Goal: Task Accomplishment & Management: Use online tool/utility

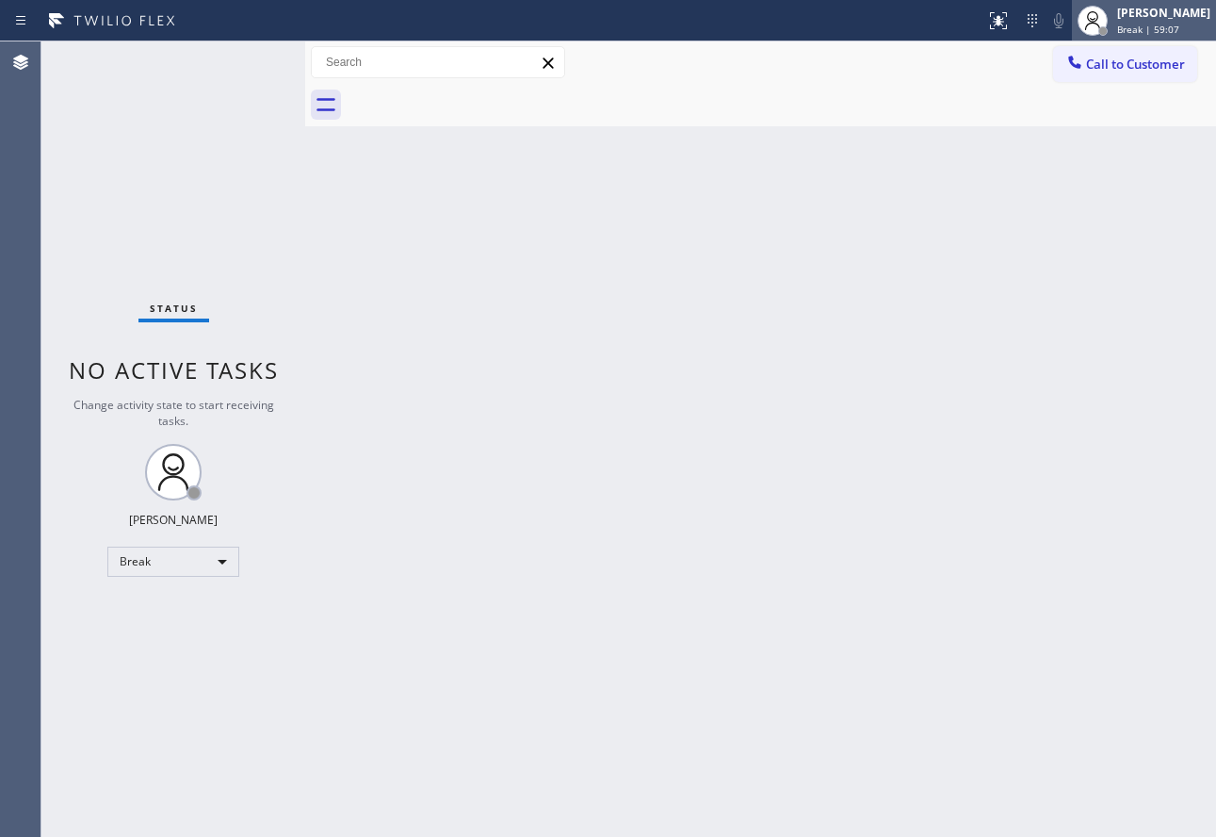
click at [1166, 23] on span "Break | 59:07" at bounding box center [1148, 29] width 62 height 13
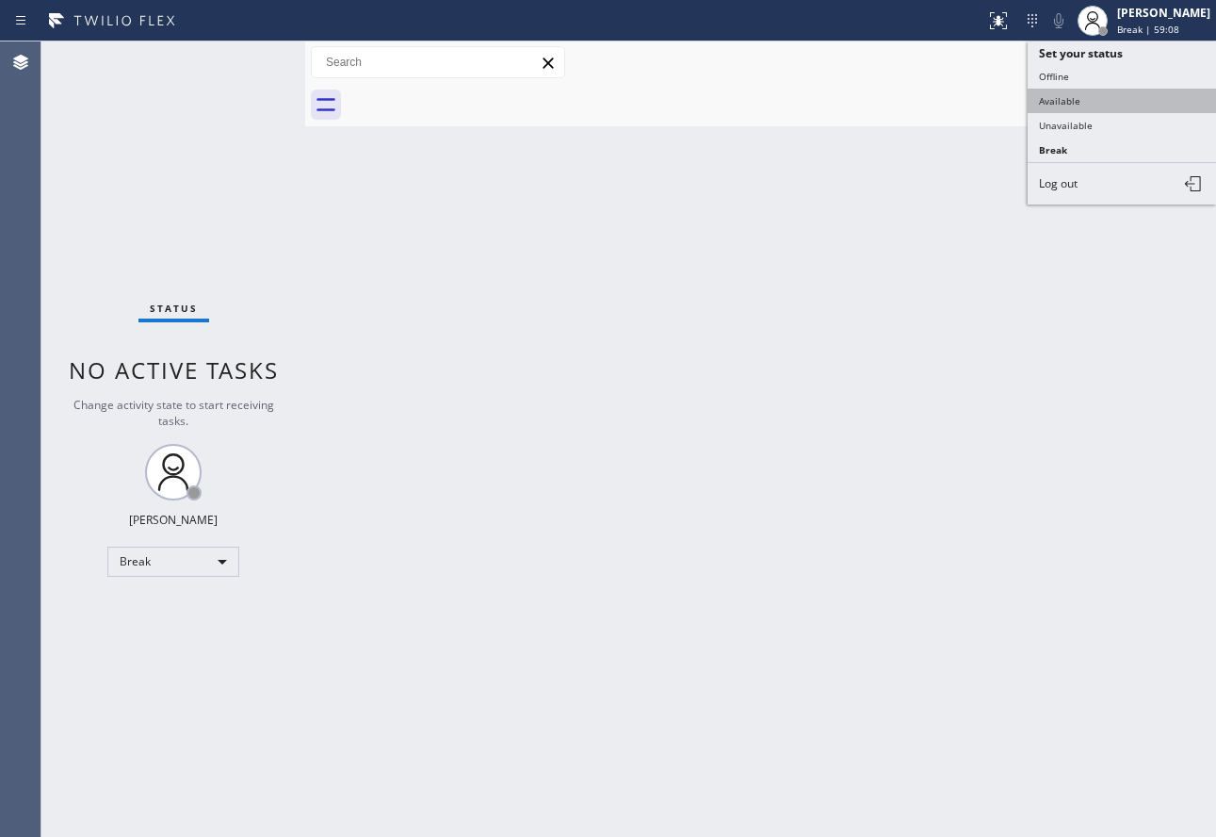
click at [1085, 106] on button "Available" at bounding box center [1122, 101] width 188 height 24
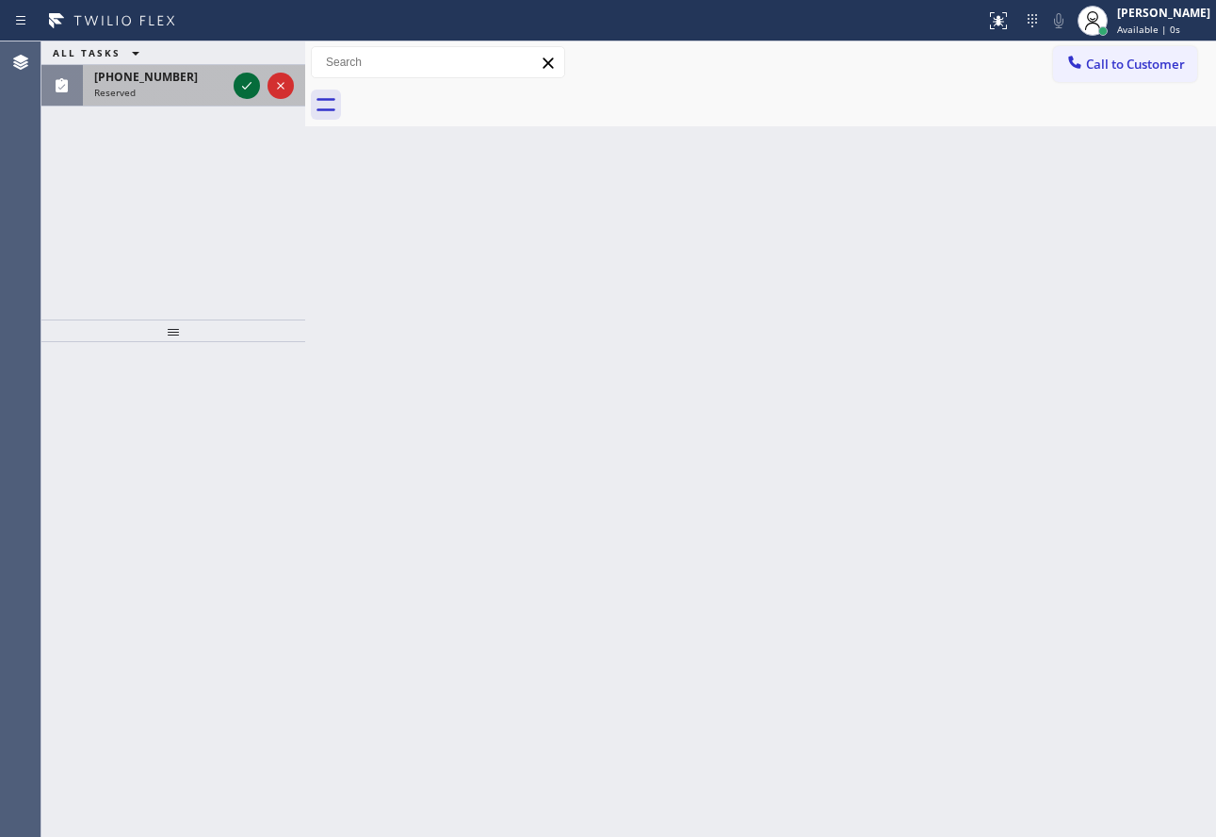
click at [250, 88] on icon at bounding box center [247, 85] width 23 height 23
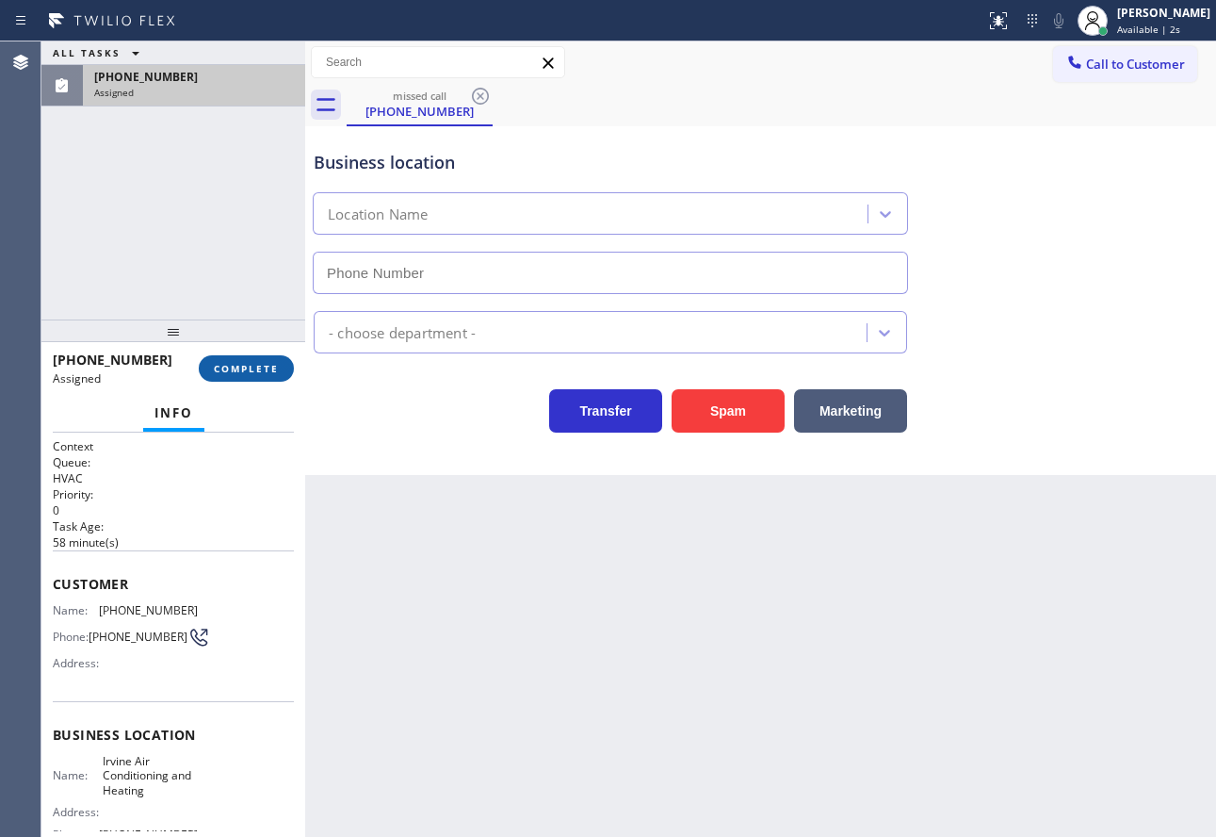
type input "[PHONE_NUMBER]"
click at [258, 371] on span "COMPLETE" at bounding box center [246, 368] width 65 height 13
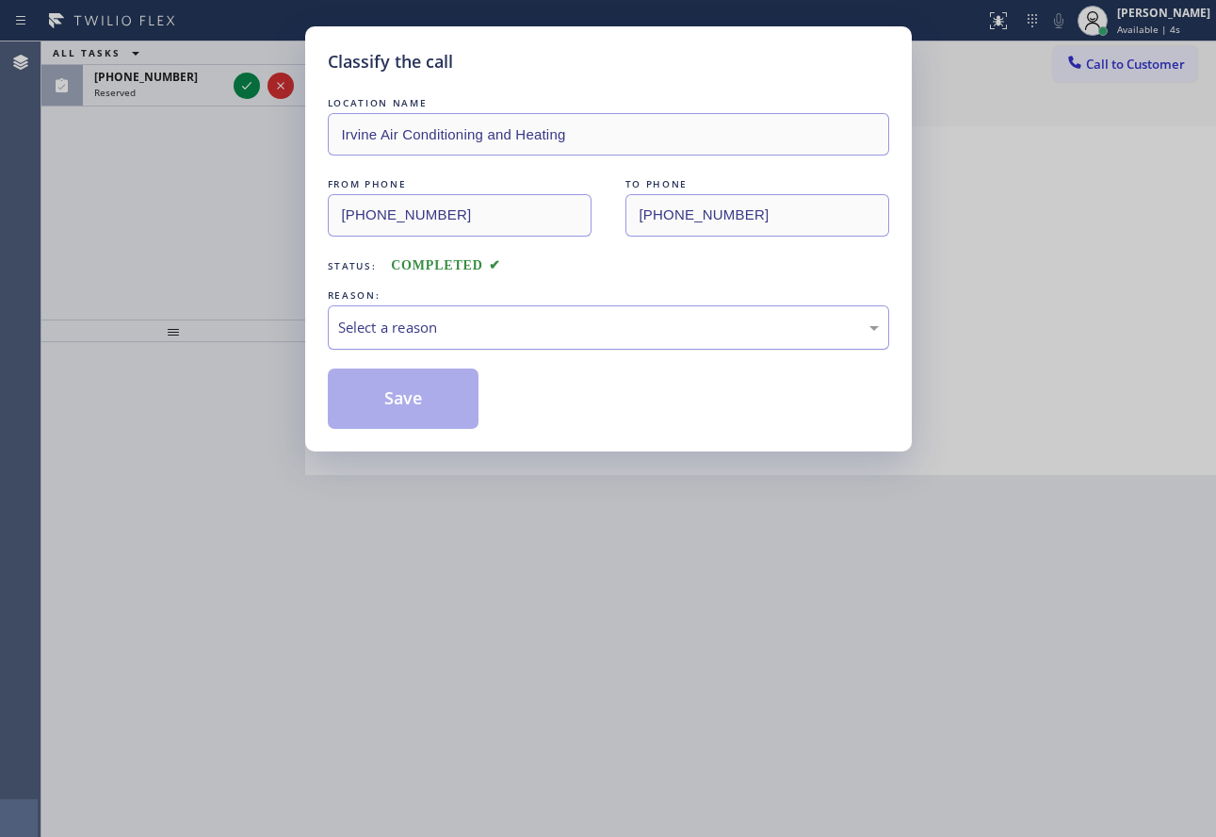
click at [412, 328] on div "Select a reason" at bounding box center [608, 328] width 541 height 22
click at [403, 410] on button "Save" at bounding box center [404, 398] width 152 height 60
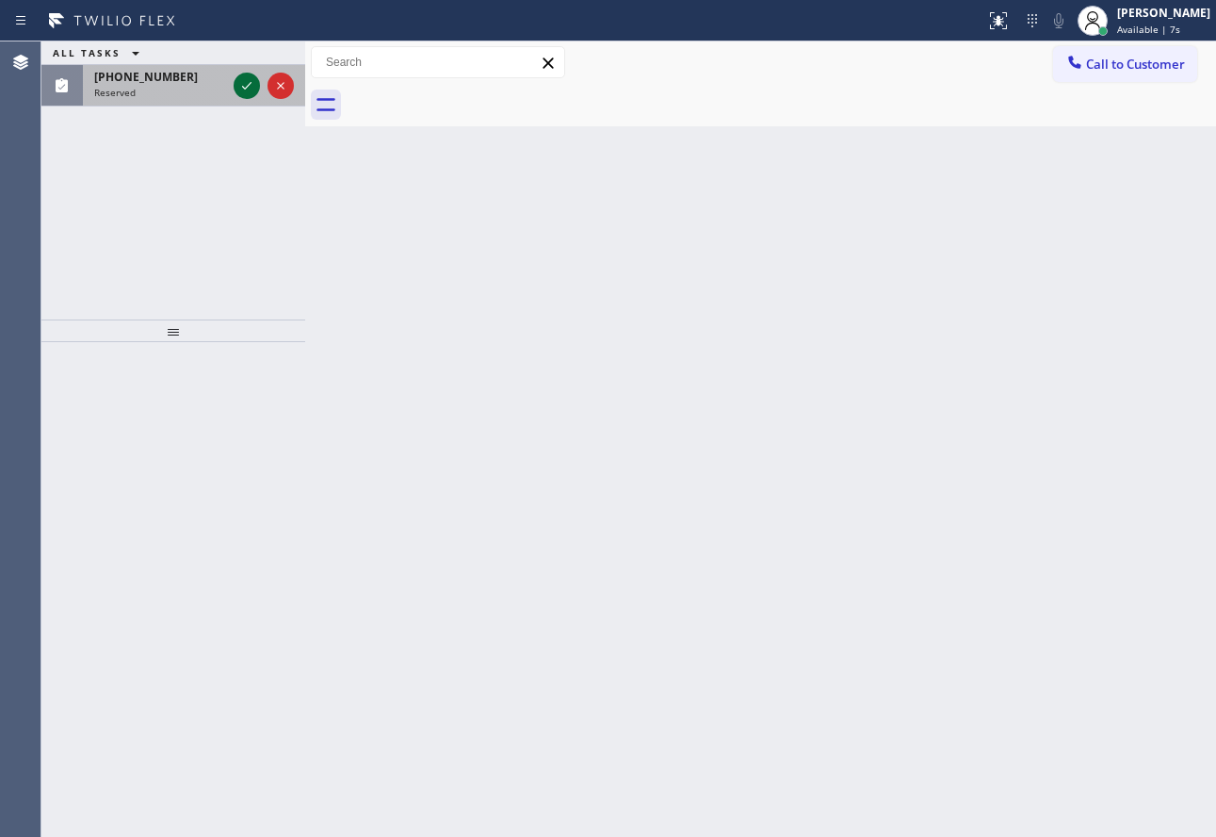
click at [242, 89] on icon at bounding box center [247, 85] width 23 height 23
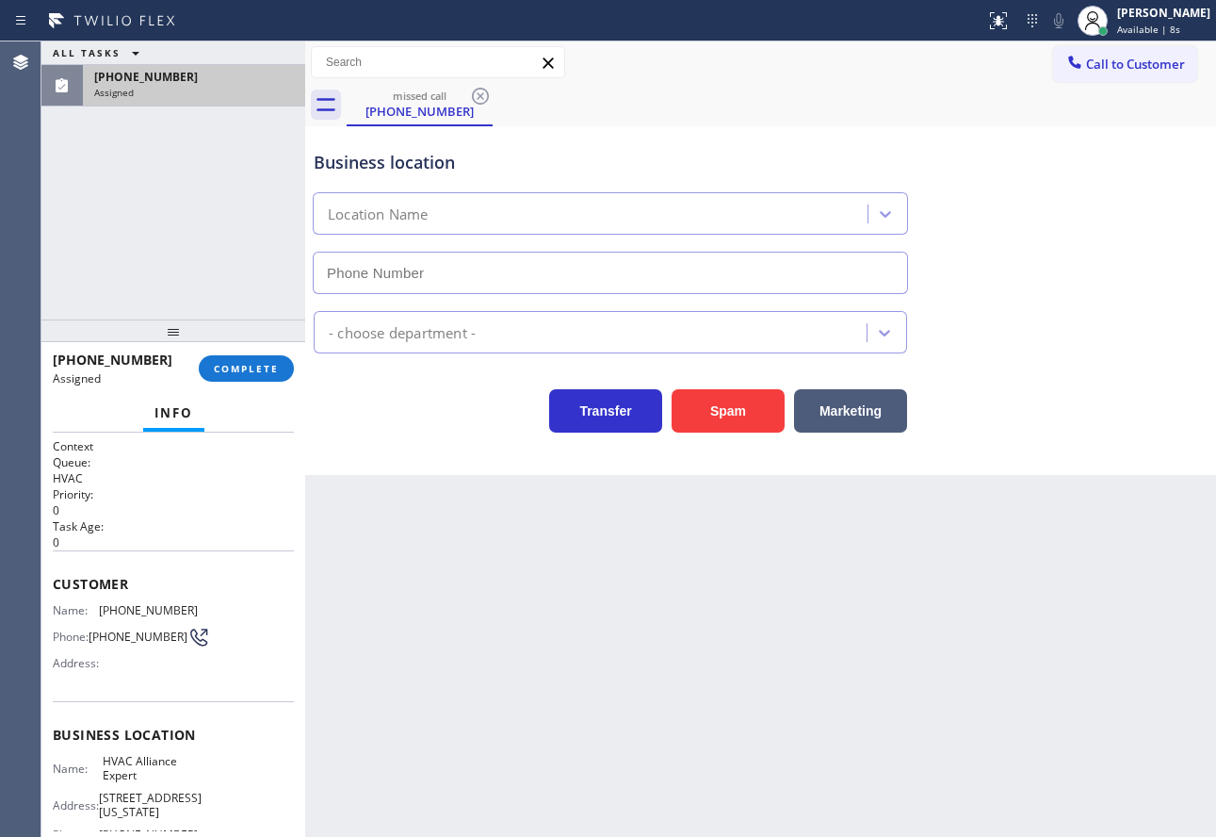
type input "[PHONE_NUMBER]"
click at [263, 360] on button "COMPLETE" at bounding box center [246, 368] width 95 height 26
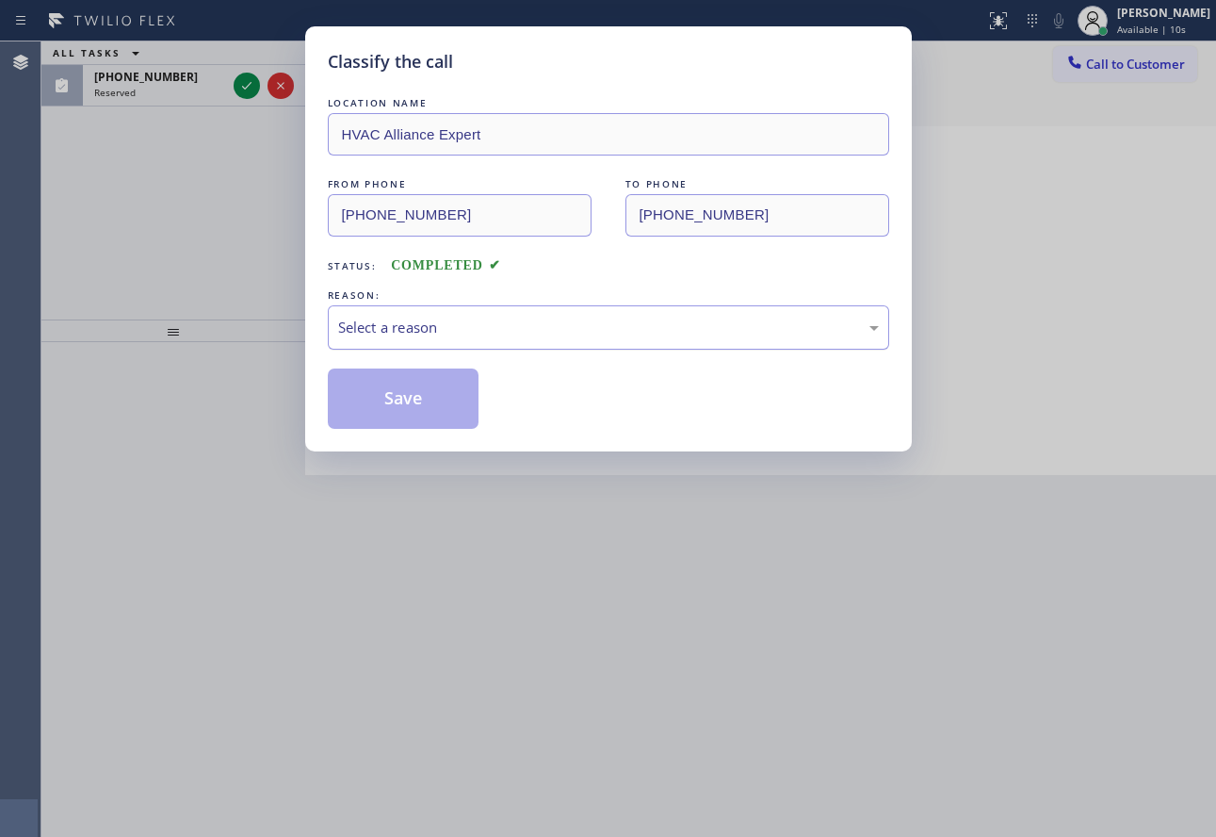
click at [390, 305] on div "Select a reason" at bounding box center [608, 327] width 561 height 44
click at [387, 387] on button "Save" at bounding box center [404, 398] width 152 height 60
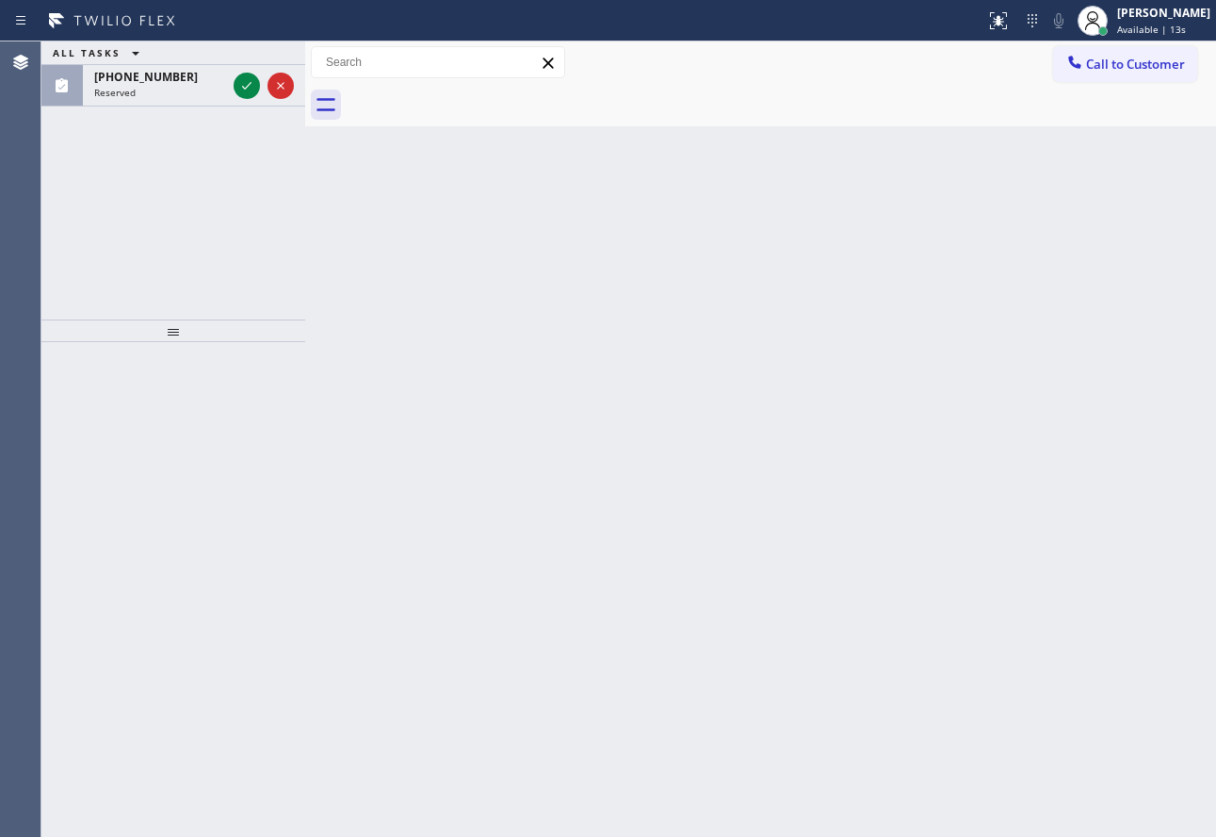
click at [244, 91] on icon at bounding box center [247, 85] width 23 height 23
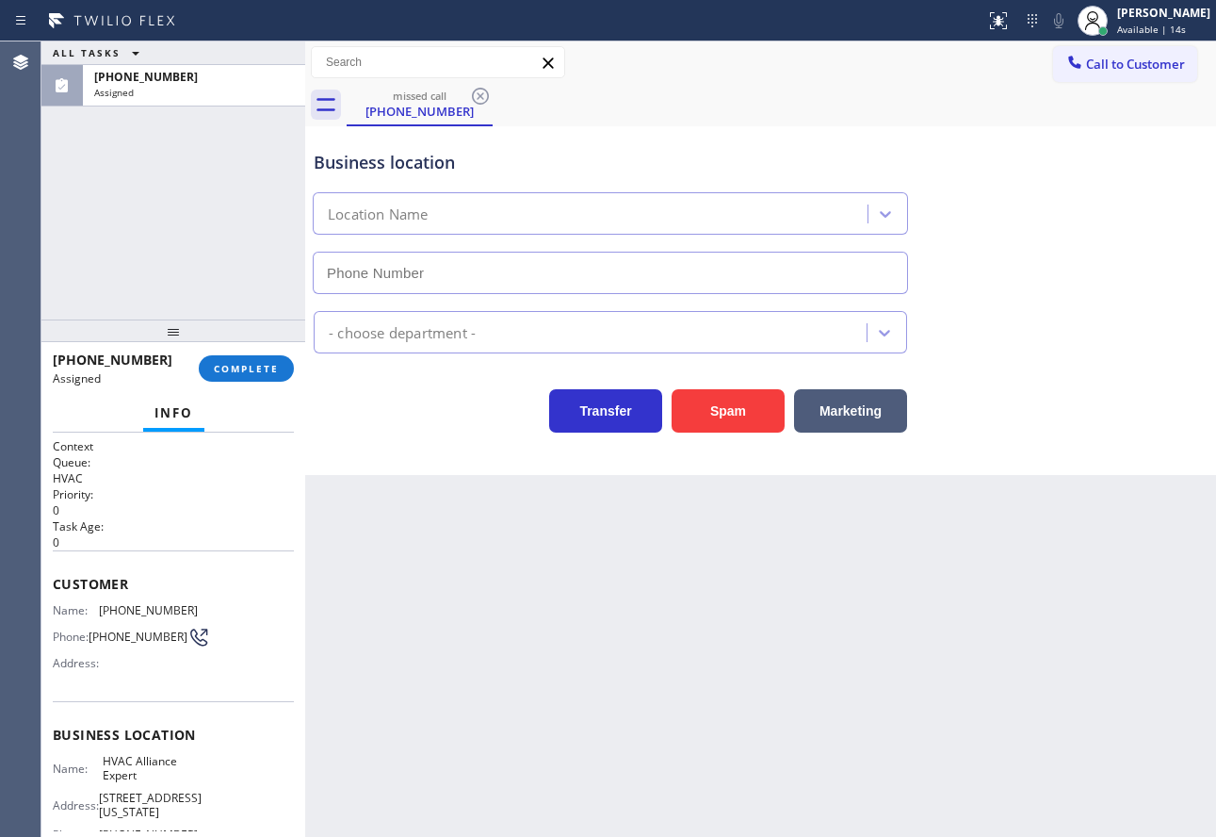
type input "[PHONE_NUMBER]"
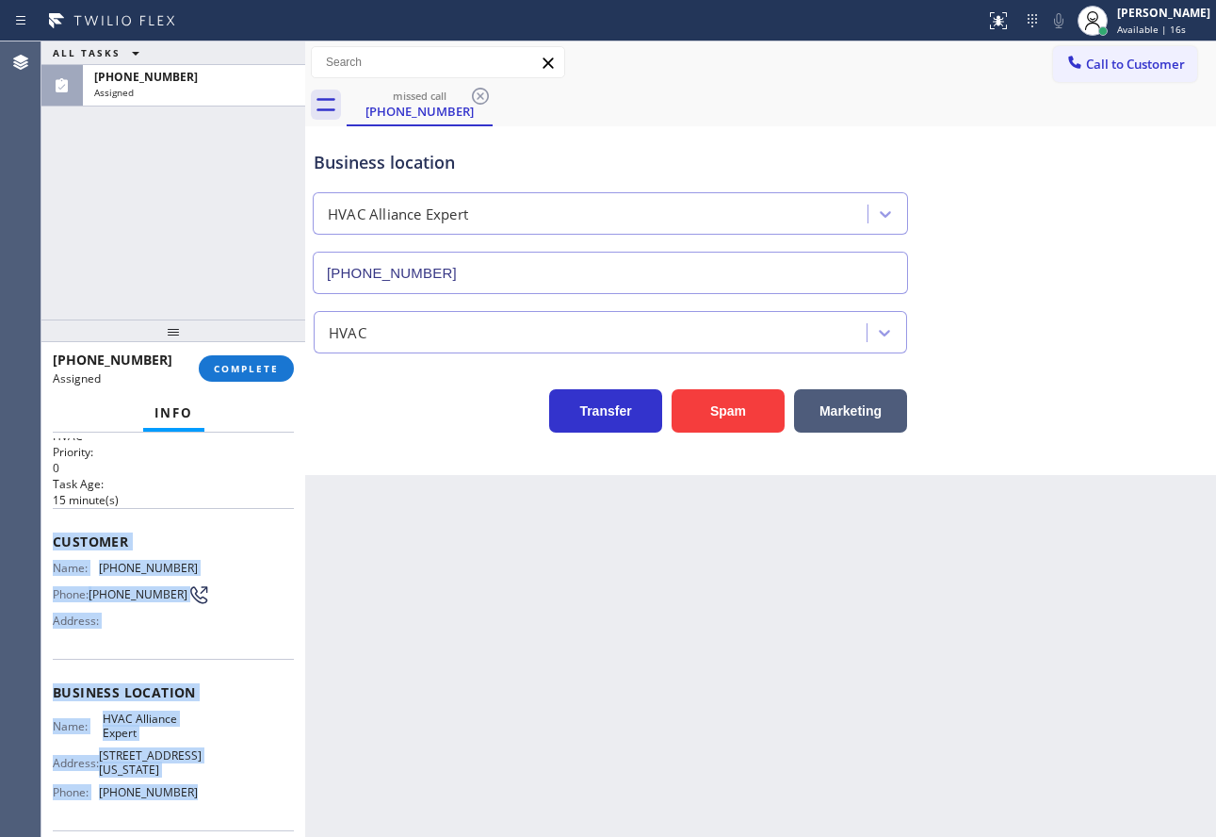
scroll to position [59, 0]
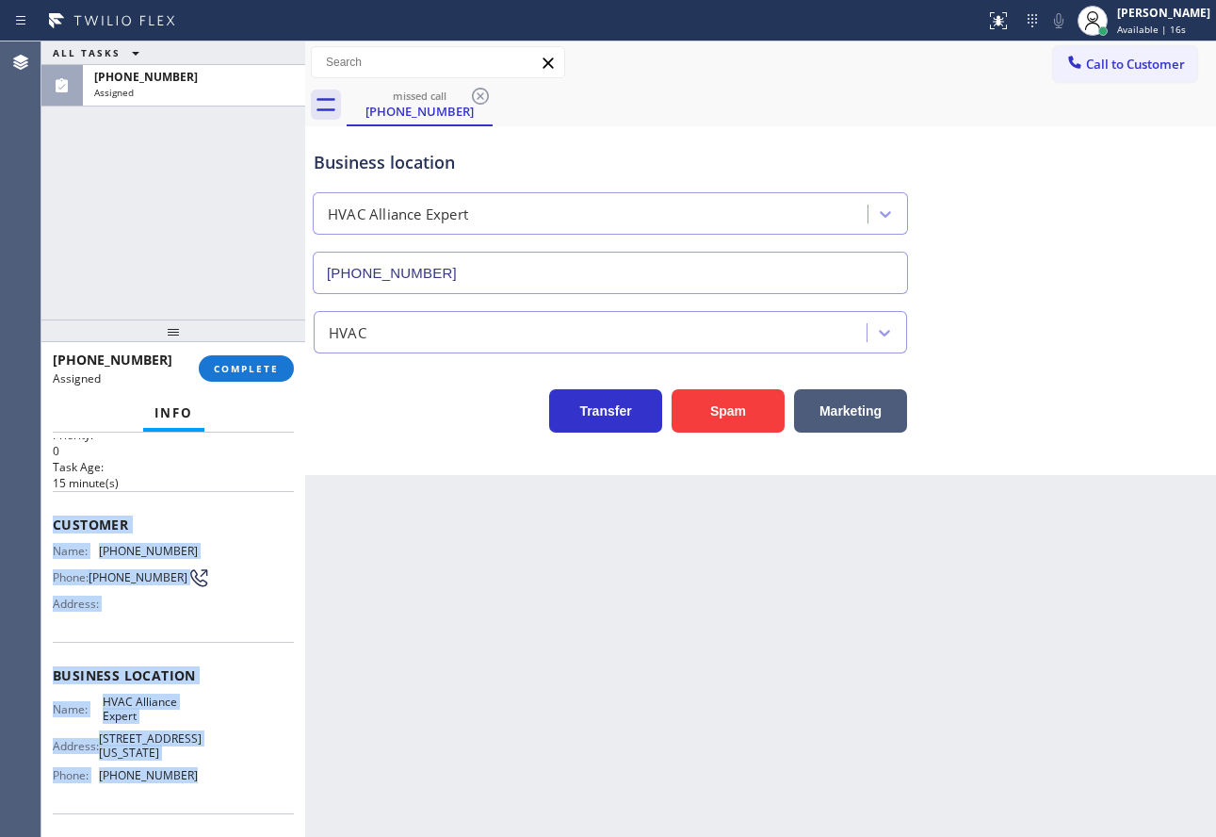
drag, startPoint x: 52, startPoint y: 584, endPoint x: 201, endPoint y: 779, distance: 245.3
click at [202, 779] on div "Context Queue: HVAC Priority: 0 Task Age: [DEMOGRAPHIC_DATA] minute(s) Customer…" at bounding box center [173, 634] width 264 height 404
copy div "Customer Name: [PHONE_NUMBER] Phone: [PHONE_NUMBER] Address: Business location …"
click at [252, 369] on span "COMPLETE" at bounding box center [246, 368] width 65 height 13
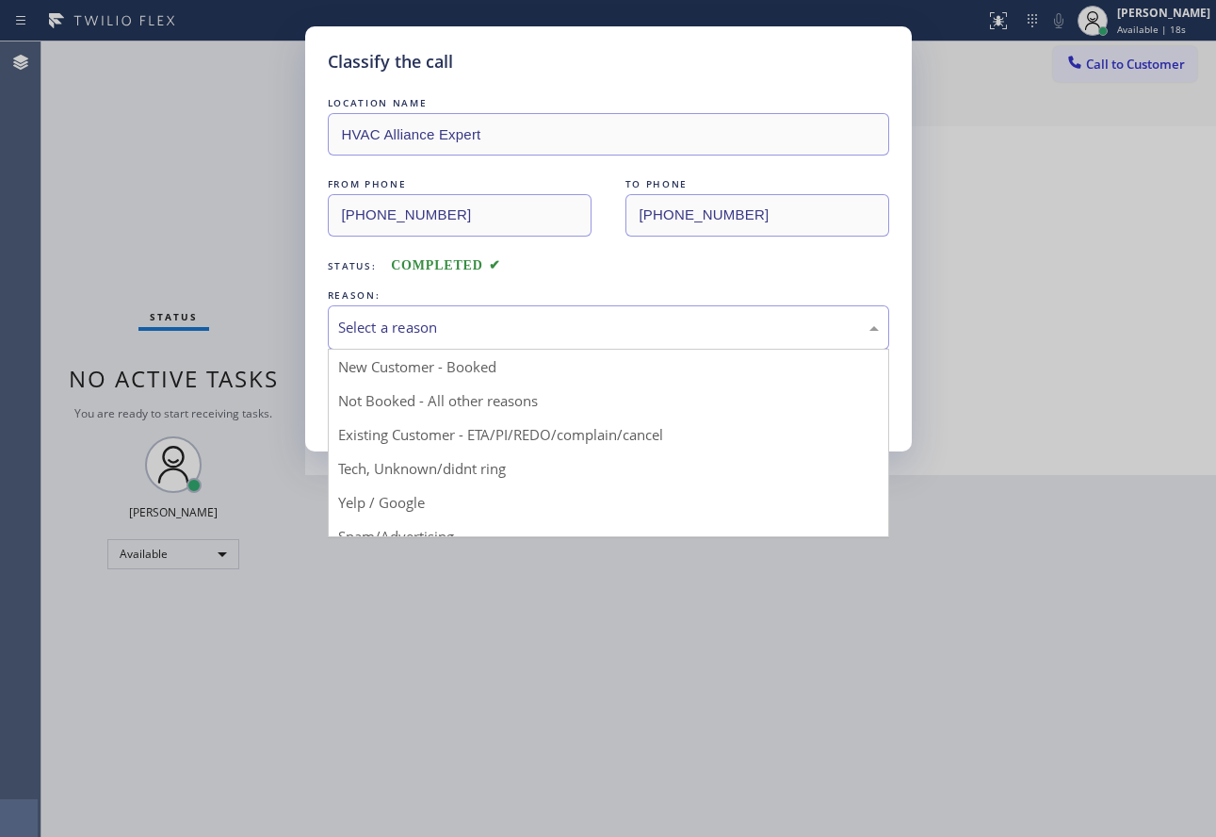
click at [387, 322] on div "Select a reason" at bounding box center [608, 328] width 541 height 22
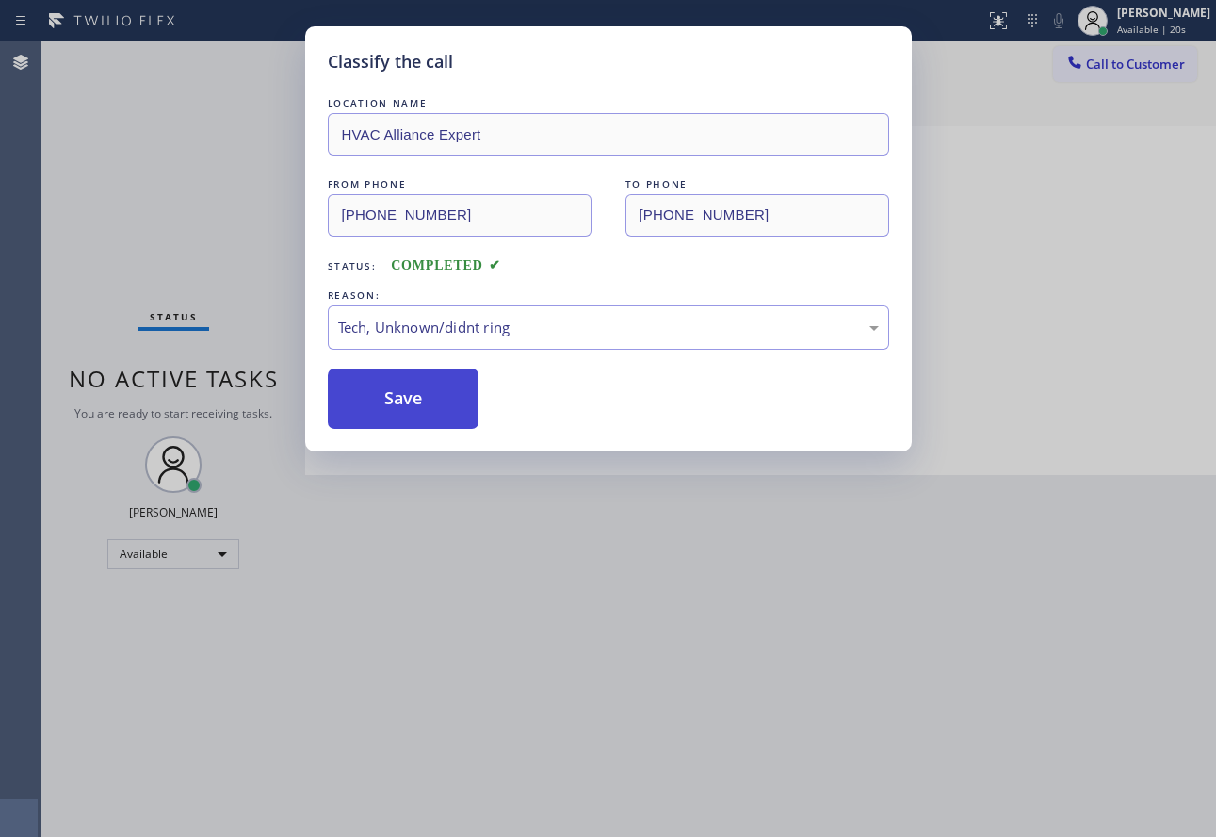
click at [373, 415] on button "Save" at bounding box center [404, 398] width 152 height 60
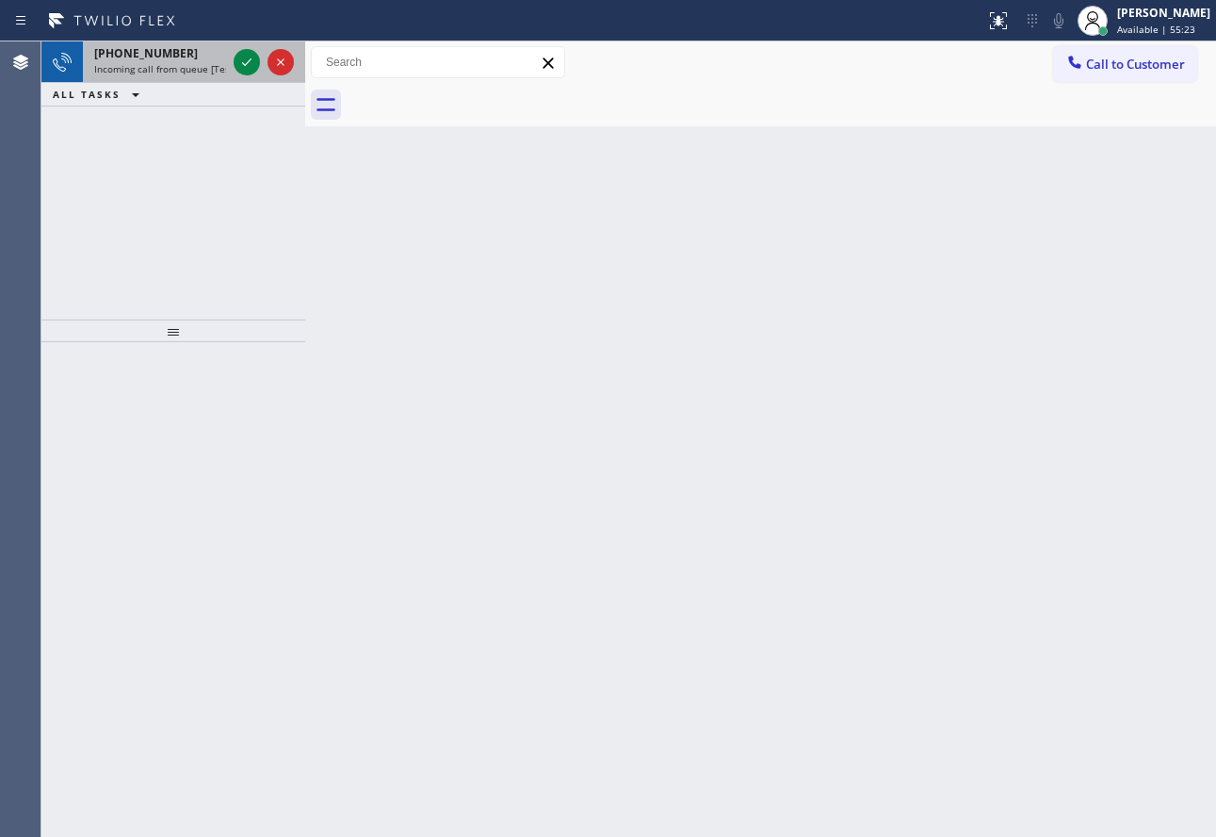
click at [244, 45] on div at bounding box center [264, 61] width 68 height 41
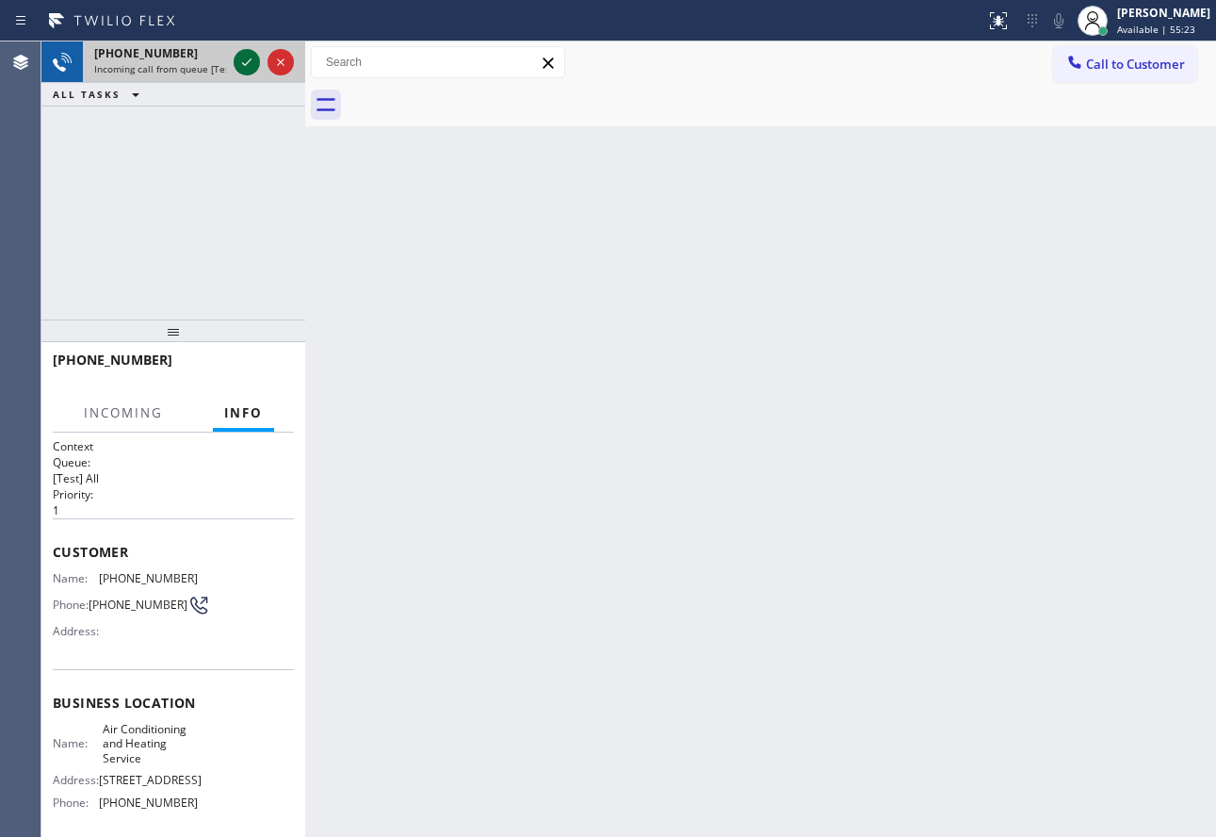
click at [243, 62] on icon at bounding box center [247, 62] width 23 height 23
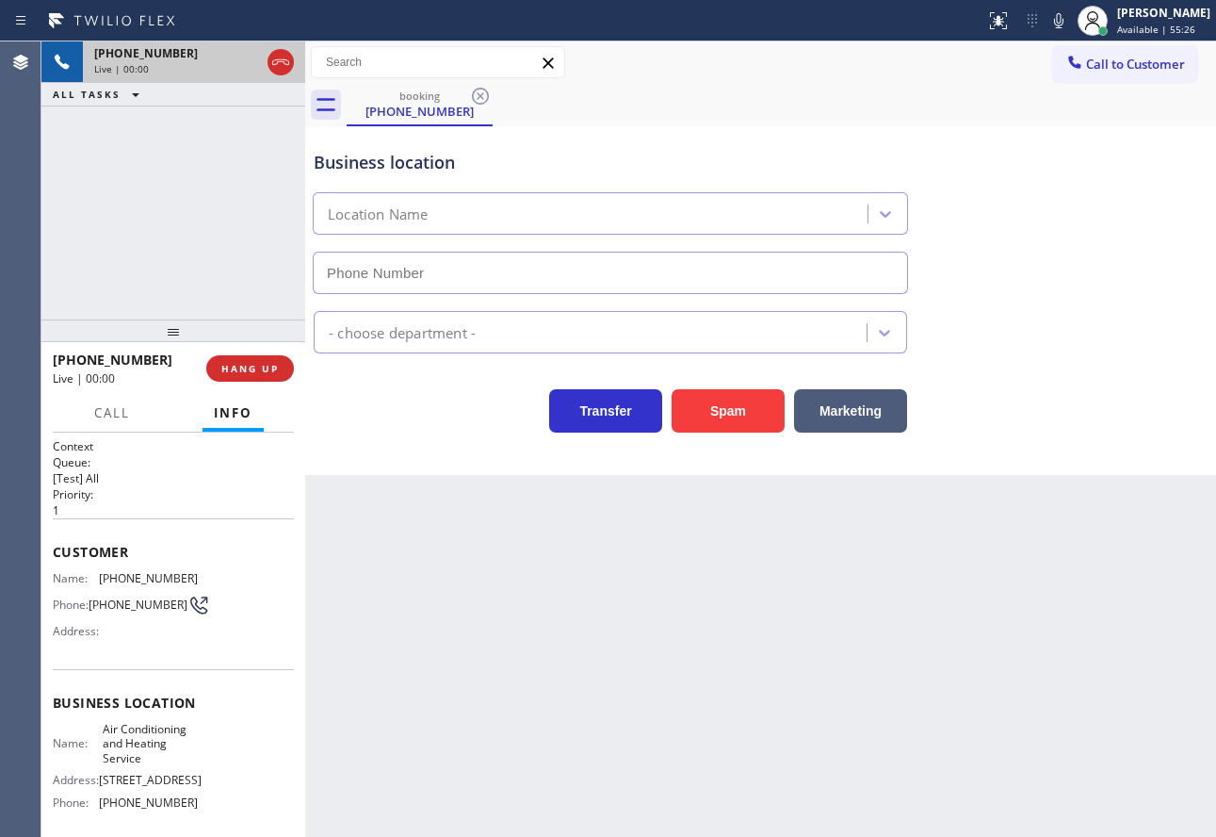
type input "[PHONE_NUMBER]"
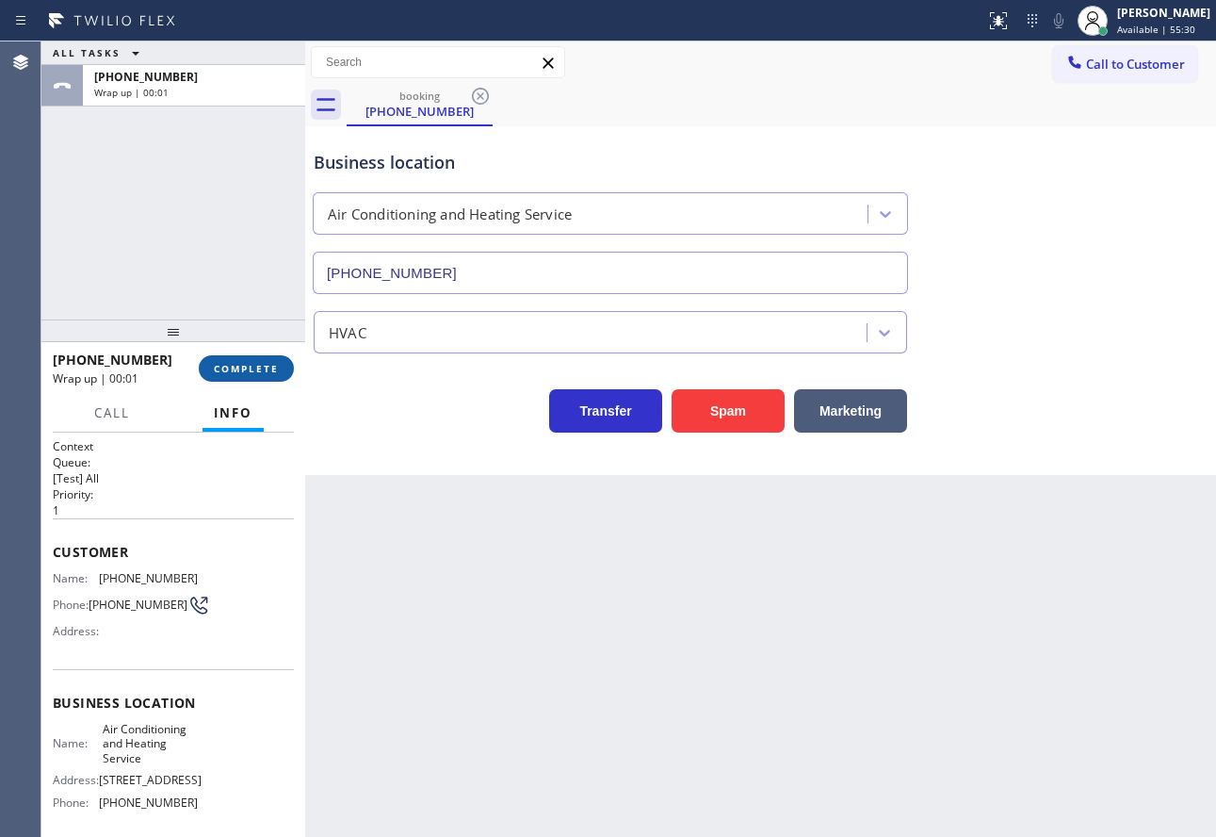
click at [260, 366] on span "COMPLETE" at bounding box center [246, 368] width 65 height 13
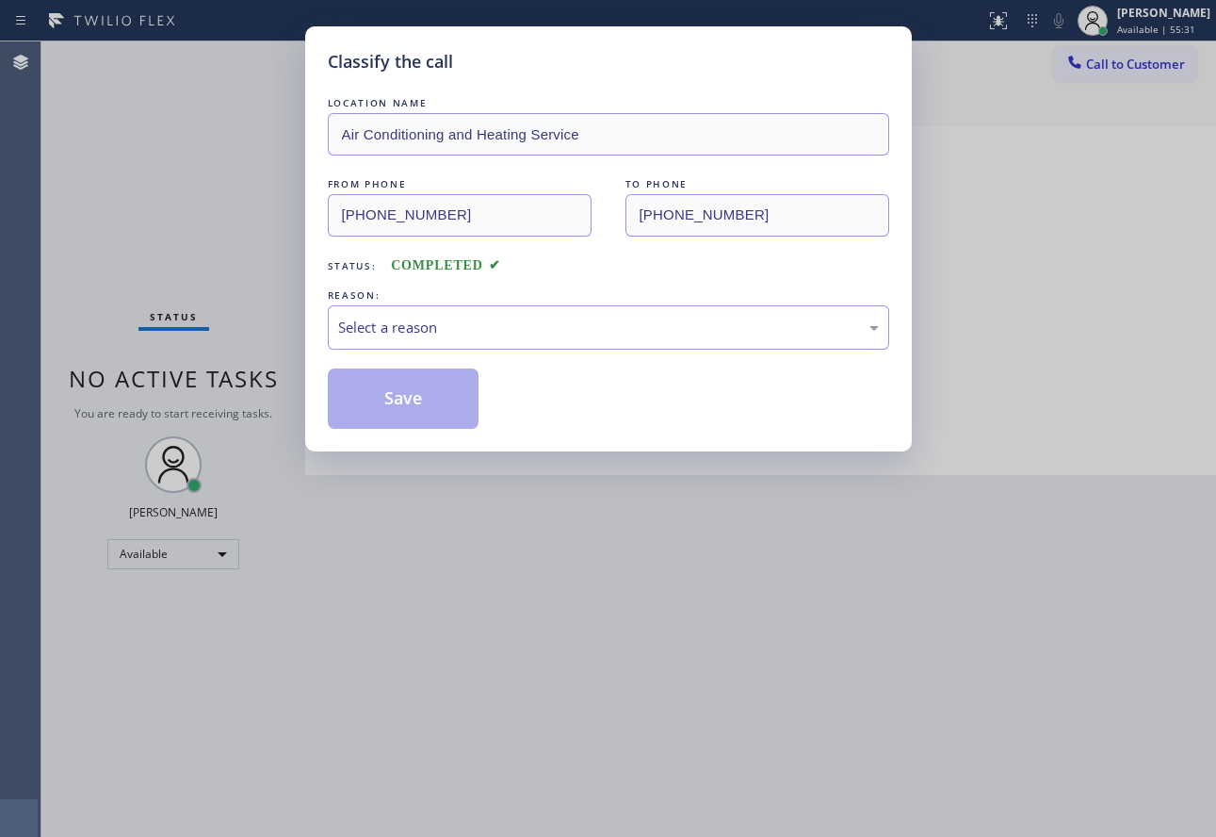
click at [537, 290] on div "REASON:" at bounding box center [608, 295] width 561 height 20
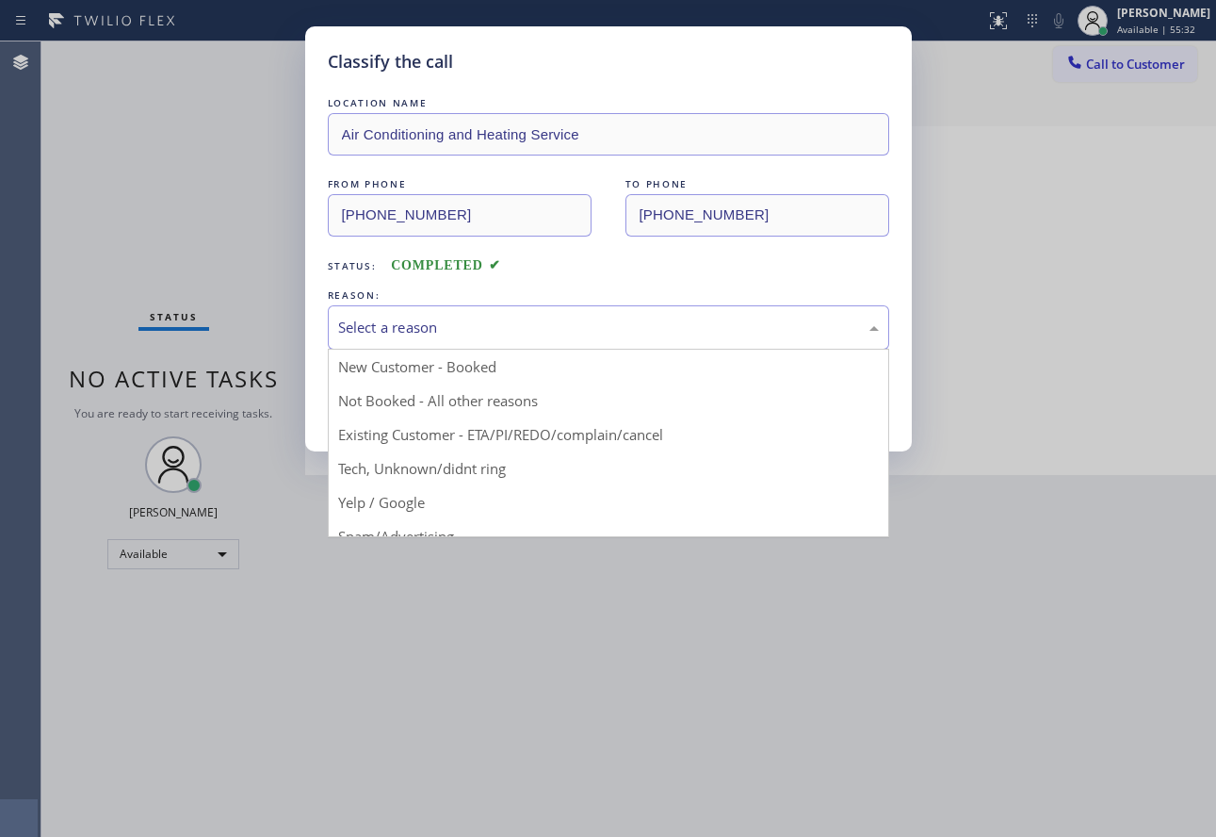
click at [530, 333] on div "Select a reason" at bounding box center [608, 328] width 541 height 22
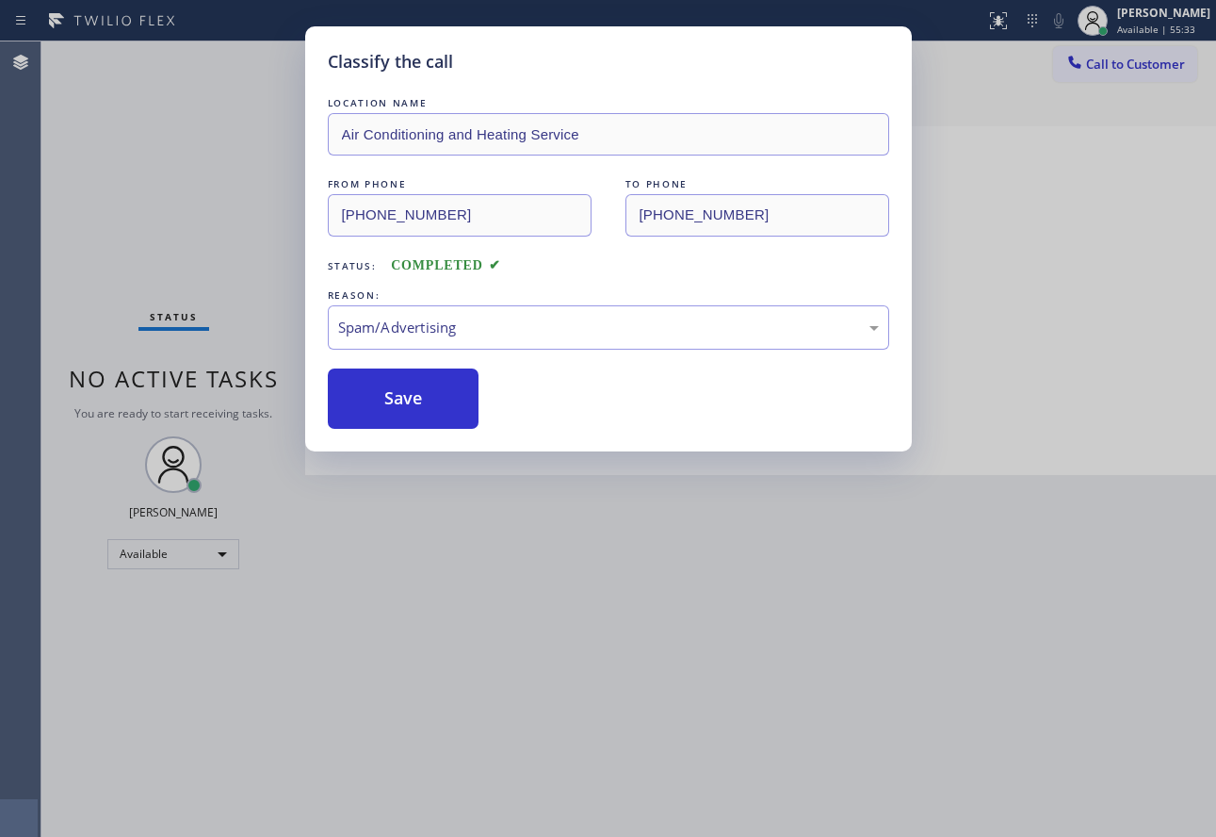
click at [426, 363] on div "LOCATION NAME Air Conditioning and Heating Service FROM PHONE [PHONE_NUMBER] TO…" at bounding box center [608, 260] width 561 height 335
click at [428, 398] on button "Save" at bounding box center [404, 398] width 152 height 60
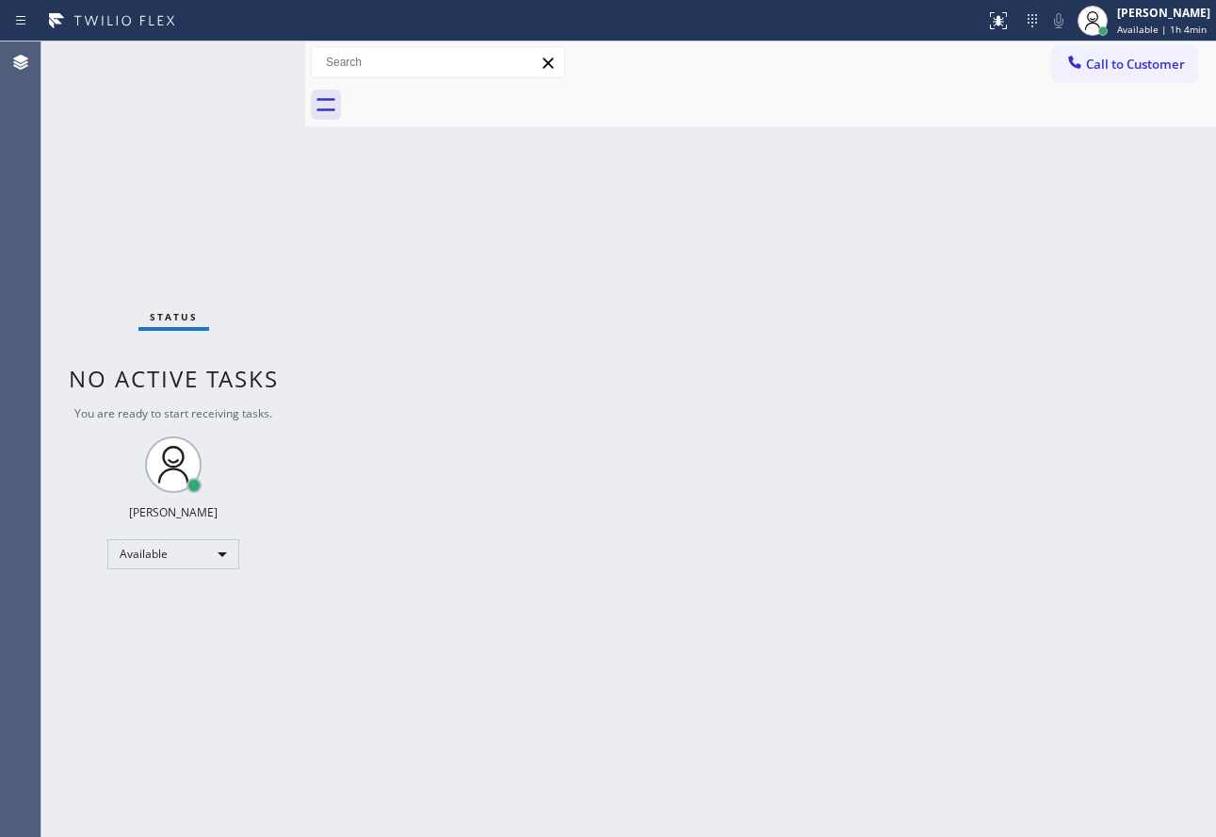
click at [951, 317] on div "Back to Dashboard Change Sender ID Customers Technicians Select a contact Outbo…" at bounding box center [760, 438] width 911 height 795
click at [820, 489] on div "Back to Dashboard Change Sender ID Customers Technicians Select a contact Outbo…" at bounding box center [760, 438] width 911 height 795
click at [1149, 12] on div "[PERSON_NAME]" at bounding box center [1162, 13] width 95 height 16
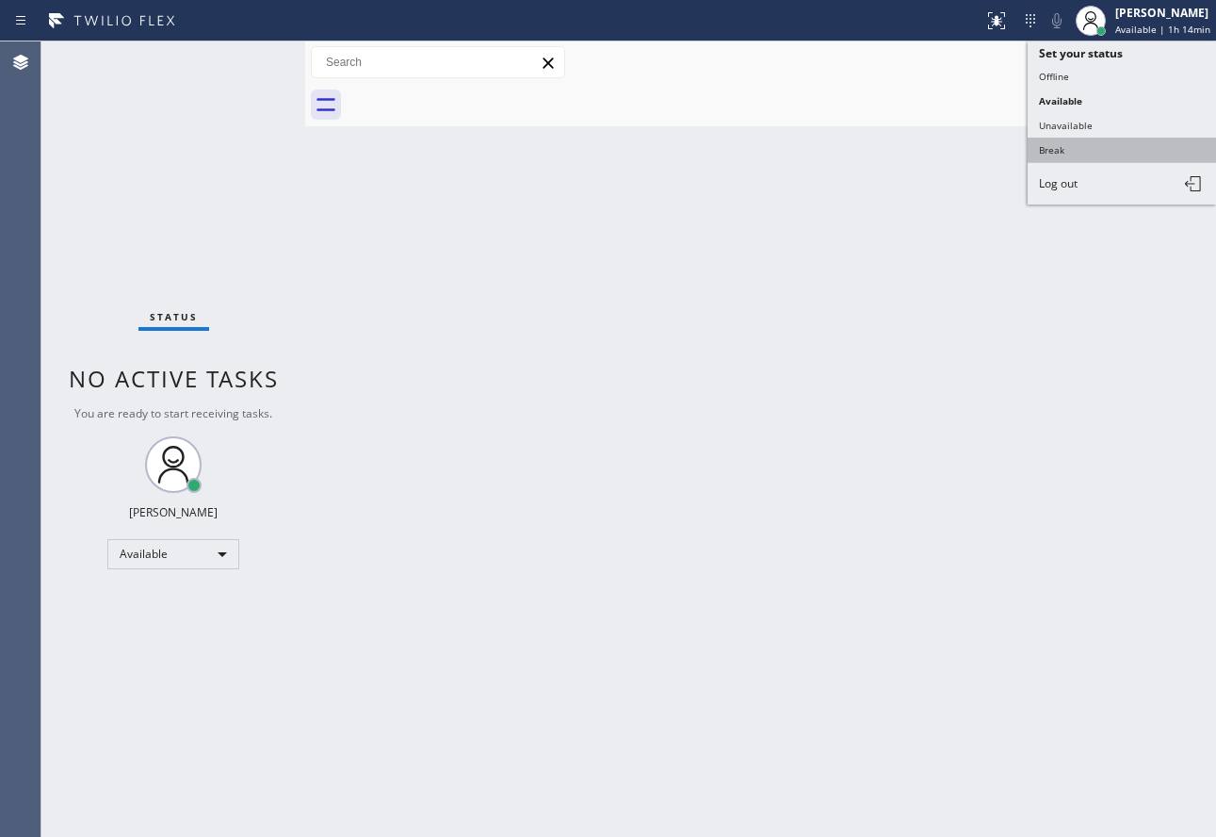
click at [1035, 154] on button "Break" at bounding box center [1122, 150] width 188 height 24
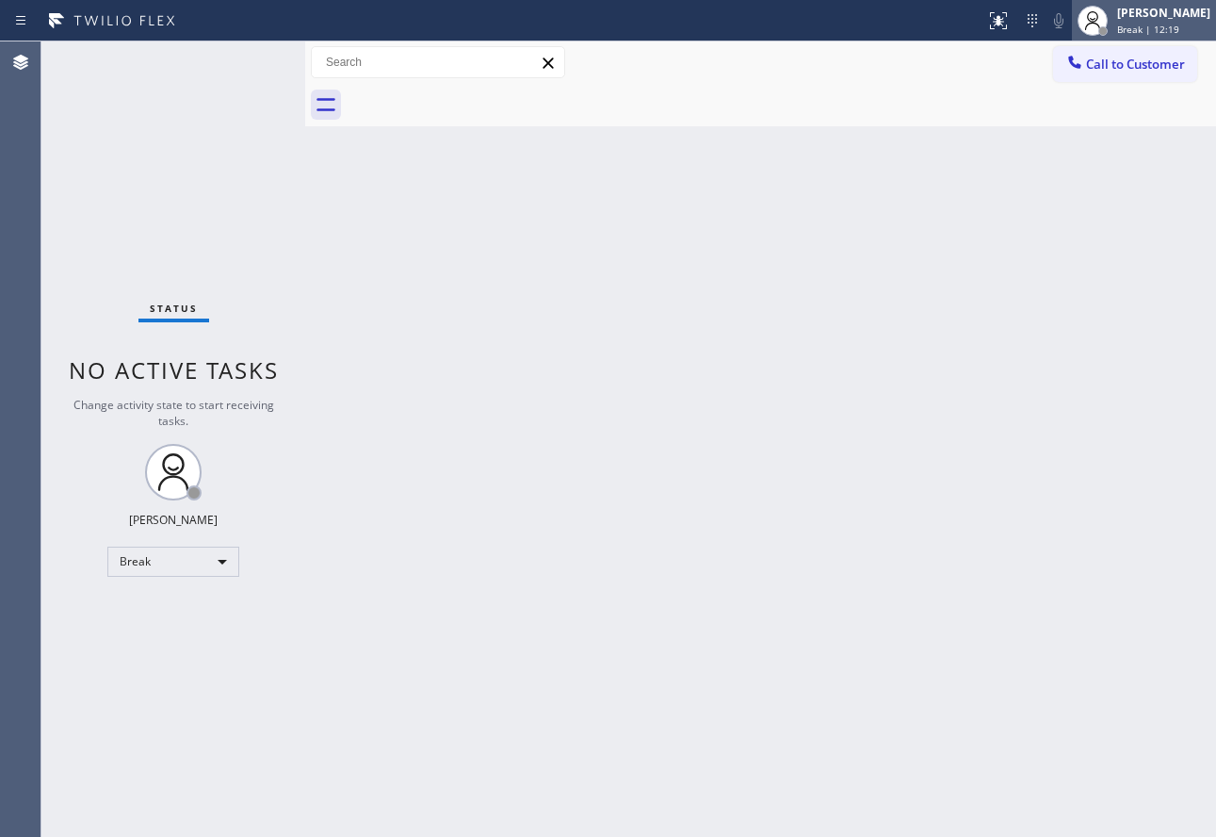
click at [1154, 24] on span "Break | 12:19" at bounding box center [1148, 29] width 62 height 13
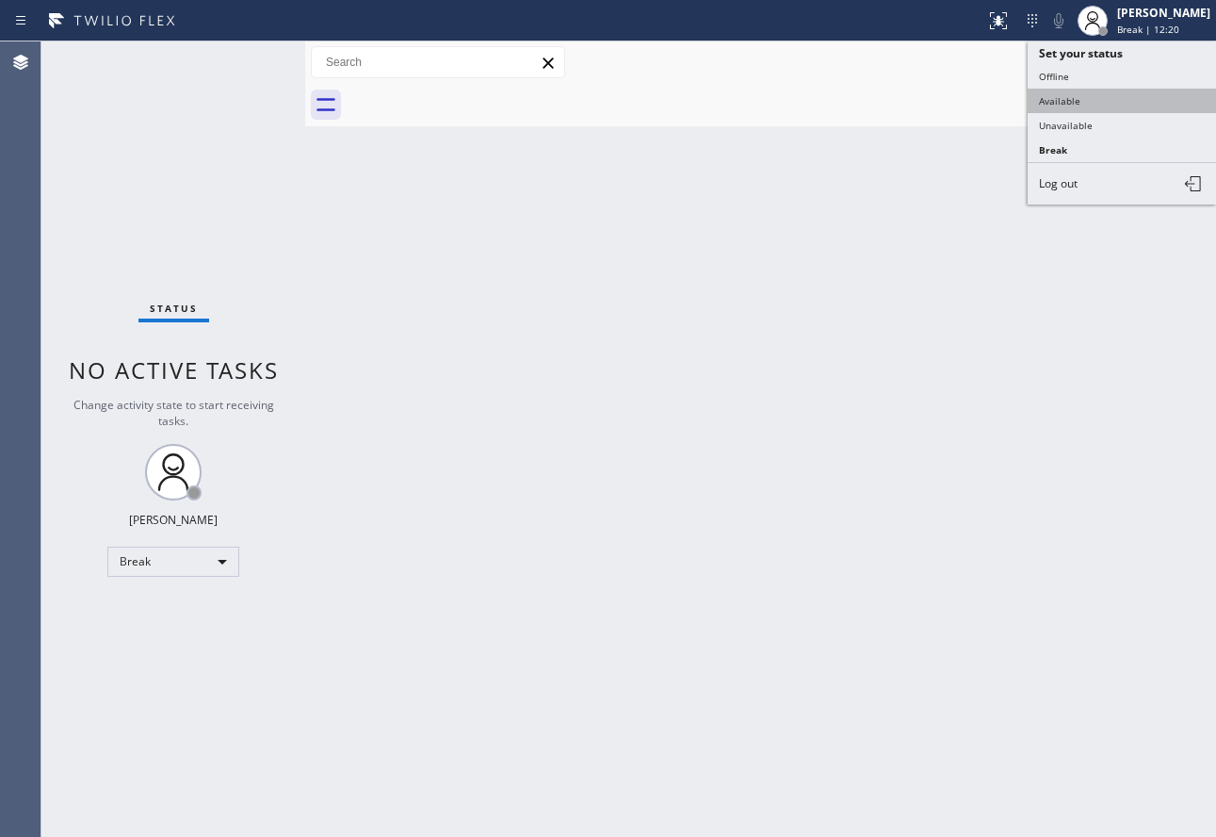
click at [1097, 103] on button "Available" at bounding box center [1122, 101] width 188 height 24
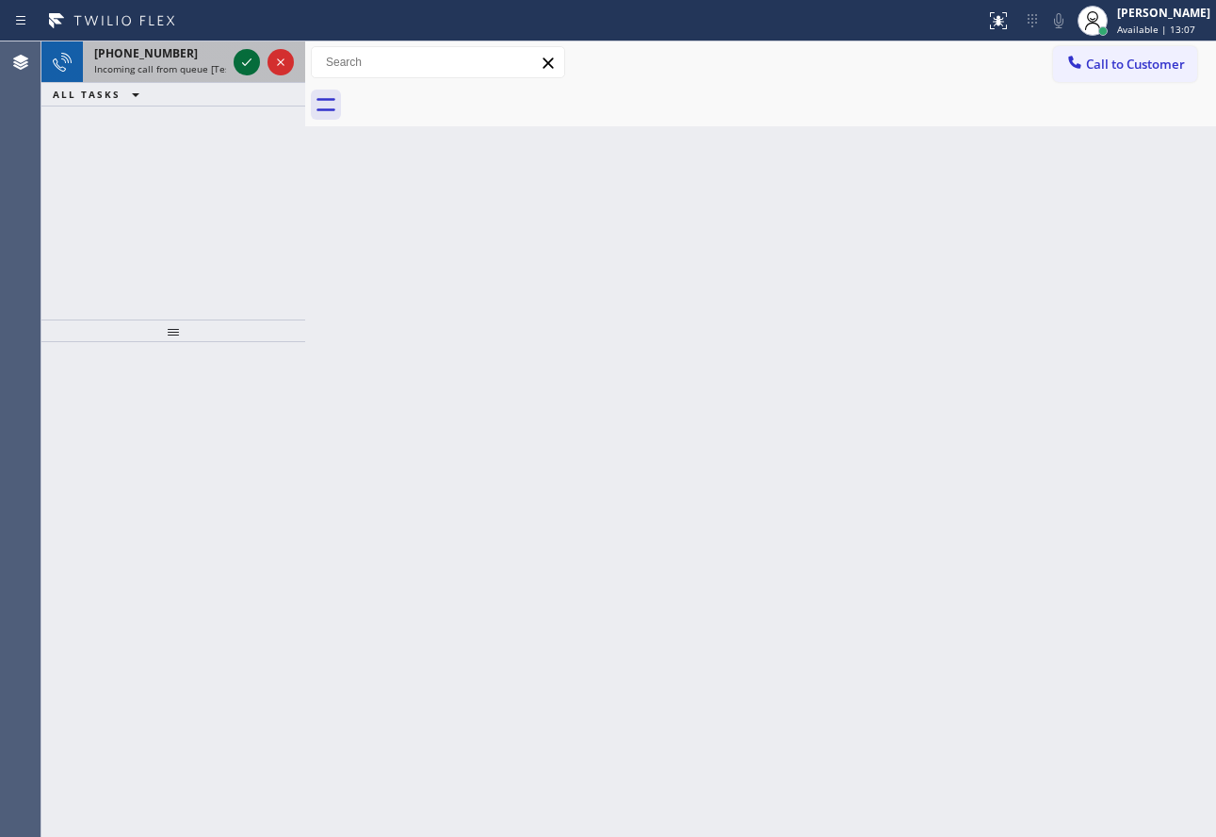
click at [242, 62] on icon at bounding box center [247, 62] width 23 height 23
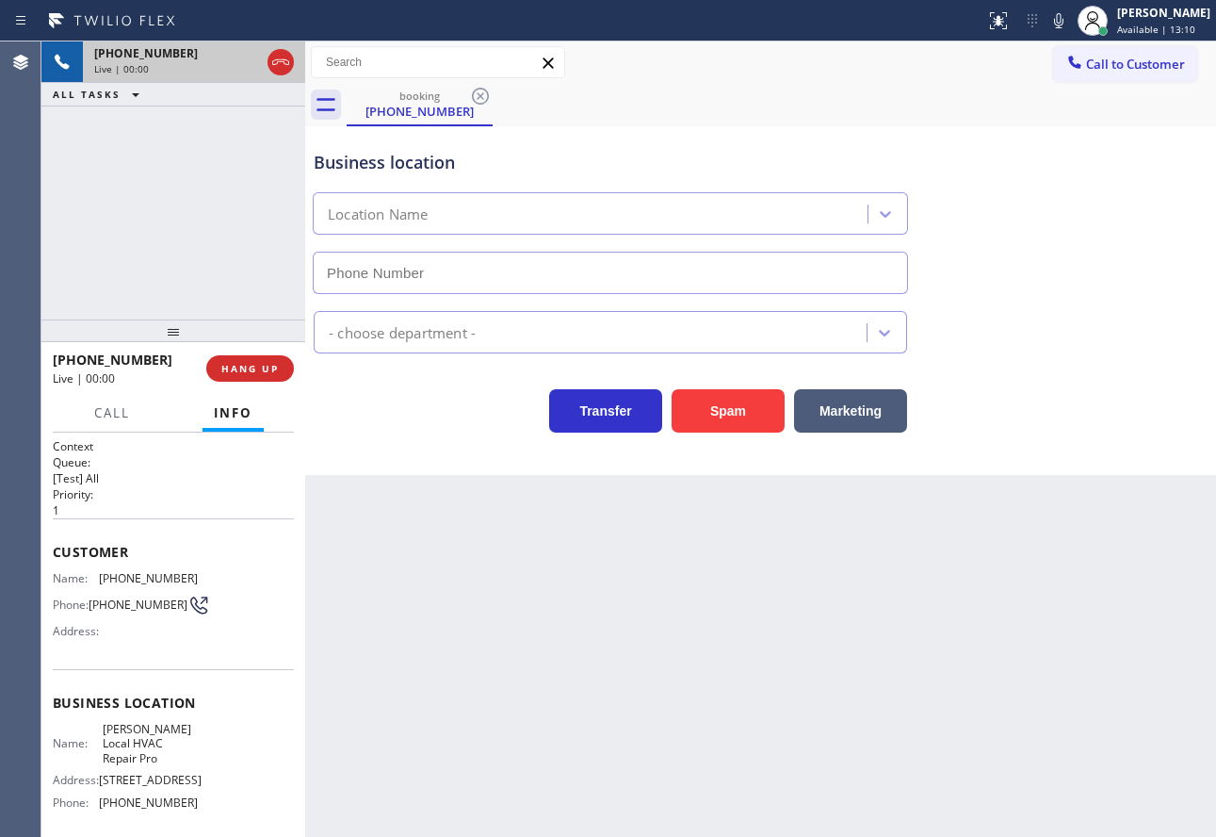
type input "[PHONE_NUMBER]"
click at [255, 360] on button "HANG UP" at bounding box center [250, 368] width 88 height 26
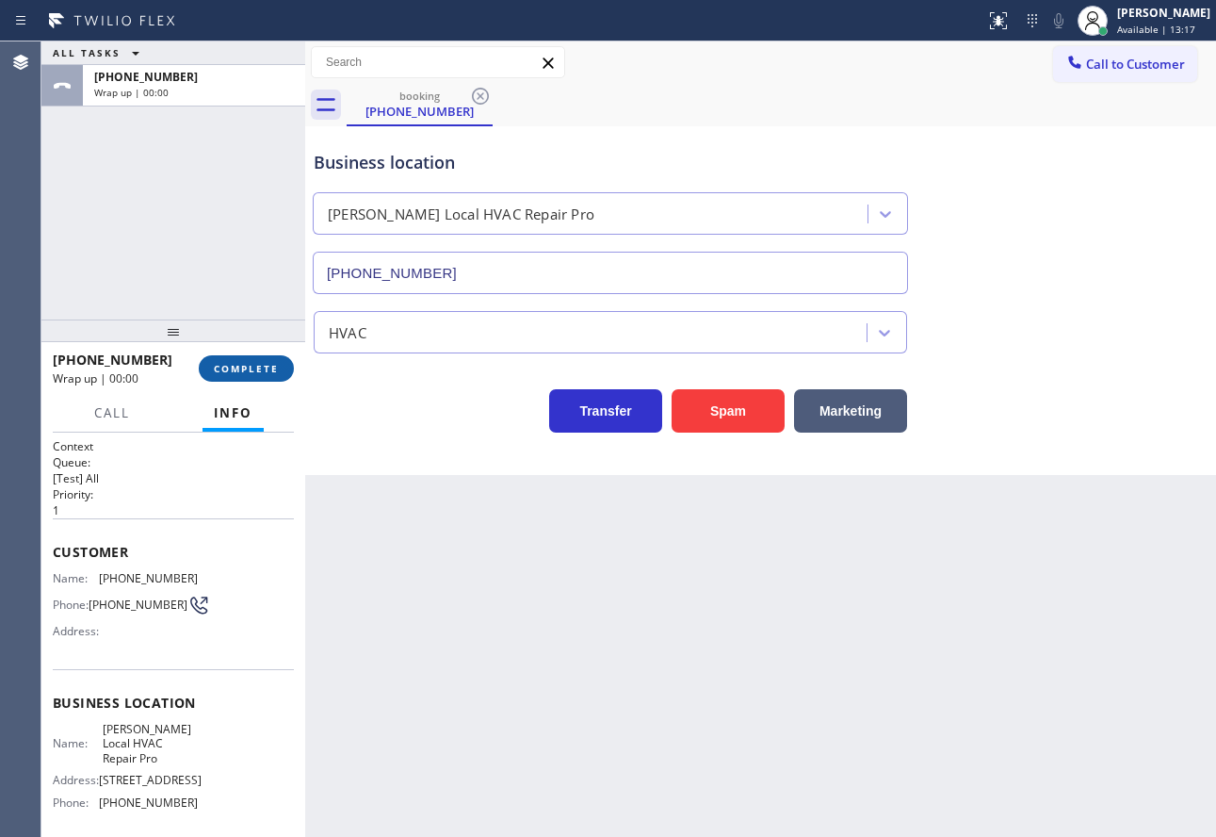
click at [253, 368] on span "COMPLETE" at bounding box center [246, 368] width 65 height 13
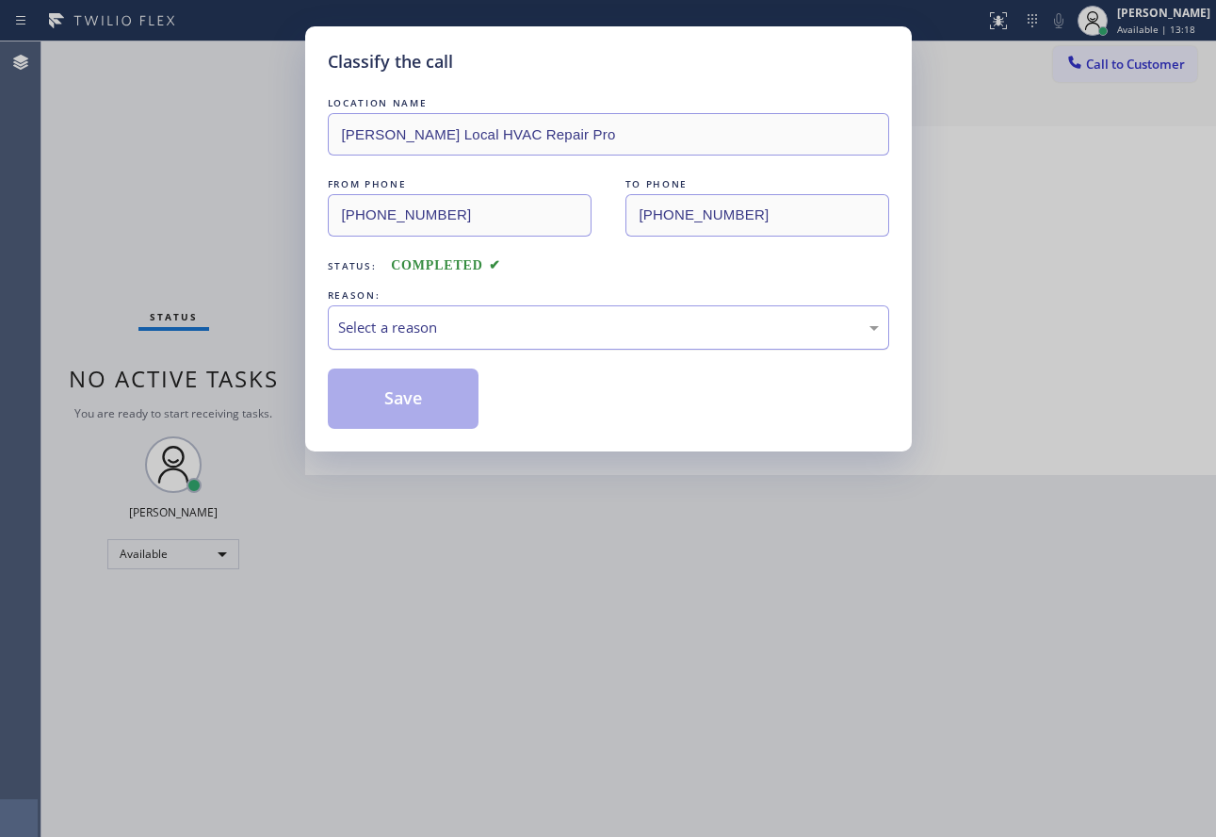
click at [626, 314] on div "Select a reason" at bounding box center [608, 327] width 561 height 44
click at [425, 405] on button "Save" at bounding box center [404, 398] width 152 height 60
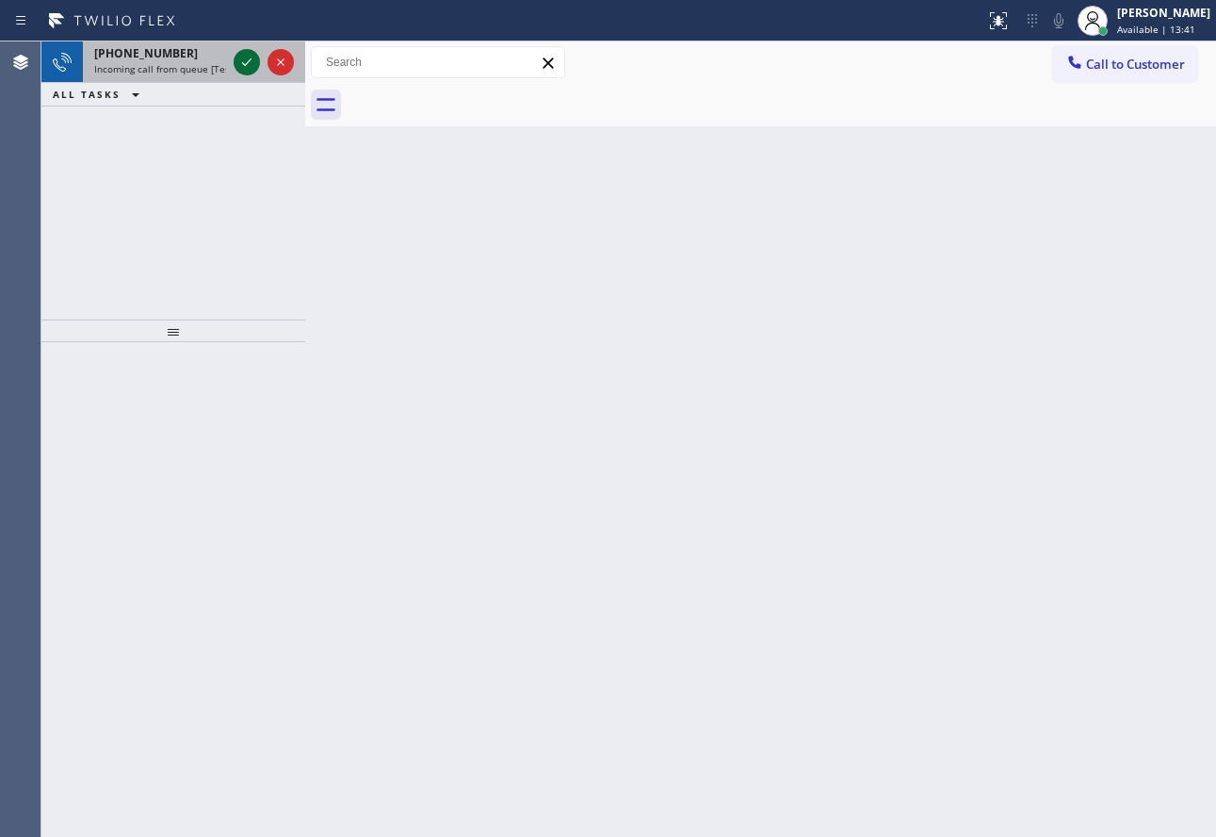
click at [242, 61] on icon at bounding box center [247, 62] width 23 height 23
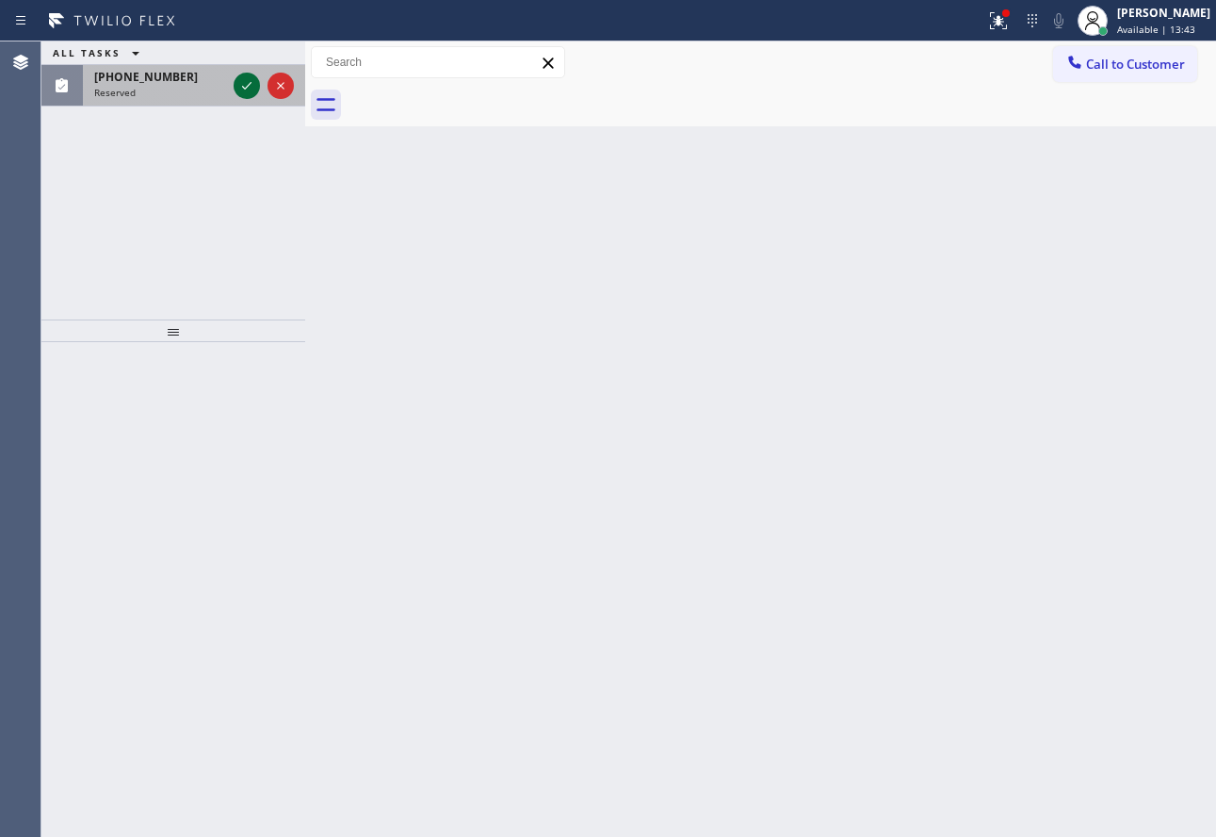
click at [254, 77] on icon at bounding box center [247, 85] width 23 height 23
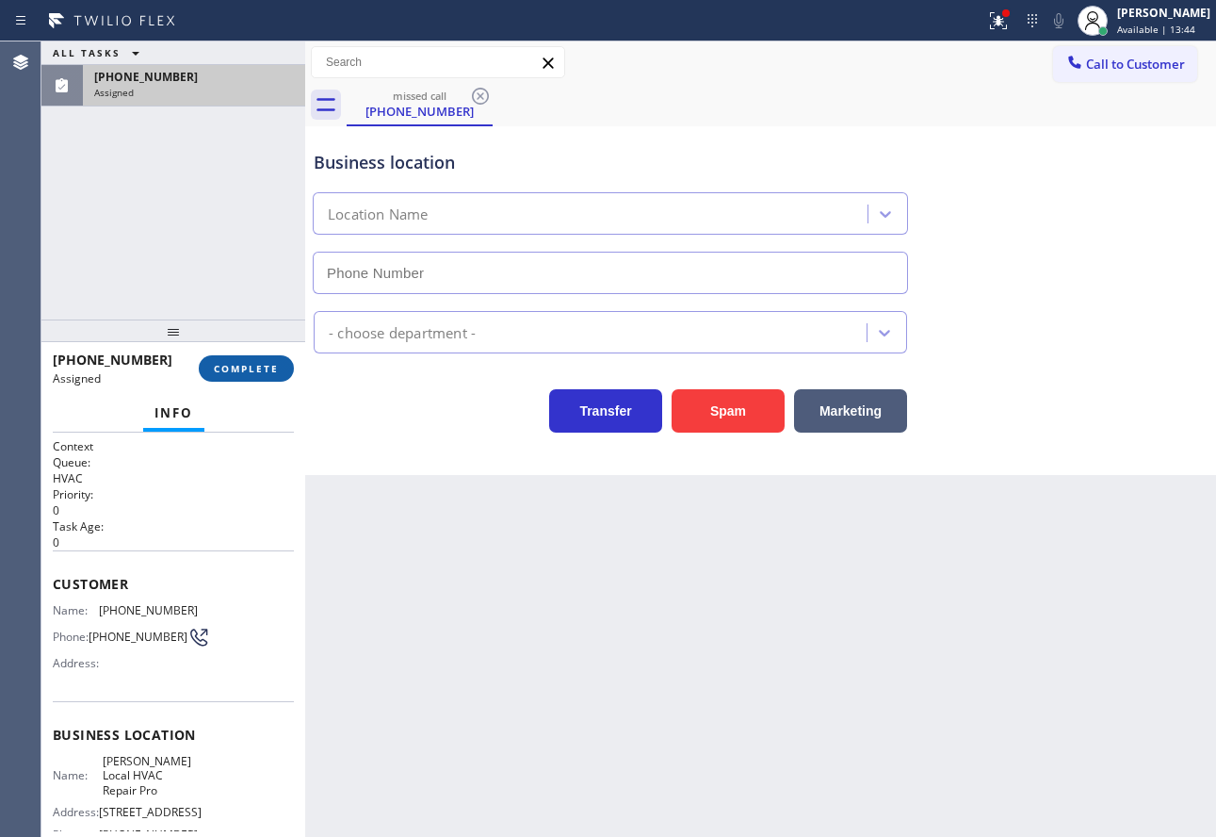
type input "[PHONE_NUMBER]"
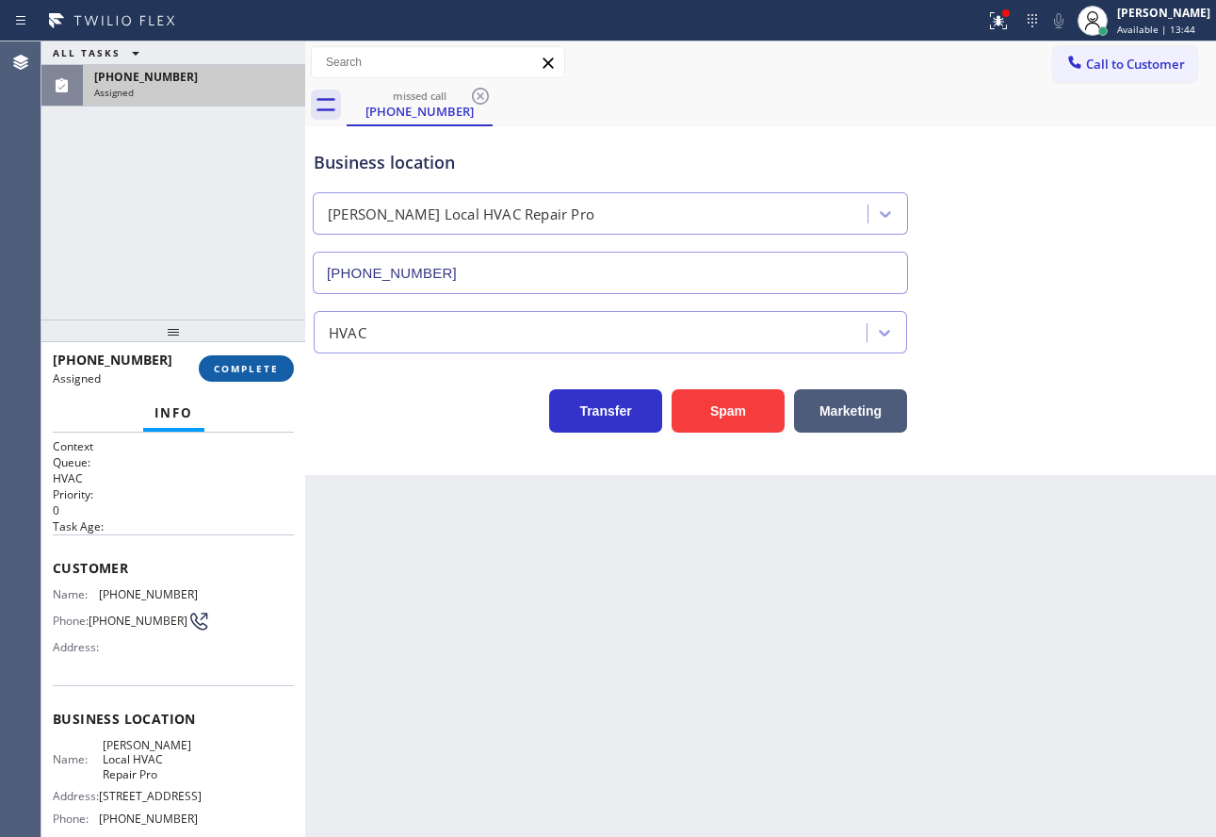
click at [248, 370] on span "COMPLETE" at bounding box center [246, 368] width 65 height 13
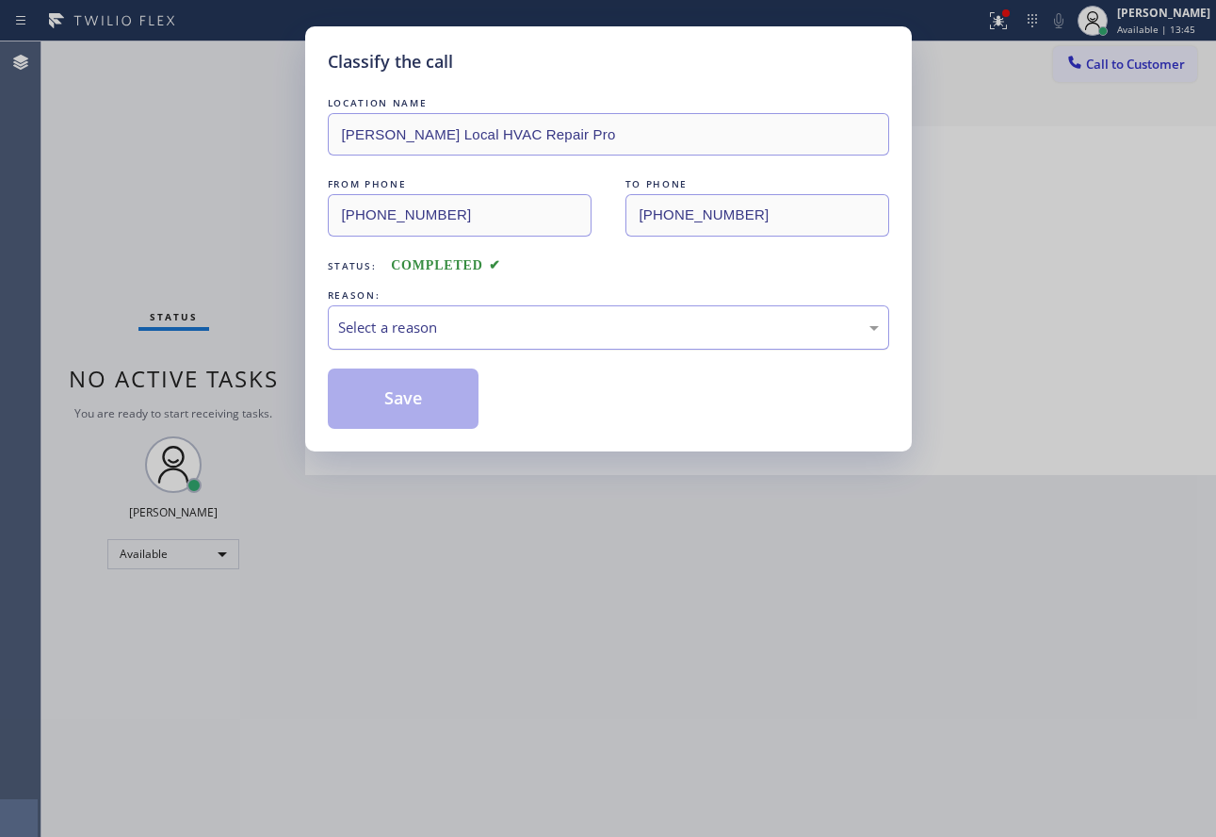
click at [456, 324] on div "Select a reason" at bounding box center [608, 328] width 541 height 22
drag, startPoint x: 401, startPoint y: 476, endPoint x: 391, endPoint y: 405, distance: 71.4
click at [389, 397] on button "Save" at bounding box center [404, 398] width 152 height 60
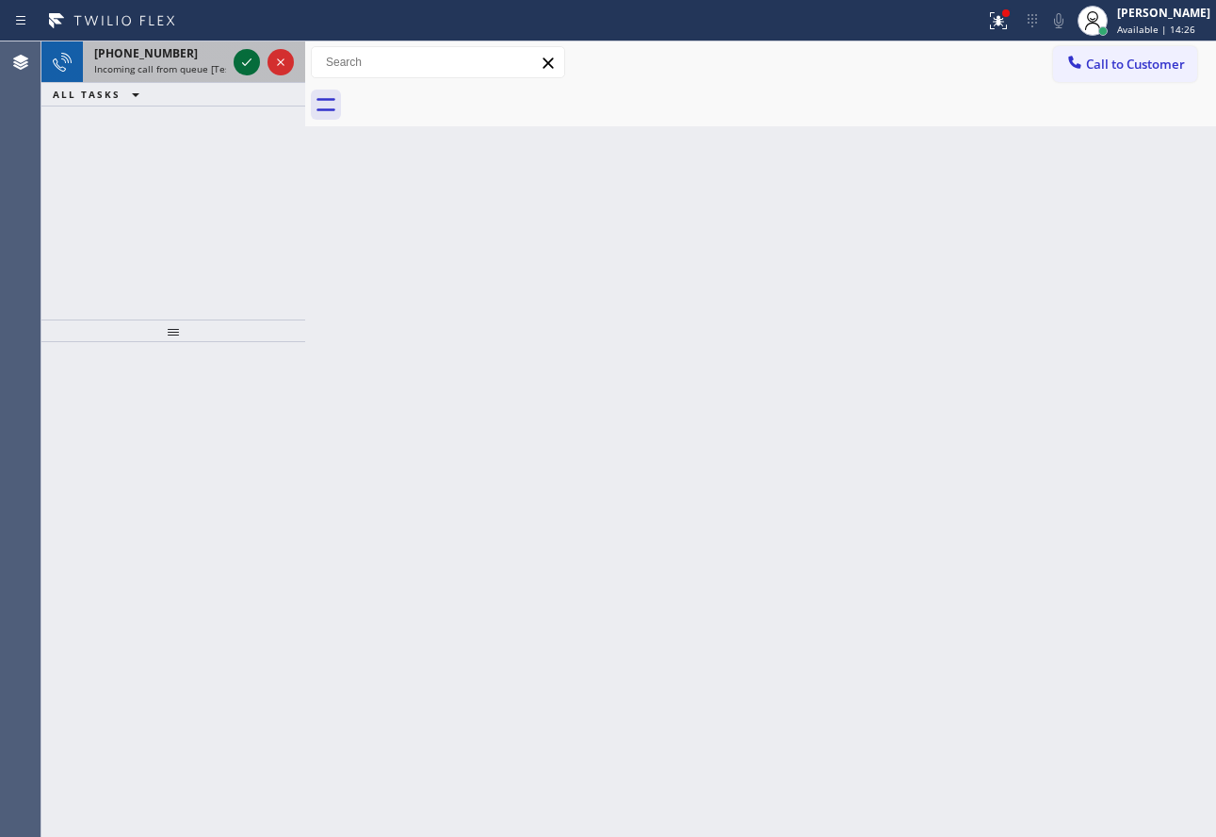
click at [244, 57] on icon at bounding box center [247, 62] width 23 height 23
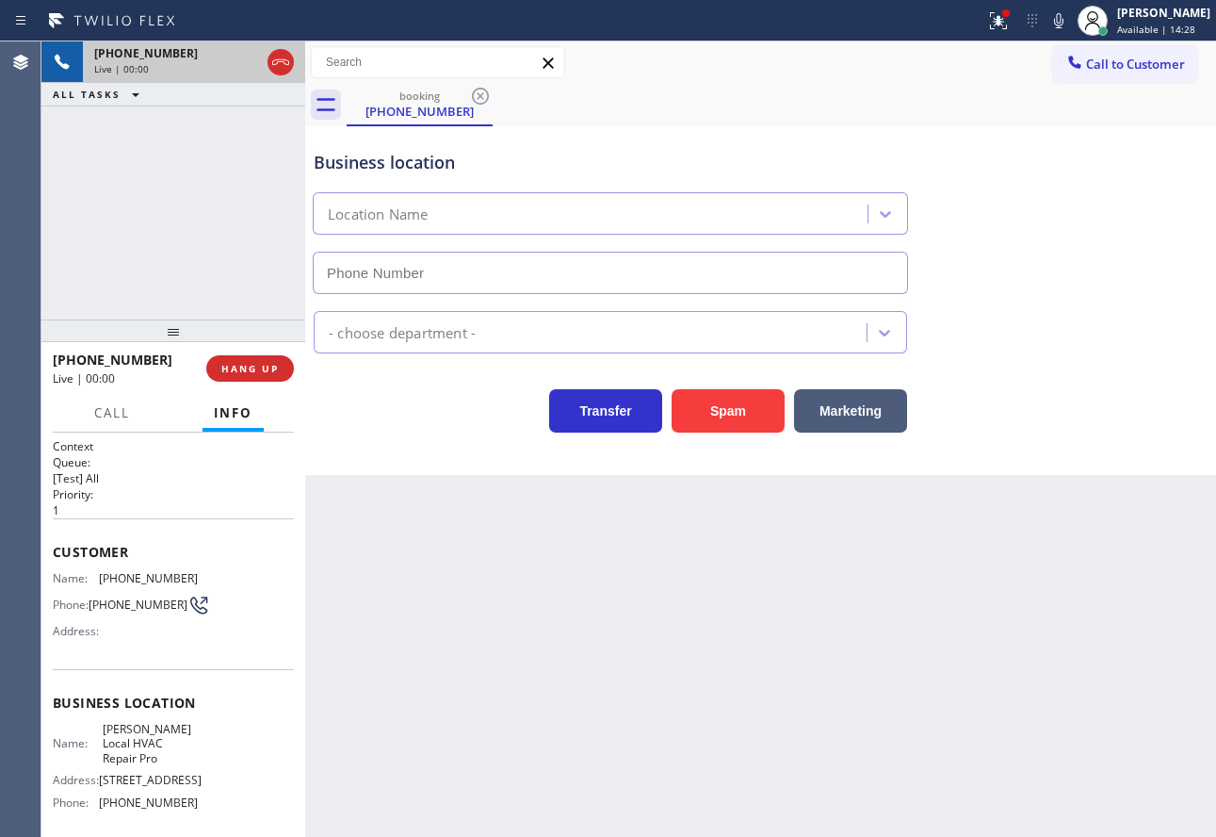
click at [277, 59] on icon at bounding box center [280, 62] width 17 height 6
type input "[PHONE_NUMBER]"
click at [277, 59] on div "[PHONE_NUMBER]" at bounding box center [194, 53] width 200 height 16
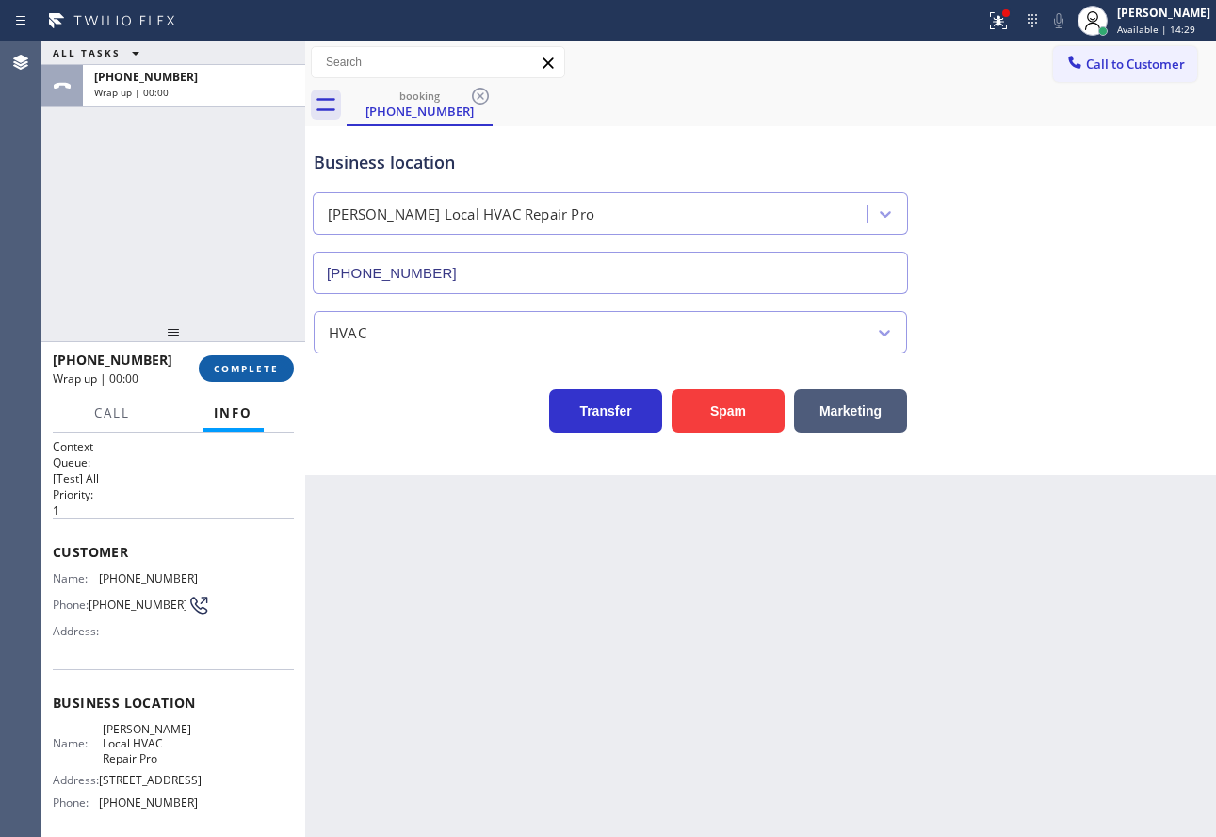
click at [236, 361] on button "COMPLETE" at bounding box center [246, 368] width 95 height 26
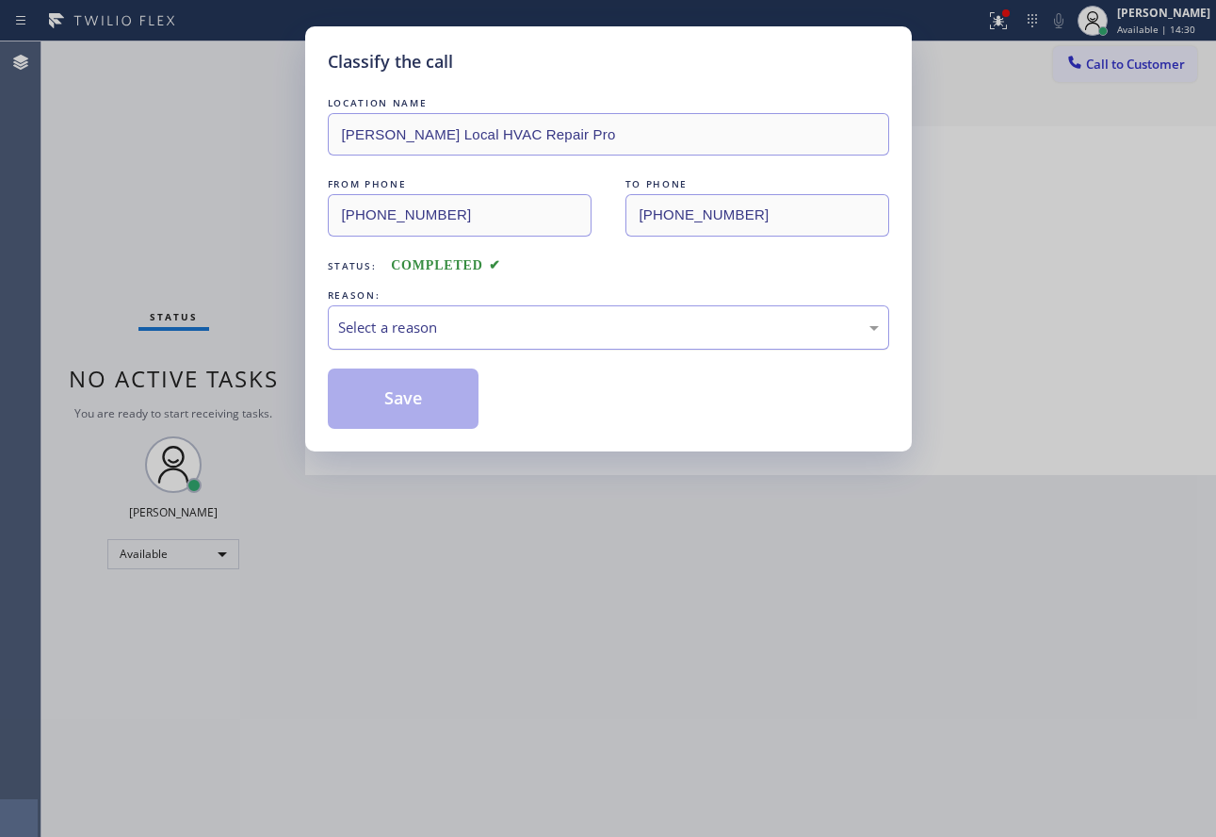
click at [587, 317] on div "Select a reason" at bounding box center [608, 328] width 541 height 22
click at [413, 397] on button "Save" at bounding box center [404, 398] width 152 height 60
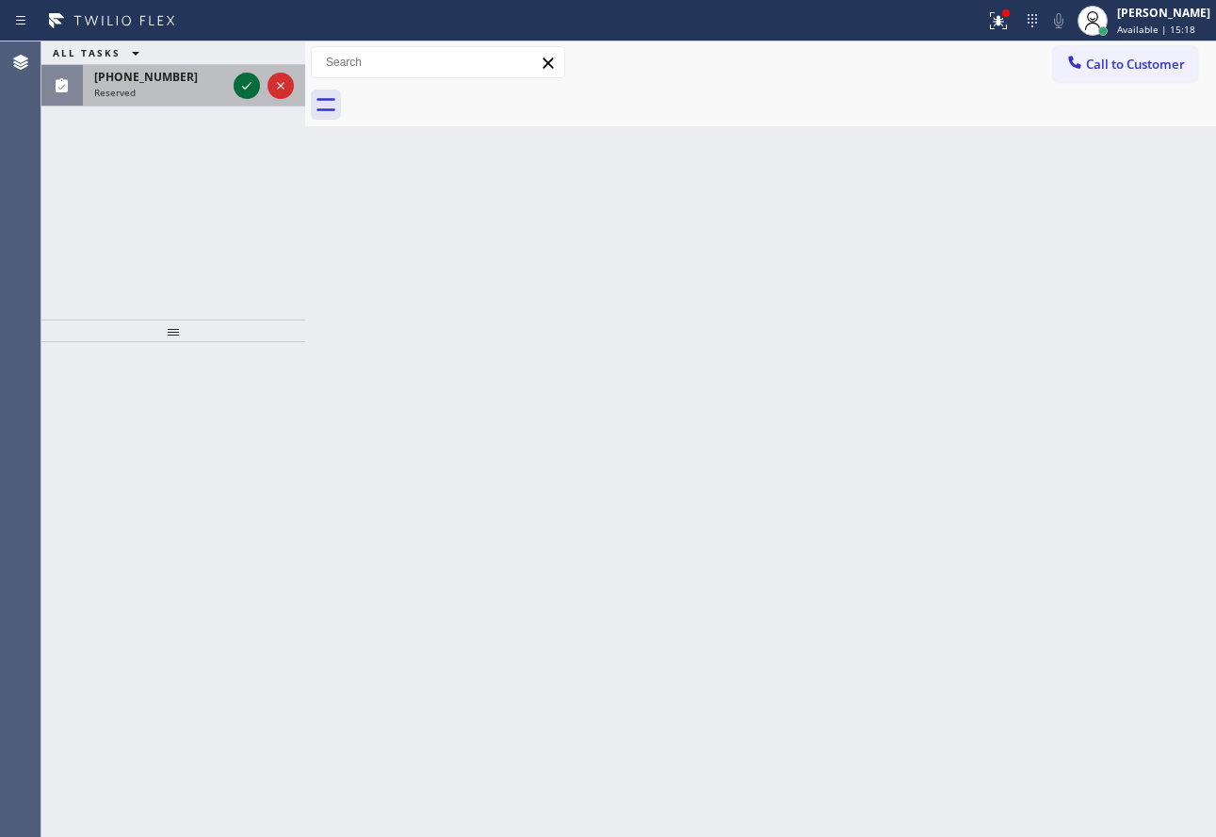
click at [251, 87] on icon at bounding box center [247, 85] width 23 height 23
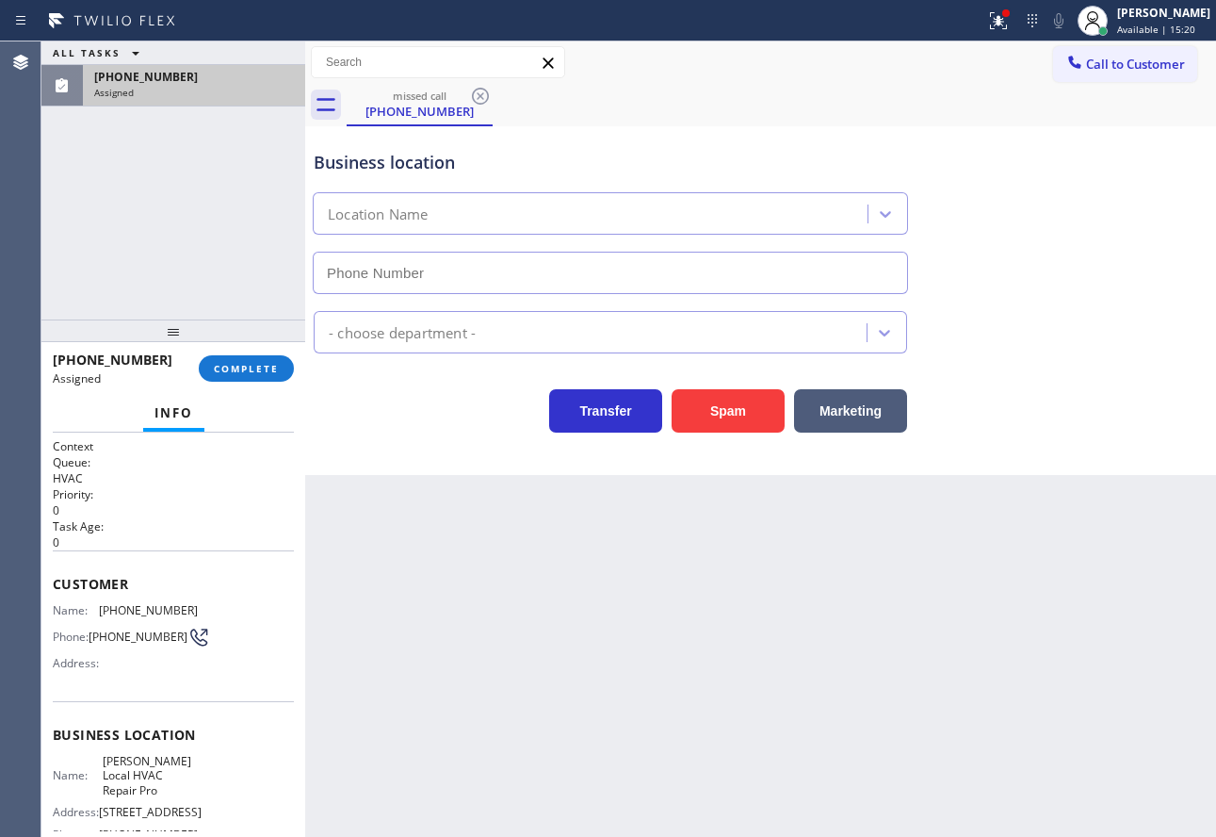
type input "[PHONE_NUMBER]"
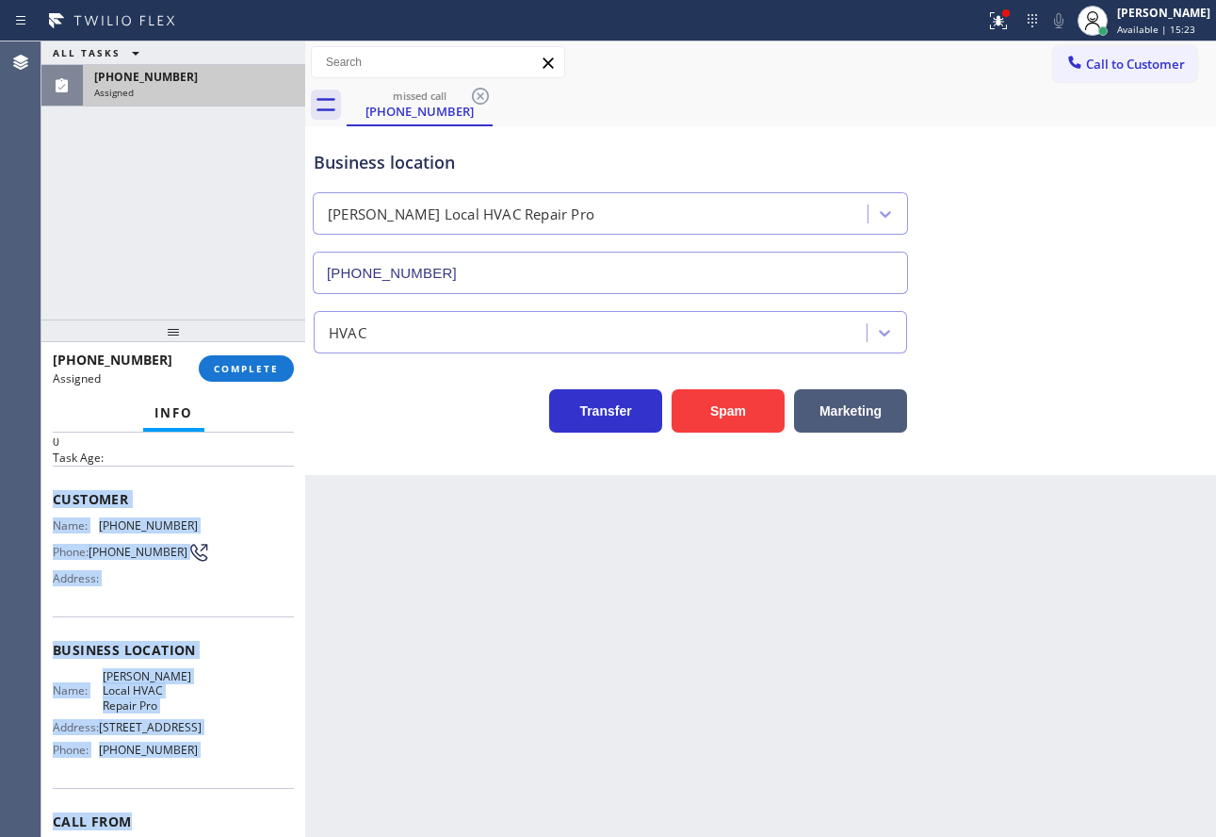
scroll to position [157, 0]
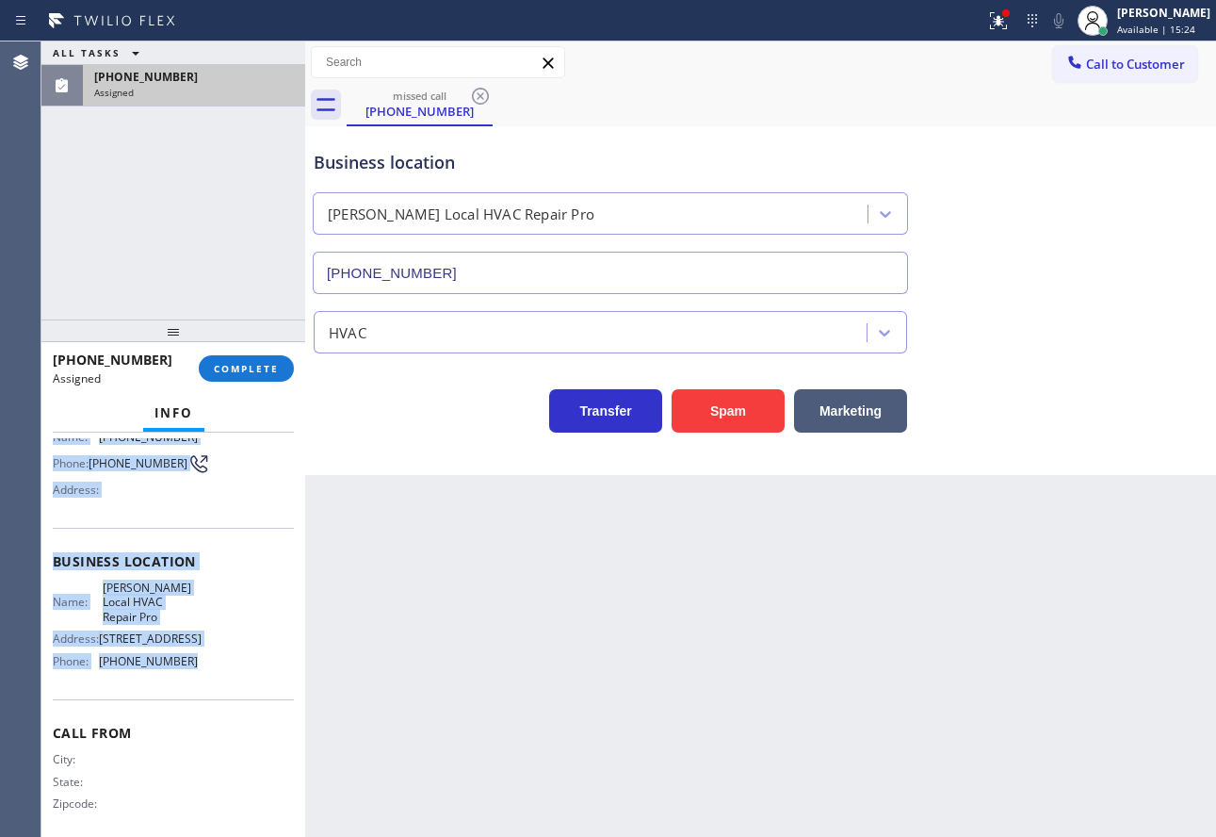
drag, startPoint x: 56, startPoint y: 570, endPoint x: 207, endPoint y: 698, distance: 198.5
click at [207, 698] on div "Context Queue: HVAC Priority: 0 Task Age: Customer Name: [PHONE_NUMBER] Phone: …" at bounding box center [173, 561] width 241 height 561
copy div "Customer Name: [PHONE_NUMBER] Phone: [PHONE_NUMBER] Address: Business location …"
click at [232, 369] on span "COMPLETE" at bounding box center [246, 368] width 65 height 13
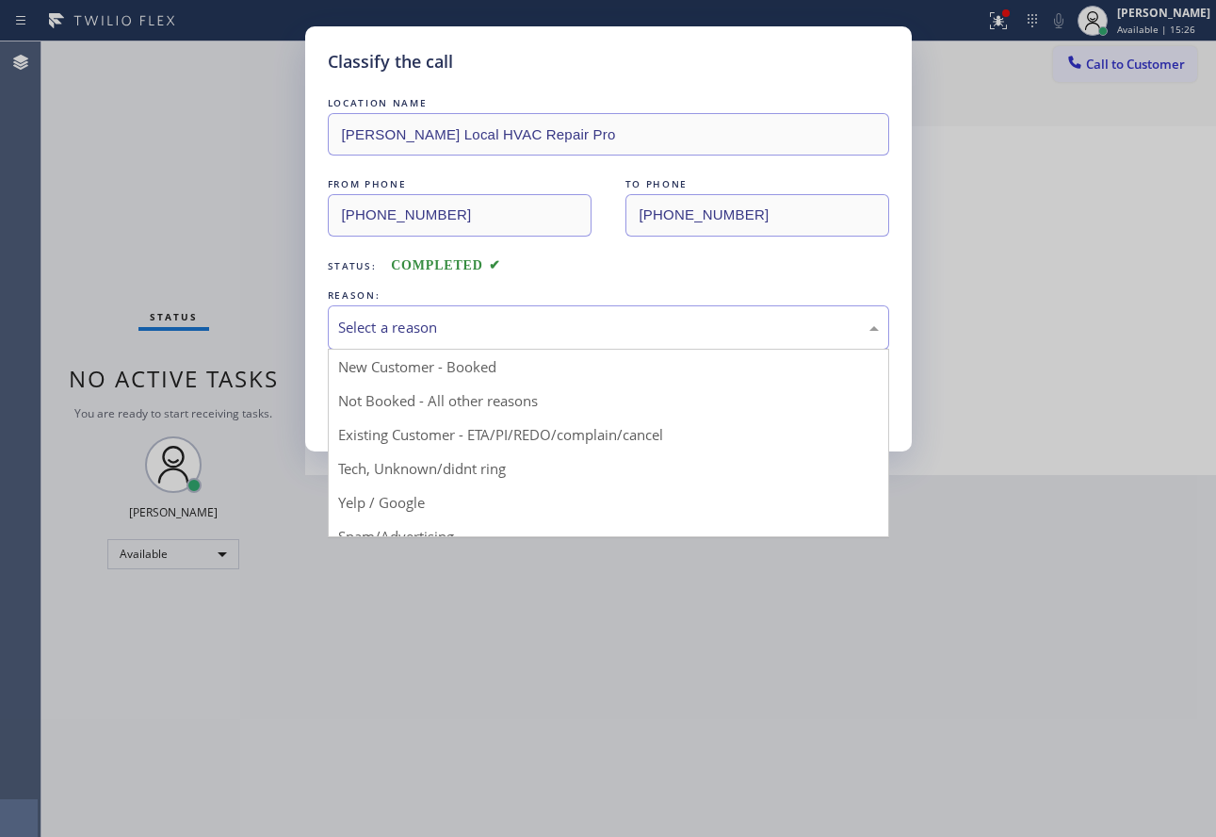
click at [534, 308] on div "Select a reason" at bounding box center [608, 327] width 561 height 44
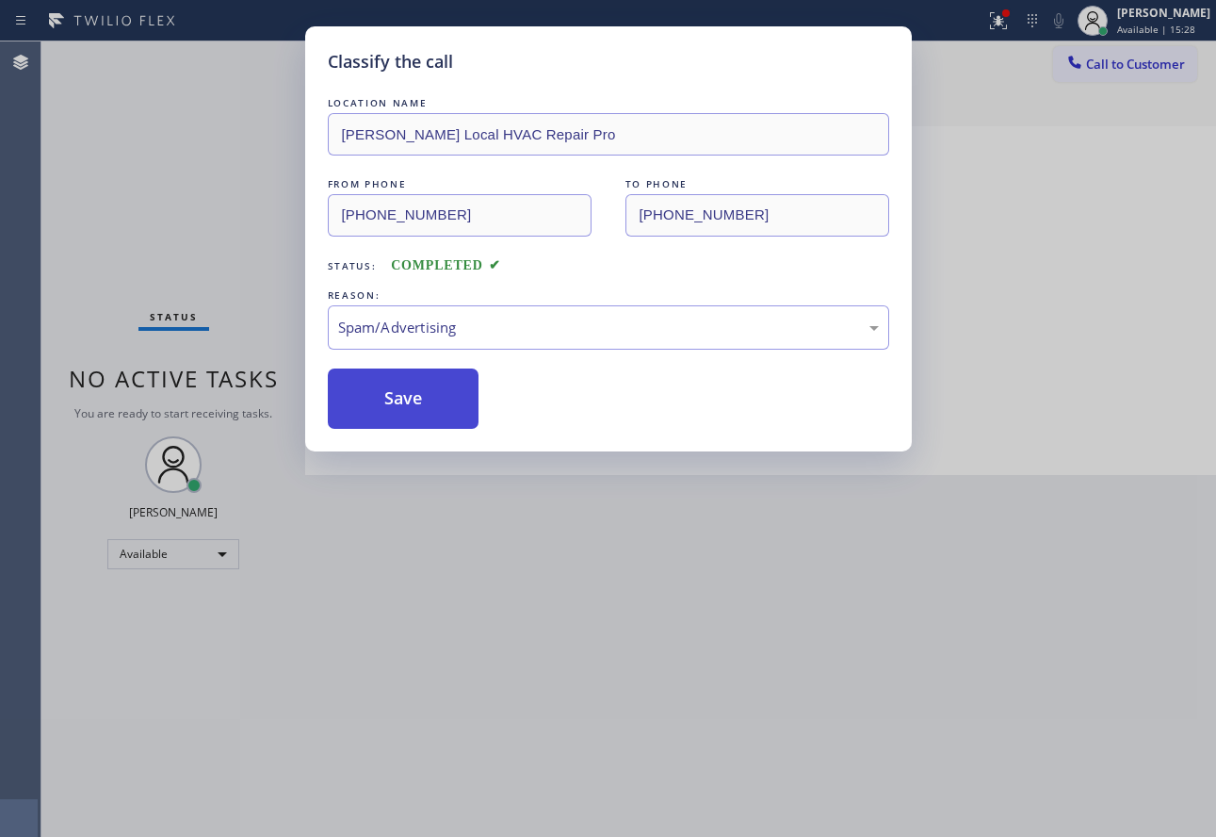
click at [418, 415] on button "Save" at bounding box center [404, 398] width 152 height 60
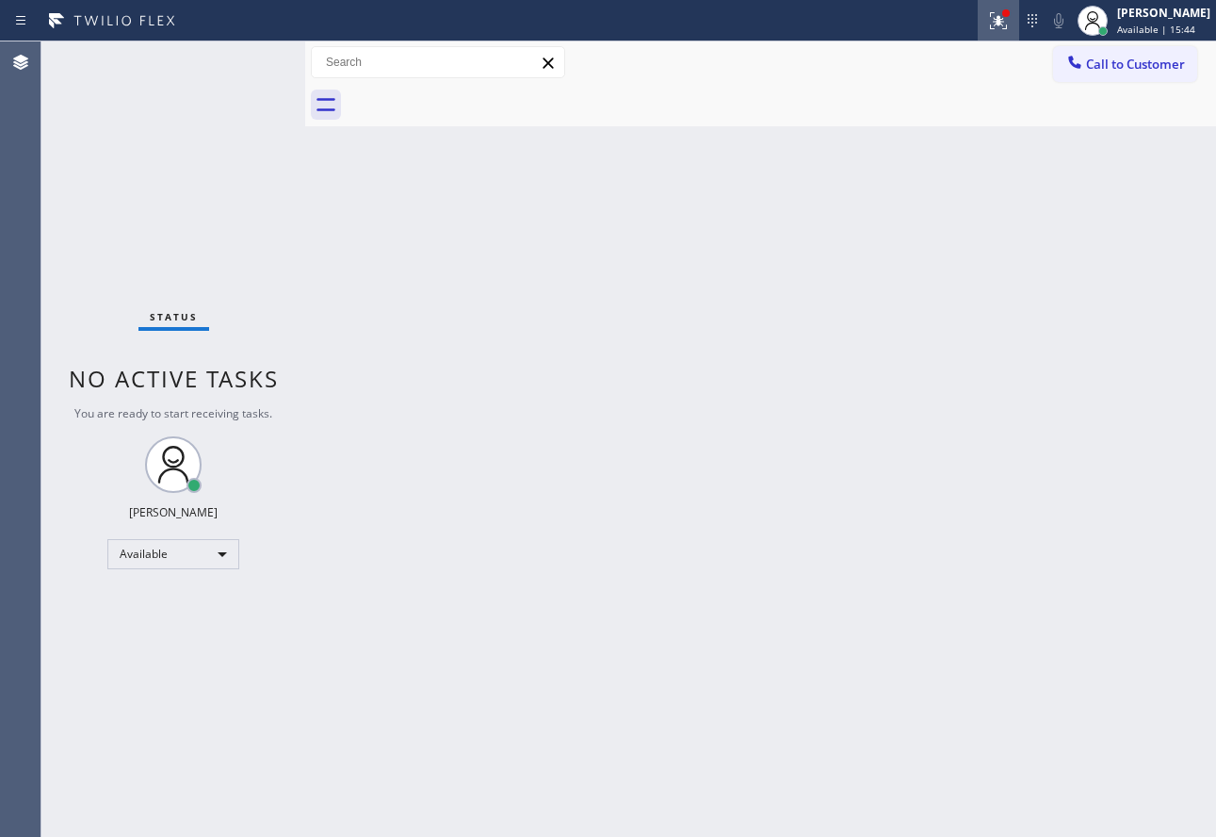
click at [1010, 24] on icon at bounding box center [998, 20] width 23 height 23
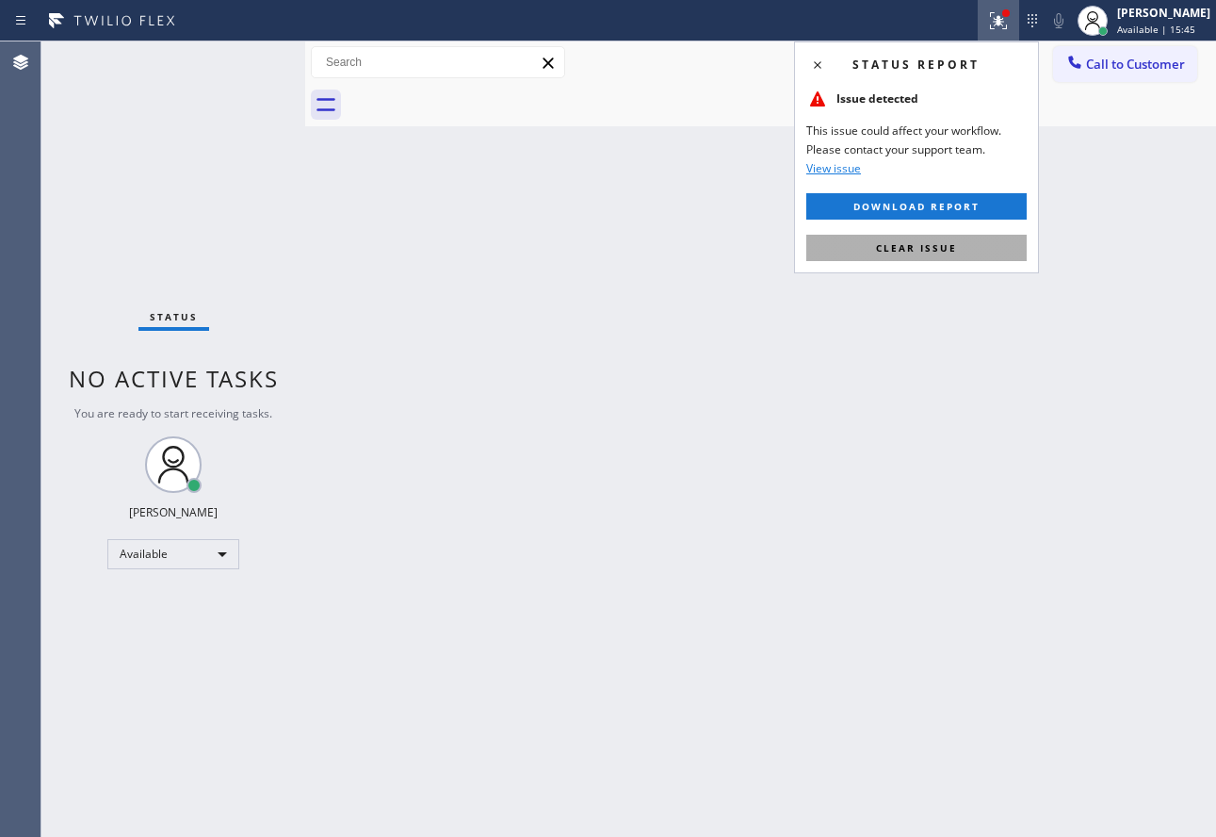
click at [873, 254] on button "Clear issue" at bounding box center [916, 248] width 220 height 26
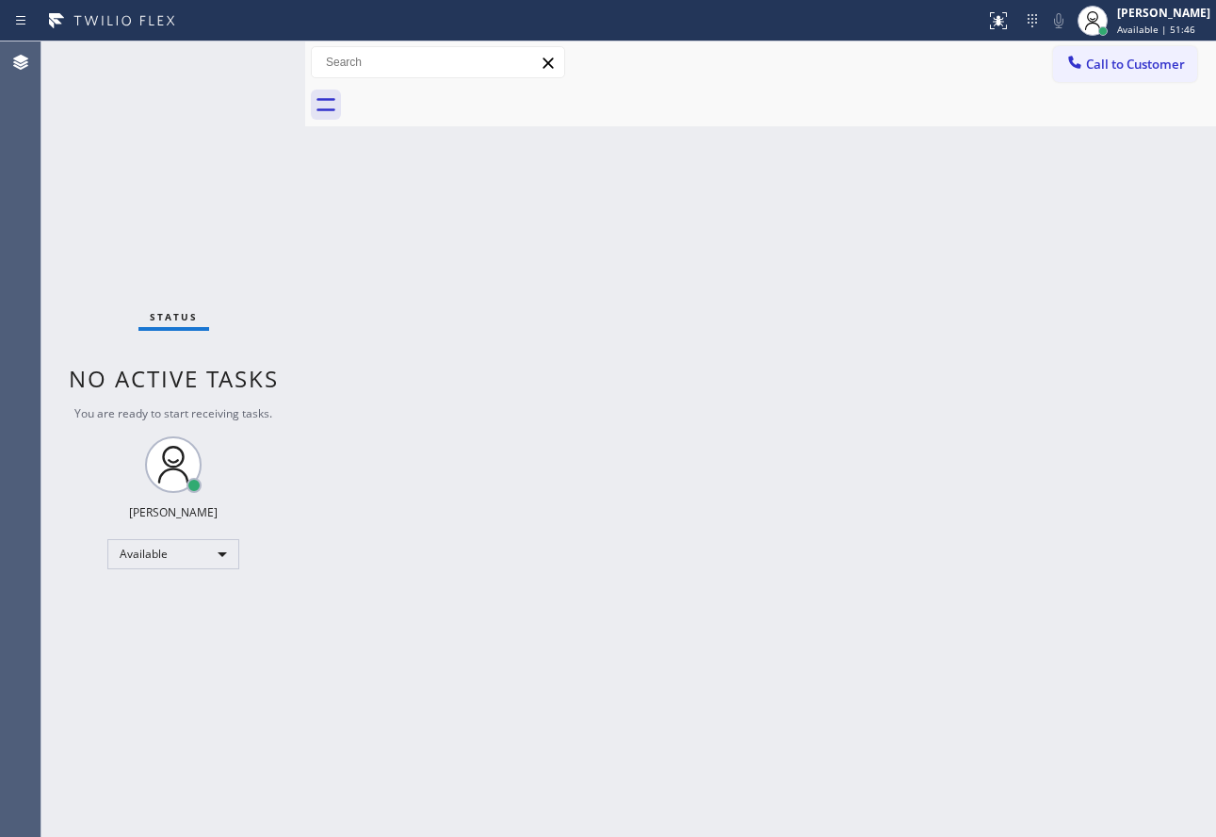
click at [824, 452] on div "Back to Dashboard Change Sender ID Customers Technicians Select a contact Outbo…" at bounding box center [760, 438] width 911 height 795
click at [1133, 29] on div "[PERSON_NAME] Available | 51:50" at bounding box center [1165, 20] width 103 height 33
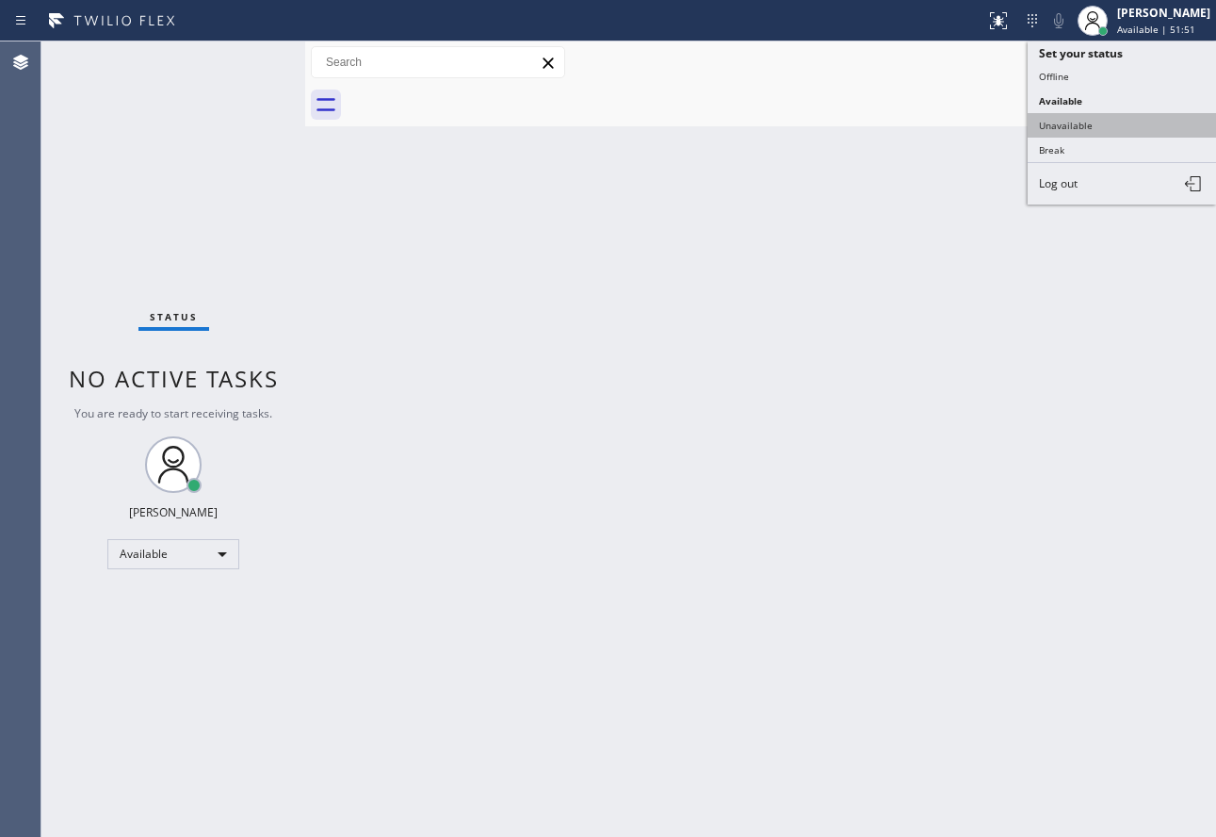
click at [1044, 115] on button "Unavailable" at bounding box center [1122, 125] width 188 height 24
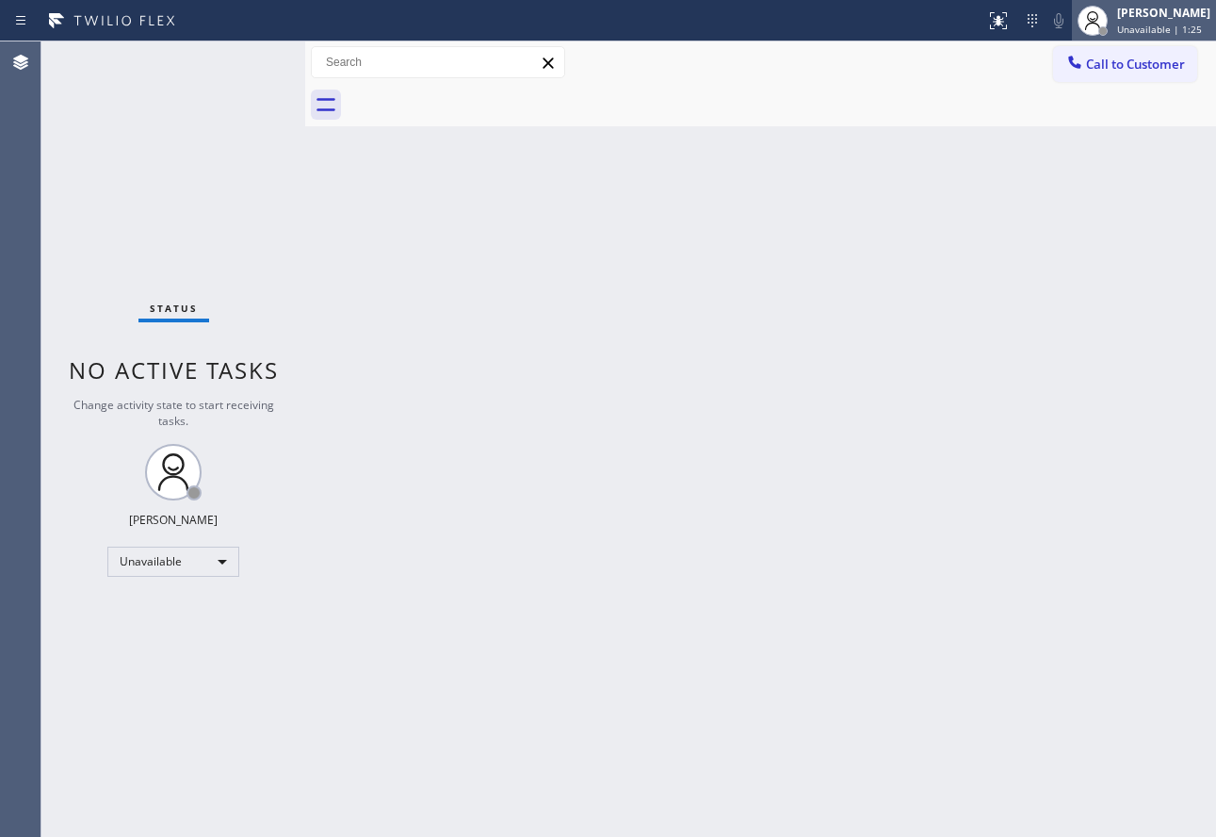
click at [1133, 14] on div "[PERSON_NAME]" at bounding box center [1163, 13] width 93 height 16
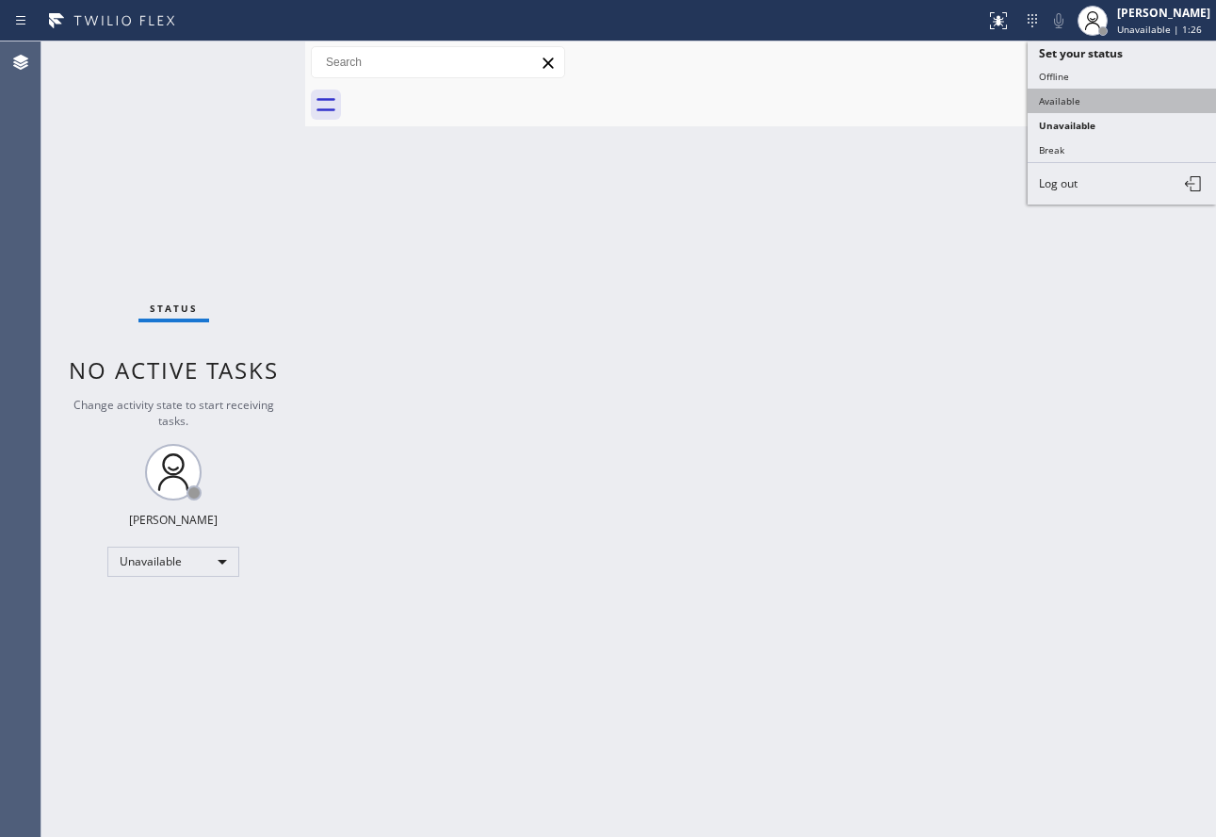
click at [1083, 96] on button "Available" at bounding box center [1122, 101] width 188 height 24
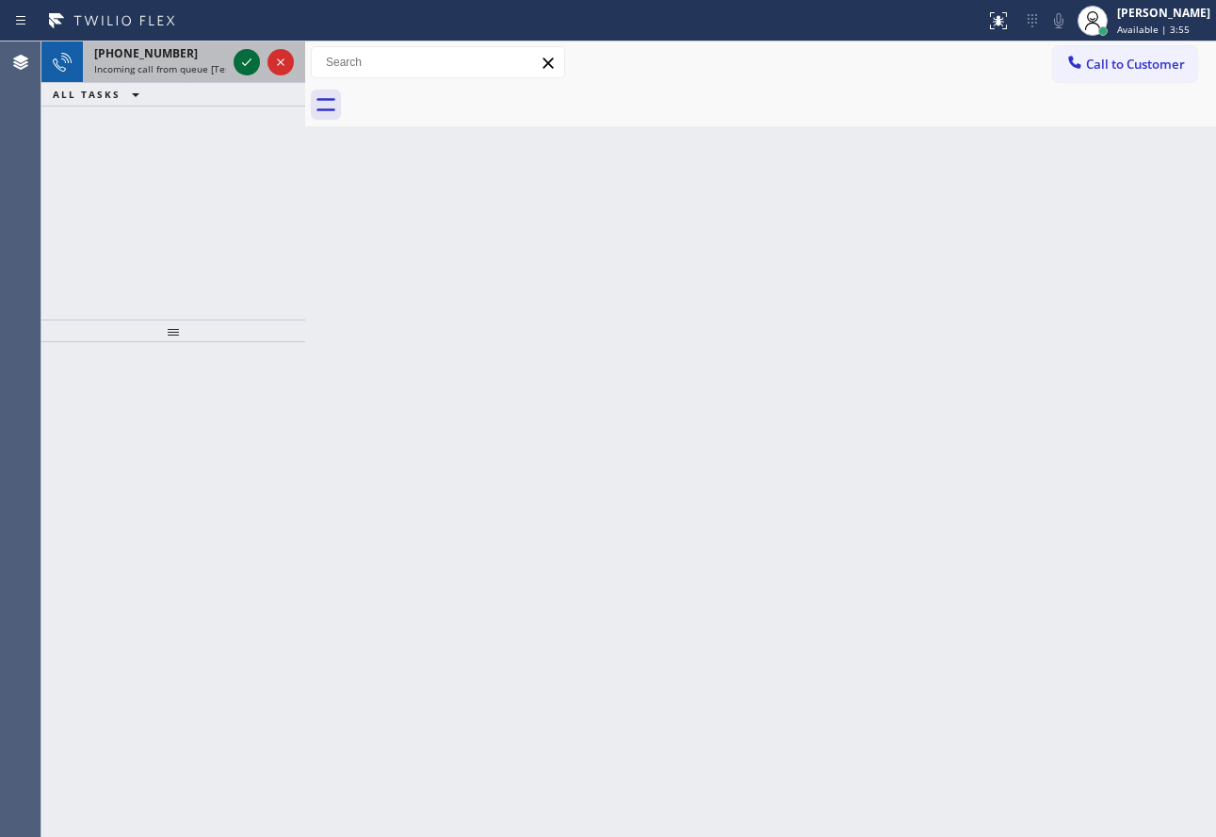
click at [250, 63] on icon at bounding box center [247, 62] width 23 height 23
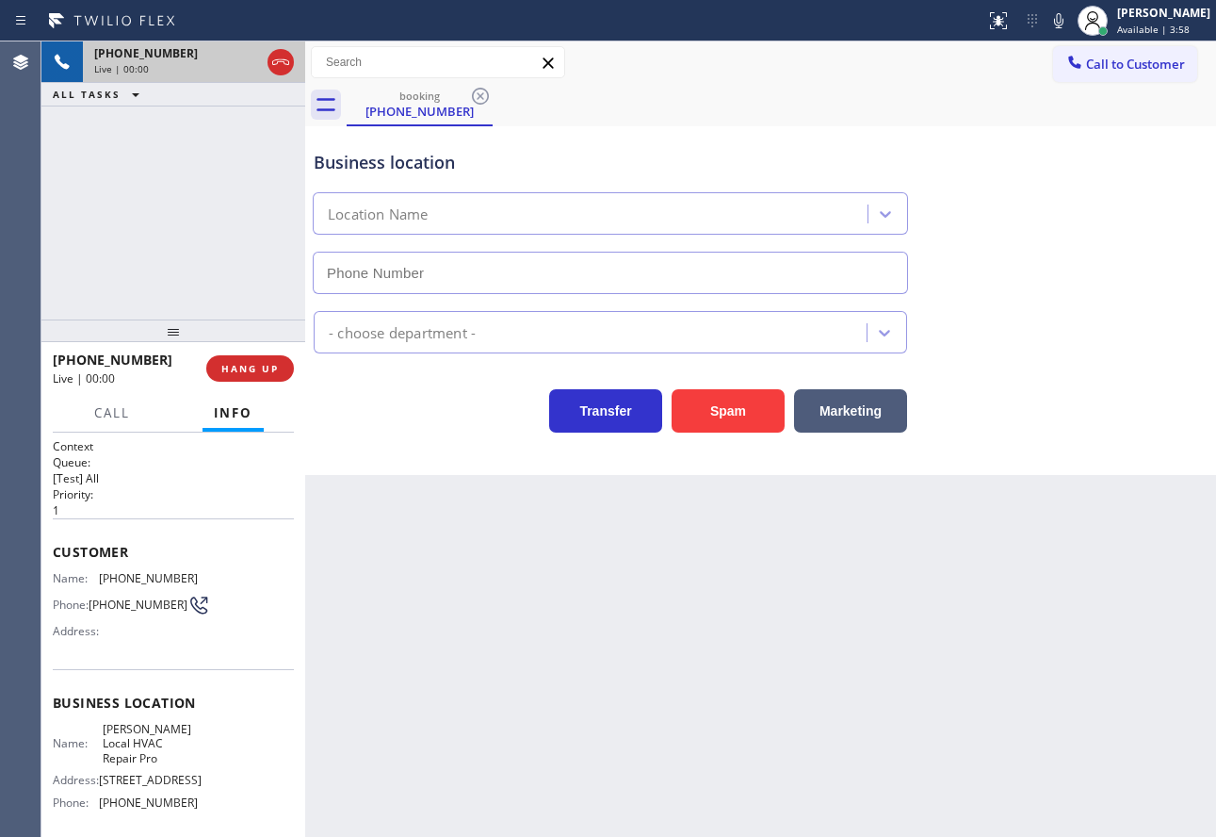
type input "[PHONE_NUMBER]"
click at [271, 375] on span "HANG UP" at bounding box center [249, 368] width 57 height 13
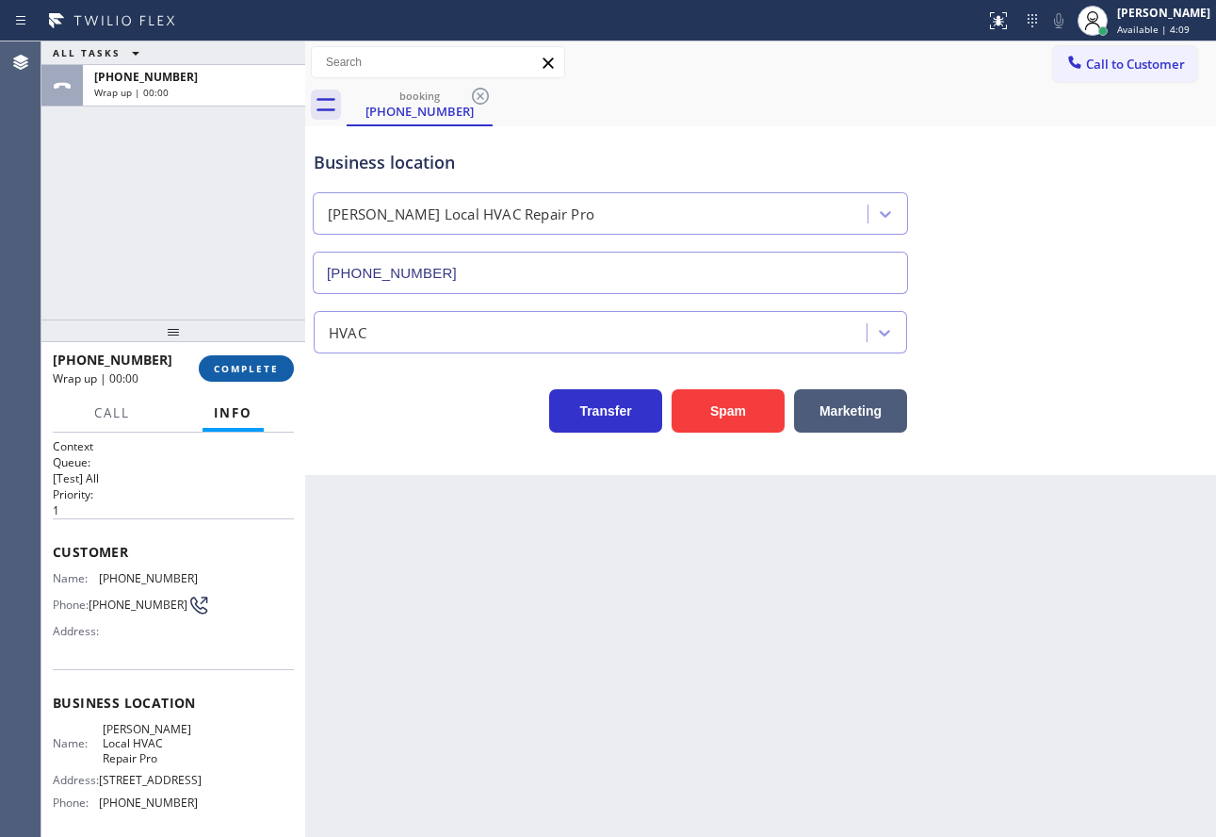
click at [271, 375] on span "COMPLETE" at bounding box center [246, 368] width 65 height 13
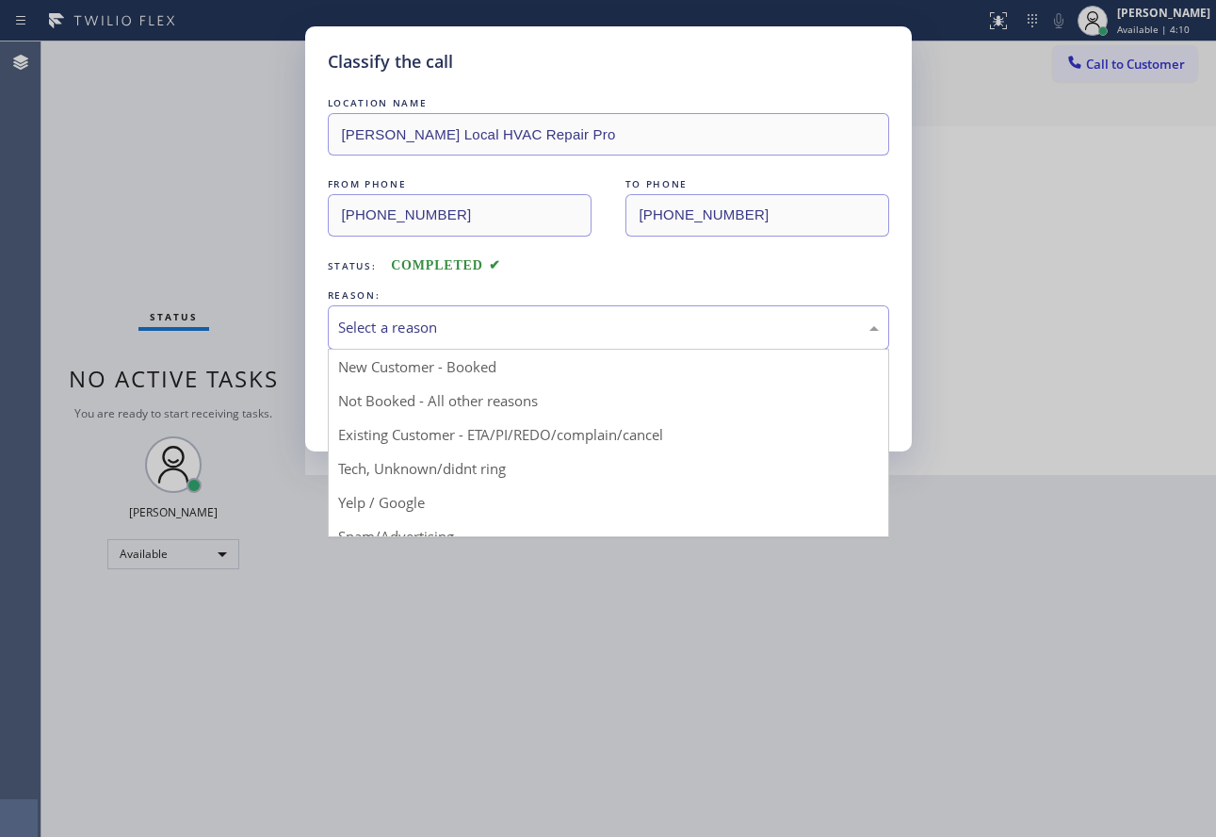
click at [445, 336] on div "Select a reason" at bounding box center [608, 328] width 541 height 22
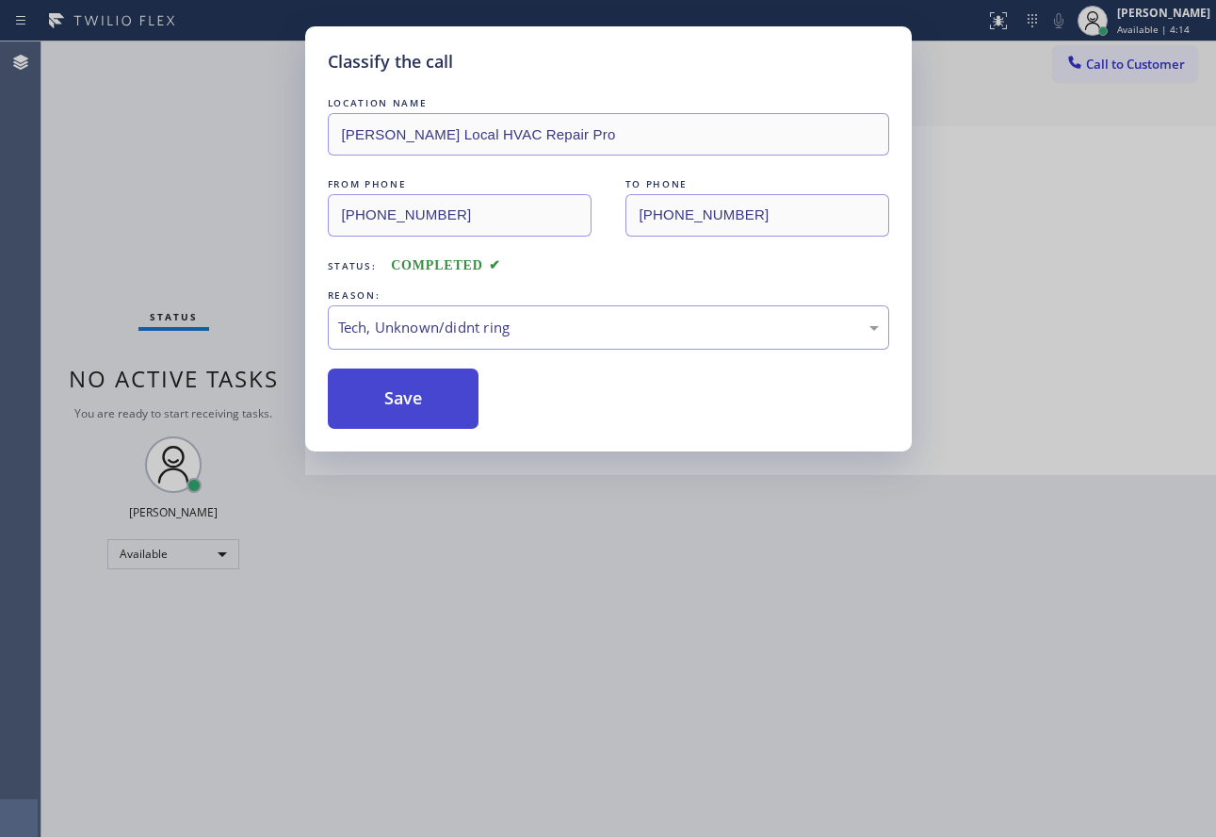
click at [410, 409] on button "Save" at bounding box center [404, 398] width 152 height 60
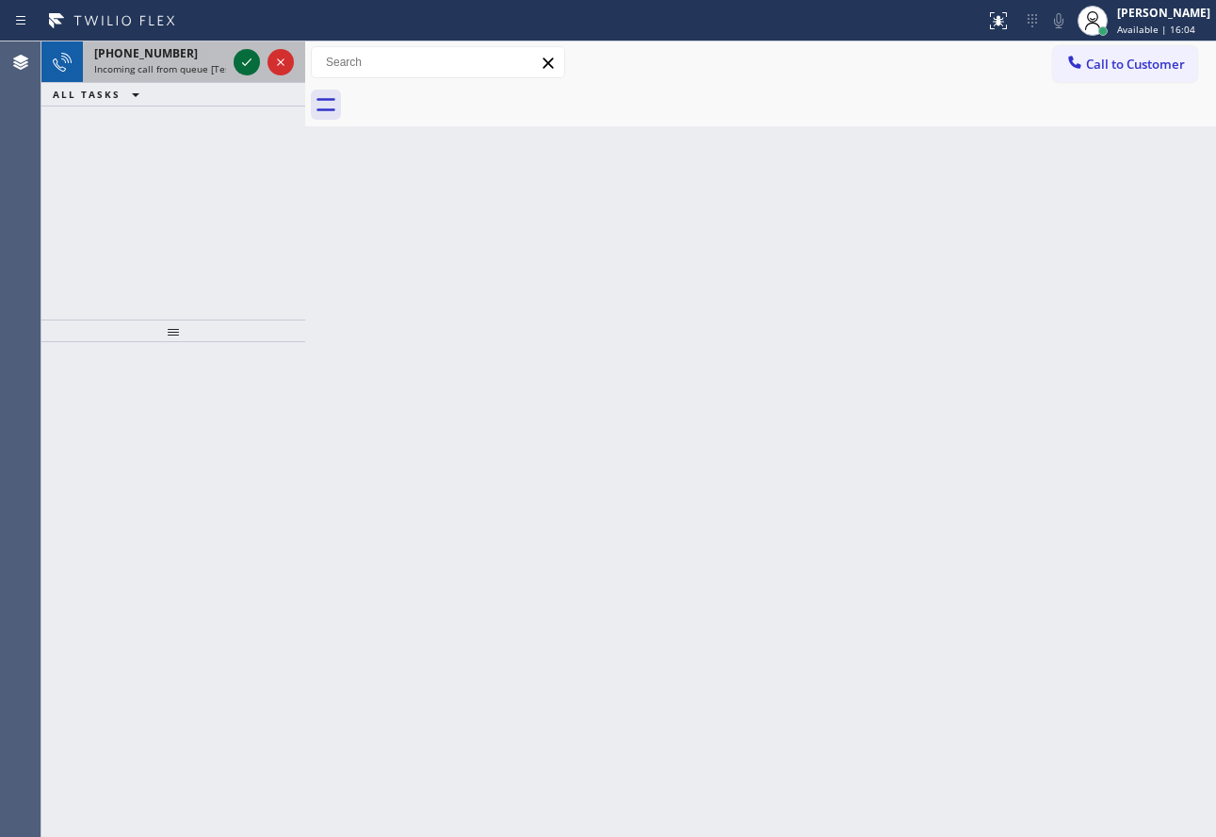
click at [242, 73] on icon at bounding box center [247, 62] width 23 height 23
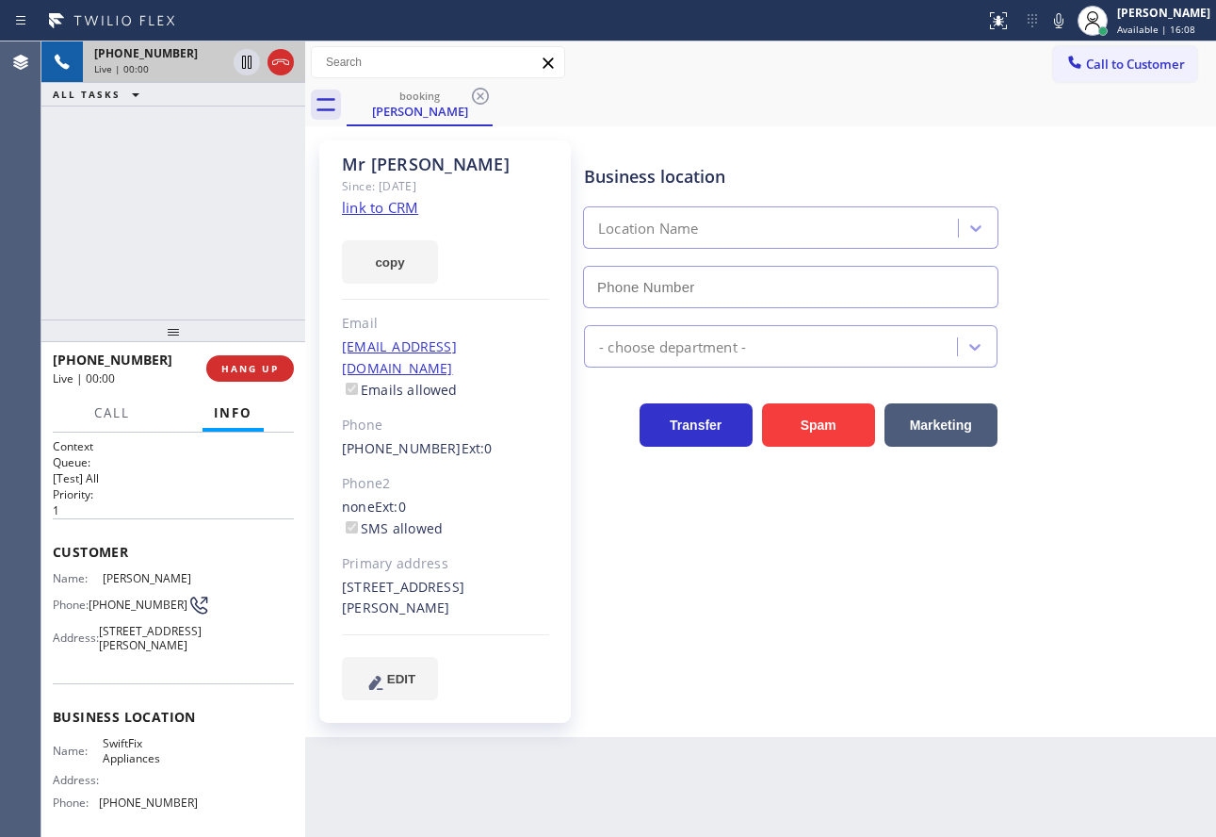
type input "[PHONE_NUMBER]"
click at [398, 205] on link "link to CRM" at bounding box center [380, 207] width 76 height 19
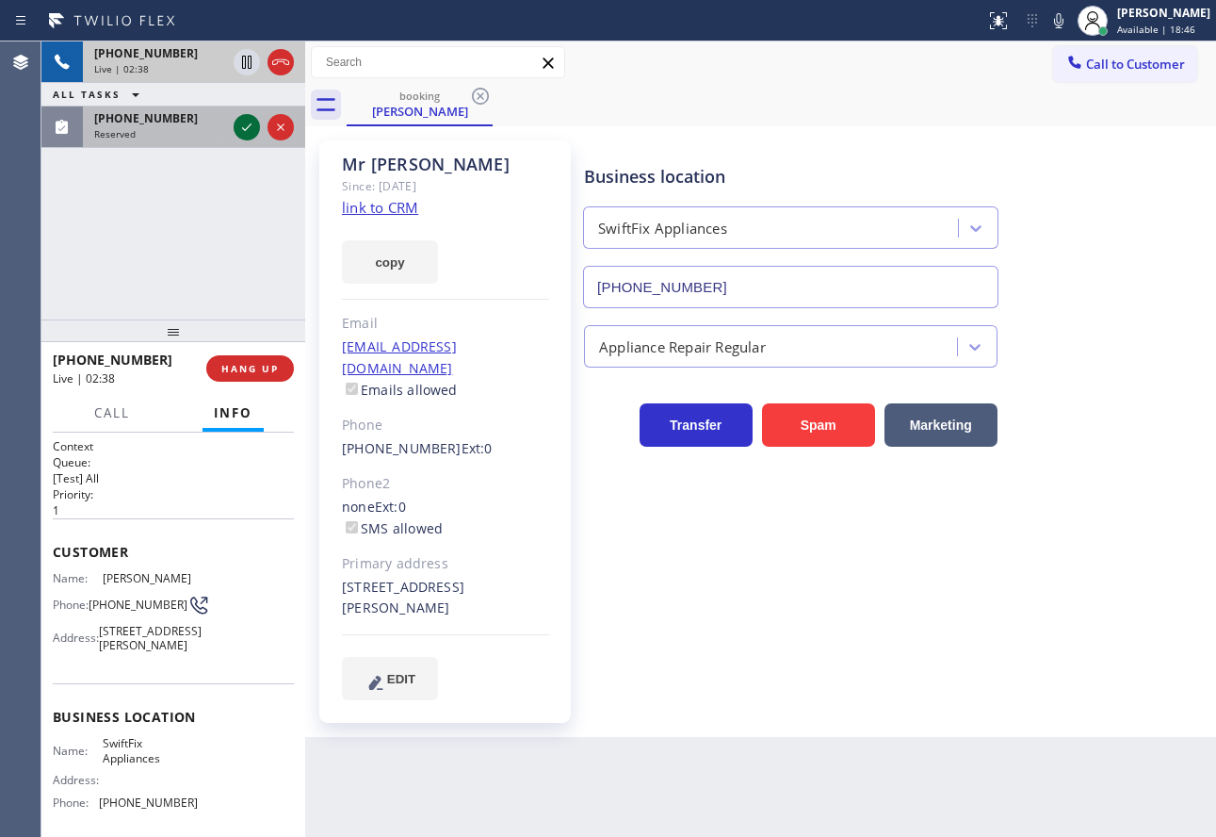
click at [245, 129] on icon at bounding box center [247, 127] width 23 height 23
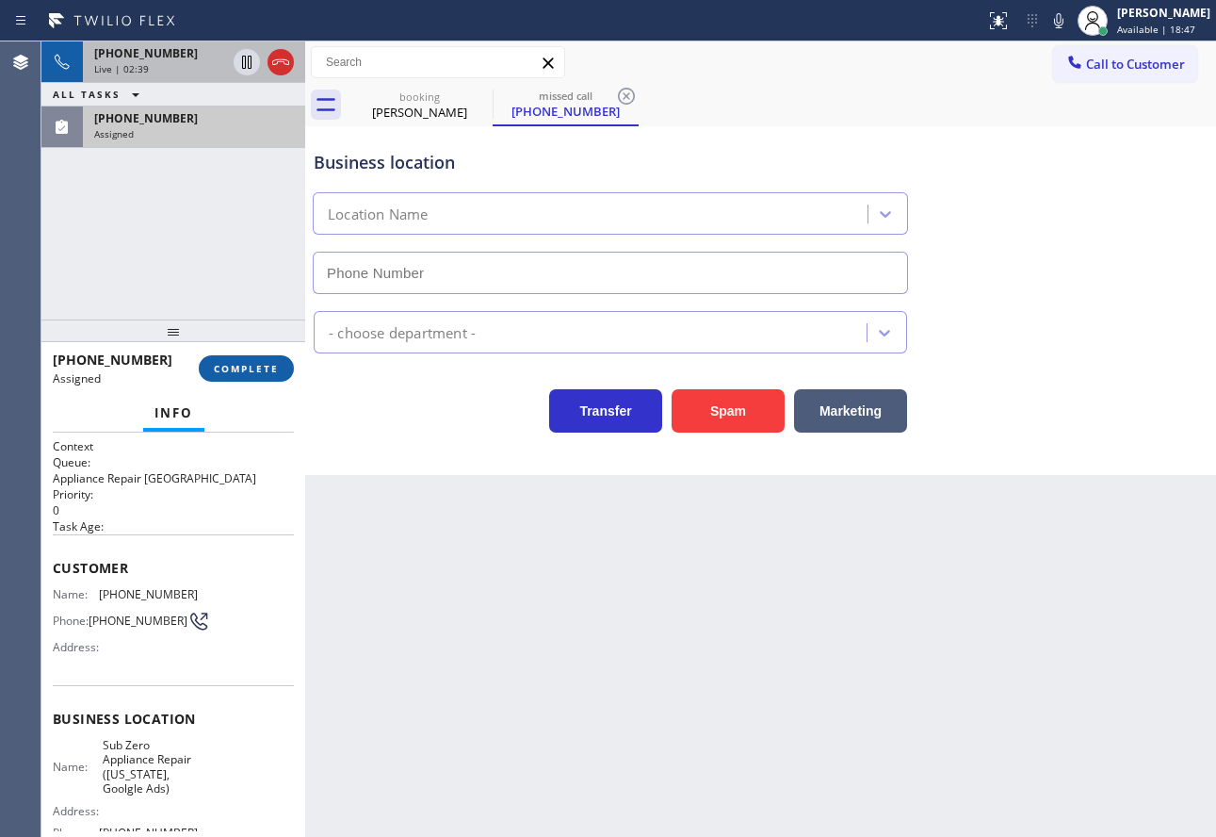
type input "[PHONE_NUMBER]"
click at [254, 370] on span "COMPLETE" at bounding box center [246, 368] width 65 height 13
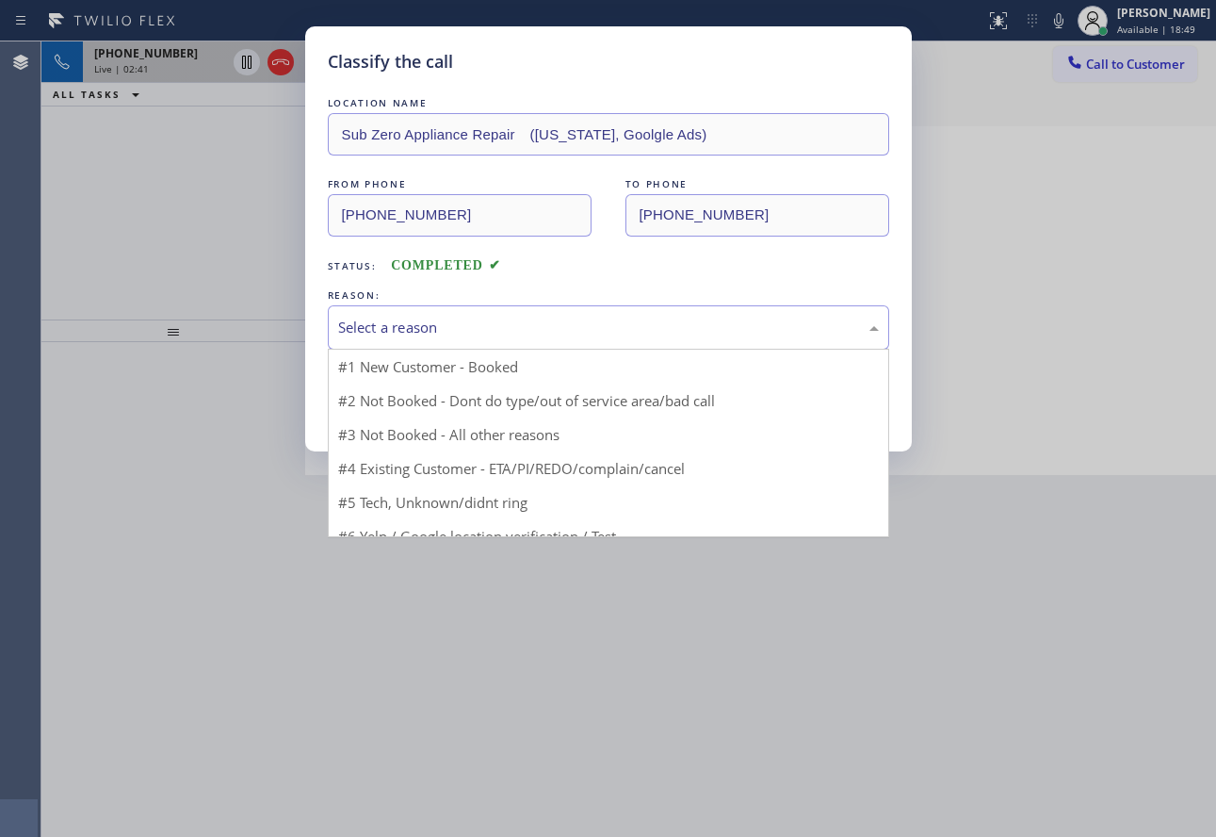
click at [465, 329] on div "Select a reason" at bounding box center [608, 328] width 541 height 22
drag, startPoint x: 419, startPoint y: 469, endPoint x: 399, endPoint y: 417, distance: 55.5
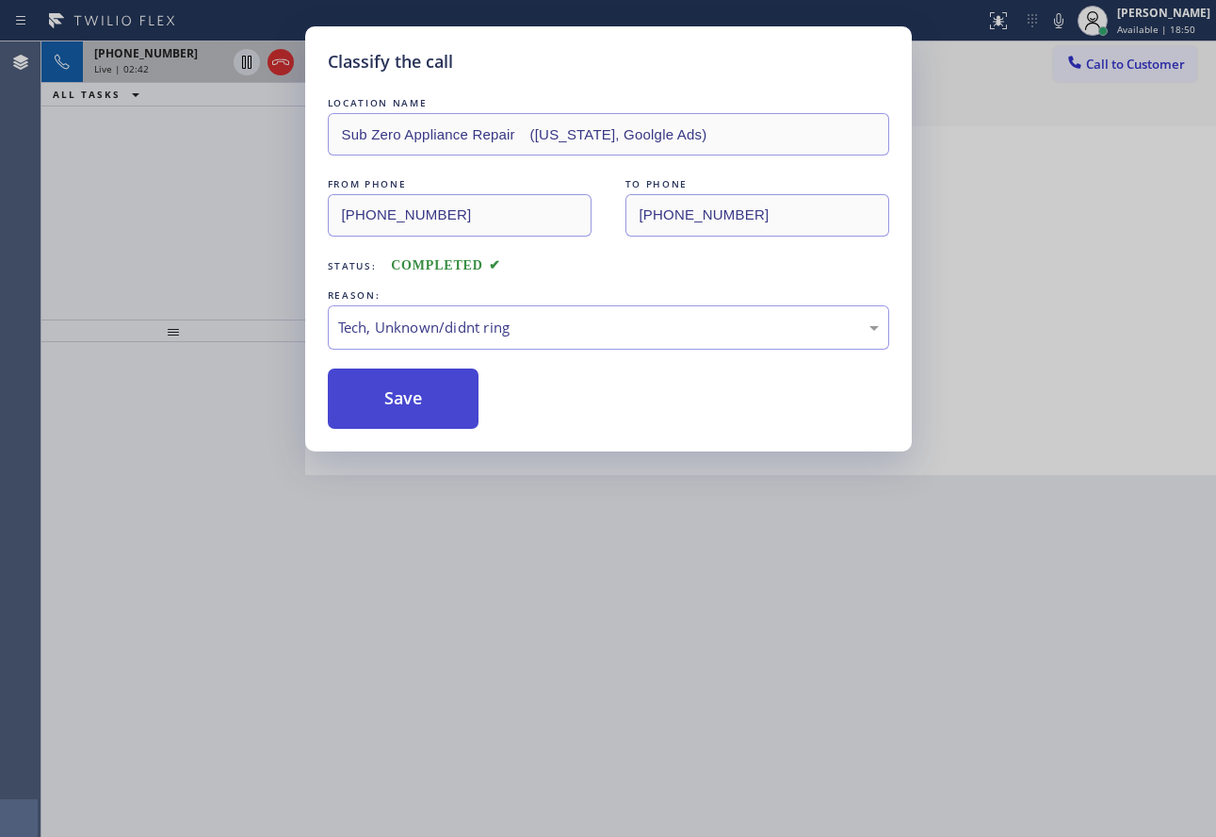
click at [398, 416] on button "Save" at bounding box center [404, 398] width 152 height 60
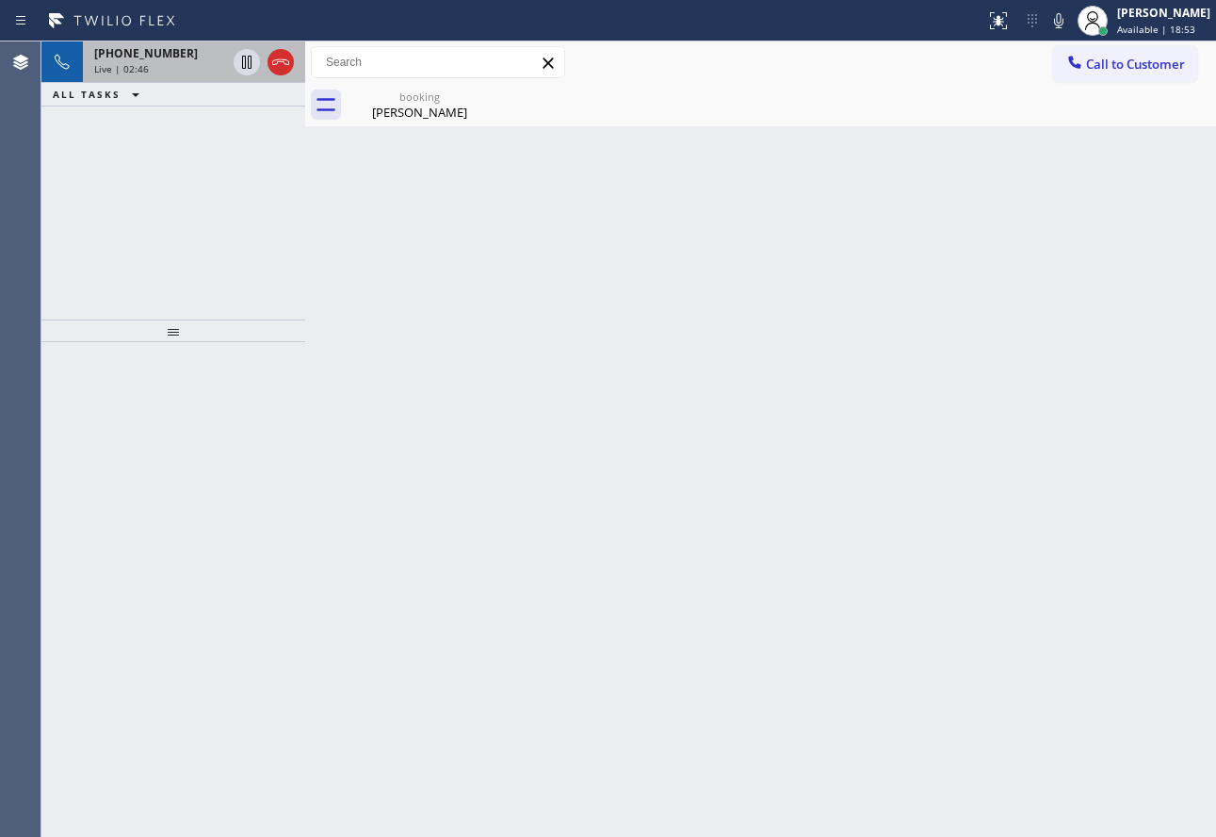
click at [180, 67] on div "Live | 02:46" at bounding box center [160, 68] width 132 height 13
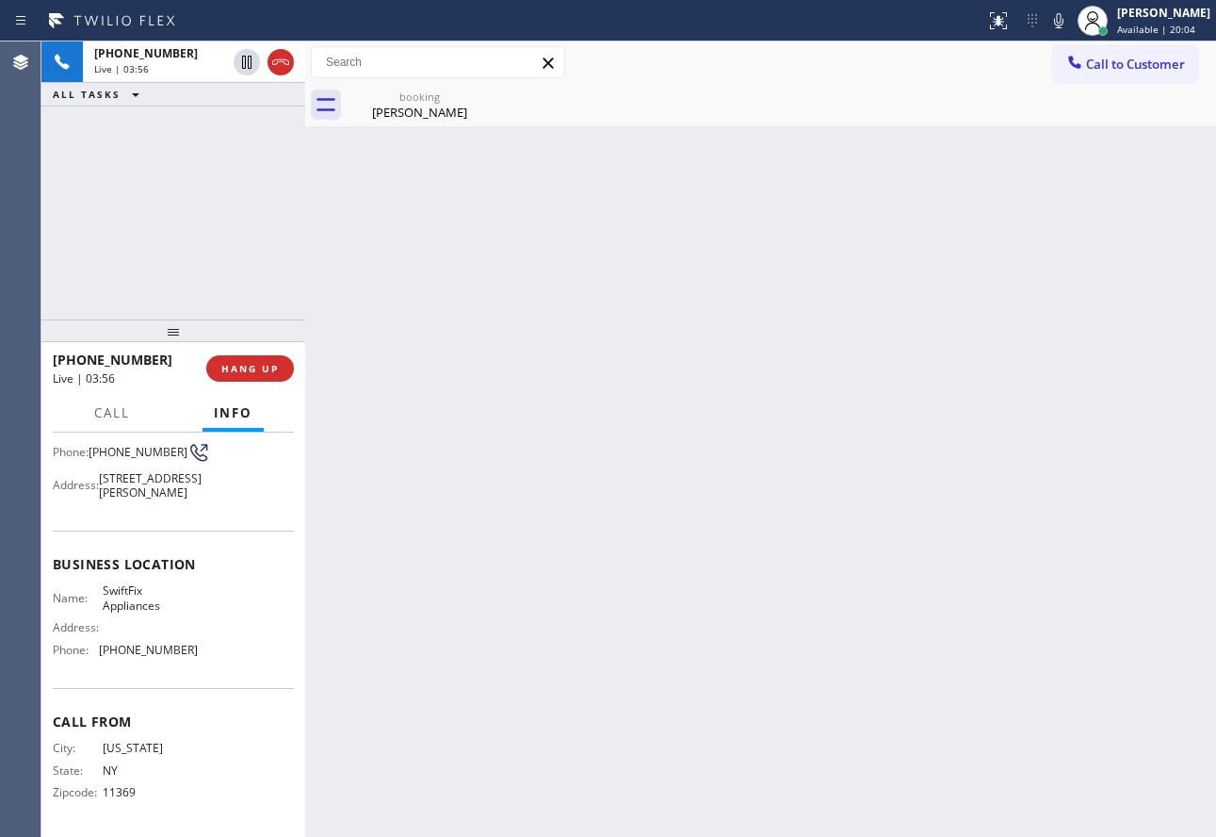
scroll to position [173, 0]
click at [154, 649] on span "[PHONE_NUMBER]" at bounding box center [148, 649] width 99 height 14
copy span "[PHONE_NUMBER]"
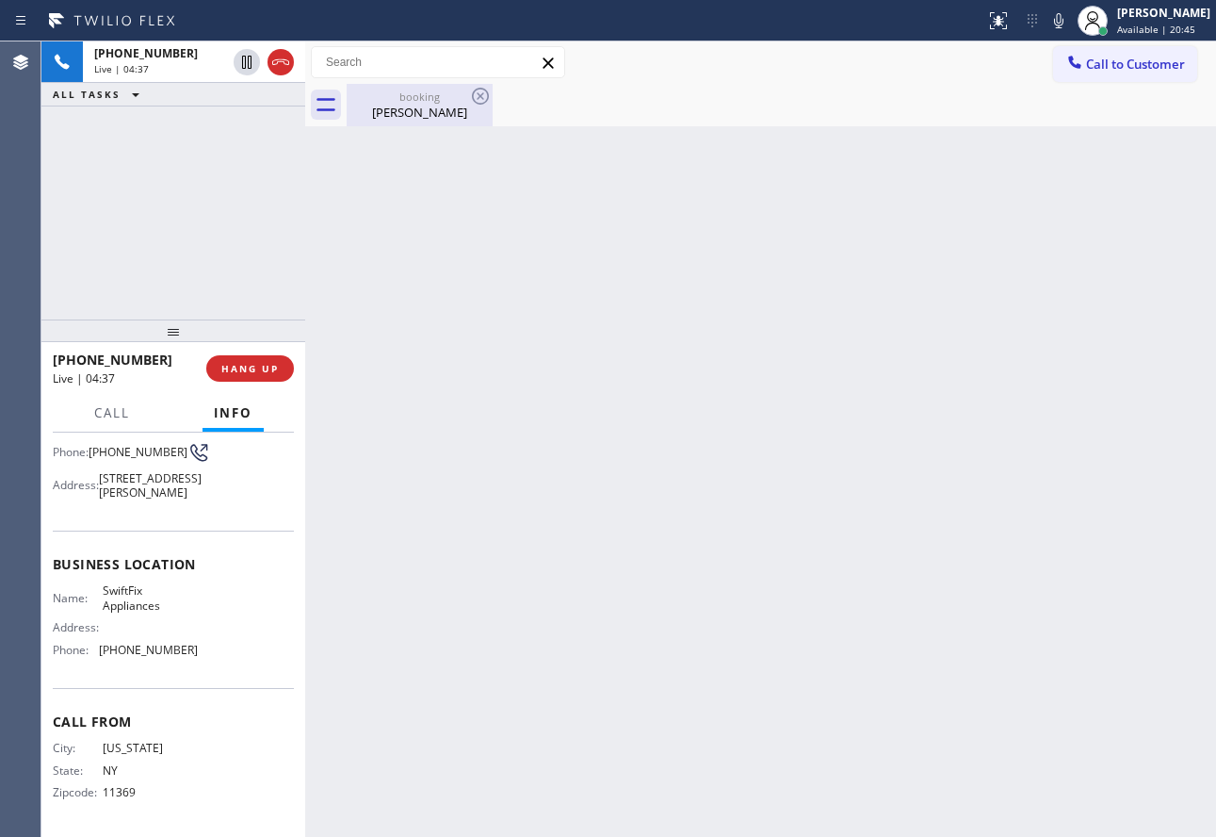
click at [451, 123] on div "booking [PERSON_NAME]" at bounding box center [420, 105] width 142 height 42
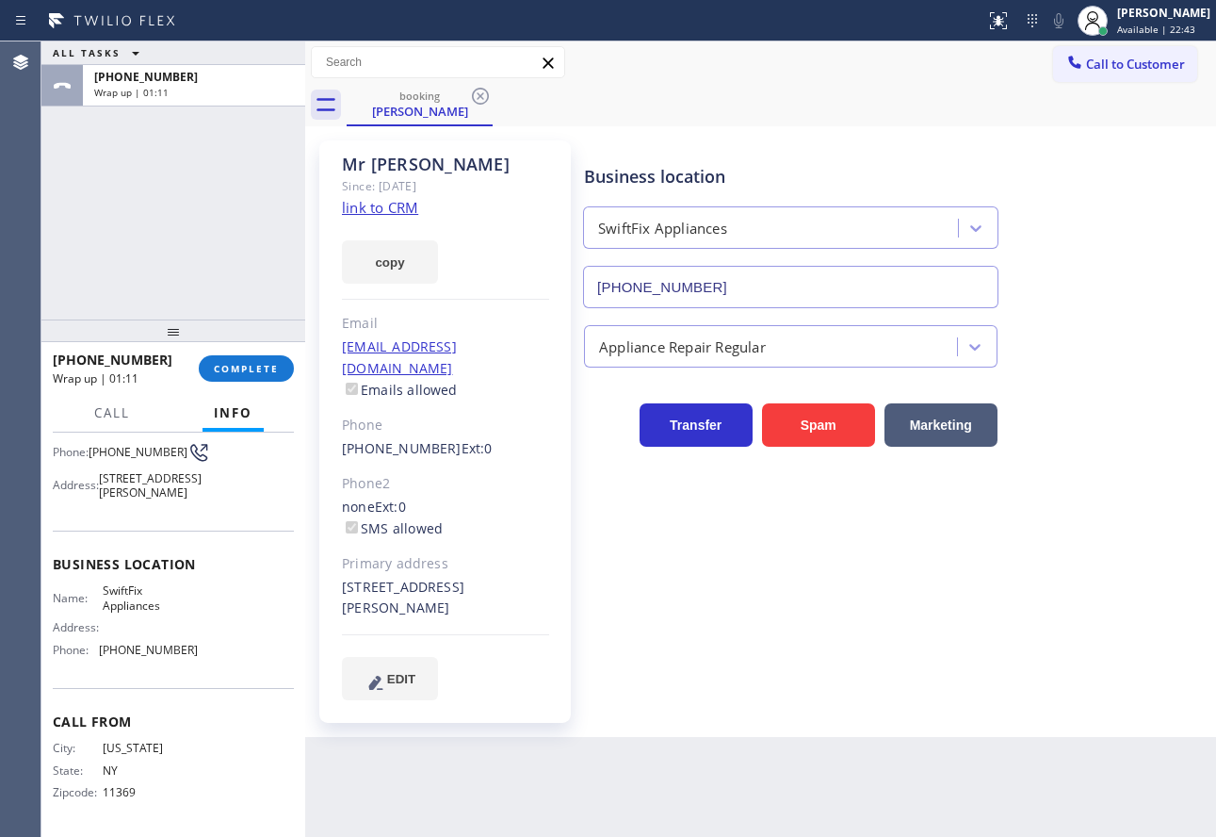
click at [127, 601] on span "SwiftFix Appliances" at bounding box center [150, 597] width 94 height 29
copy span "SwiftFix Appliances"
click at [223, 373] on span "COMPLETE" at bounding box center [246, 368] width 65 height 13
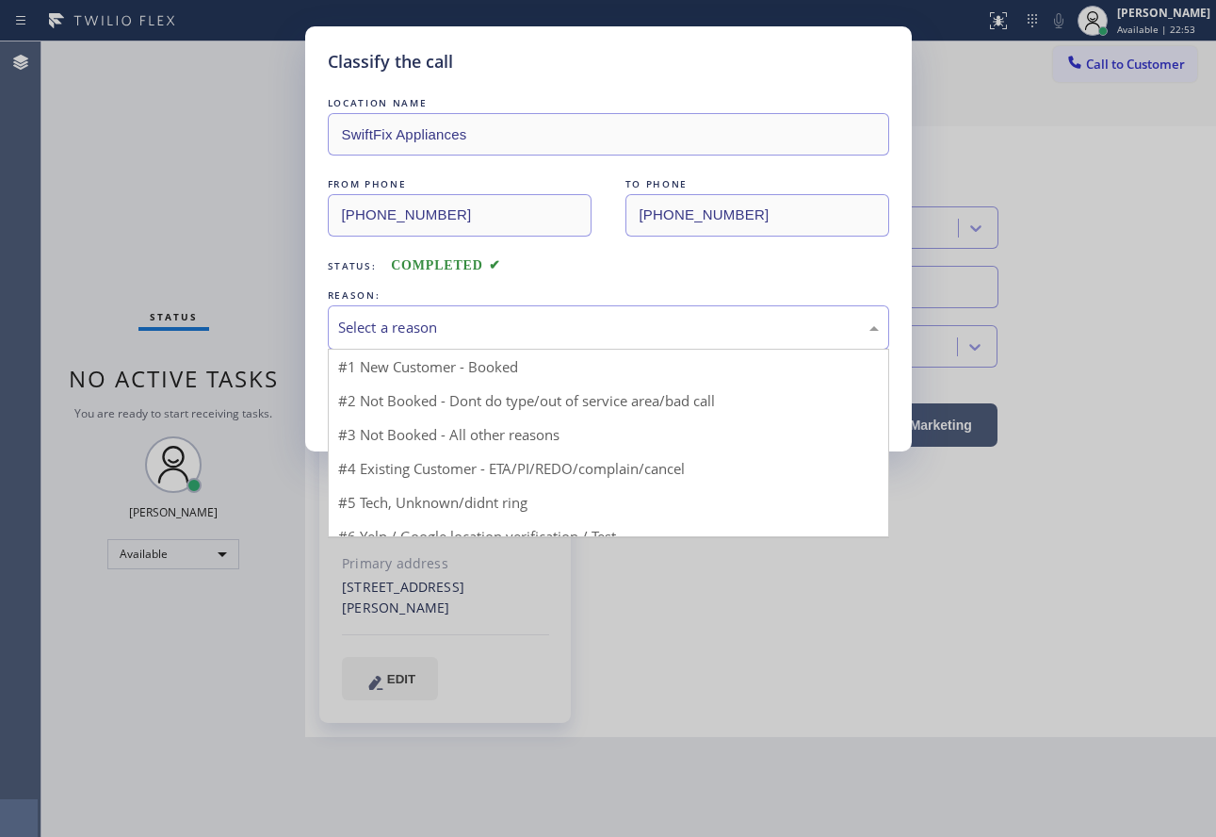
click at [395, 308] on div "Select a reason" at bounding box center [608, 327] width 561 height 44
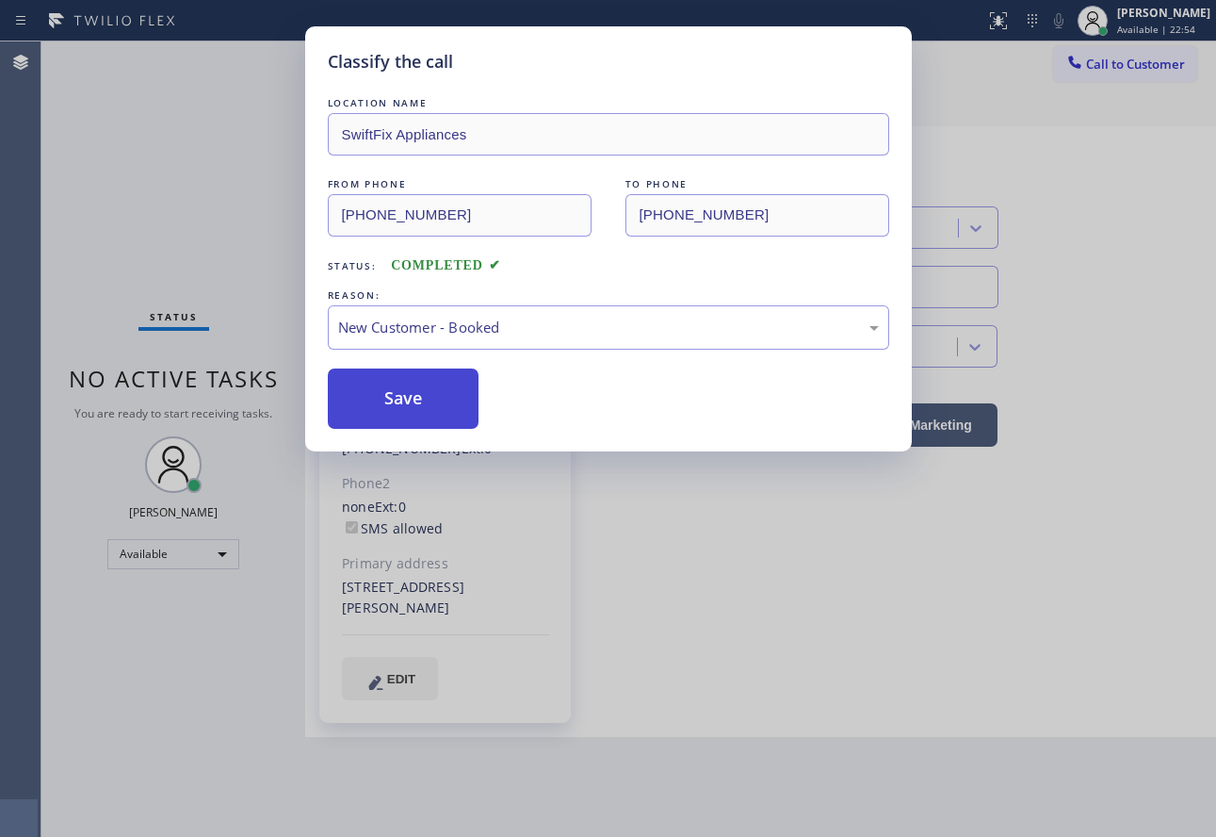
click at [385, 389] on button "Save" at bounding box center [404, 398] width 152 height 60
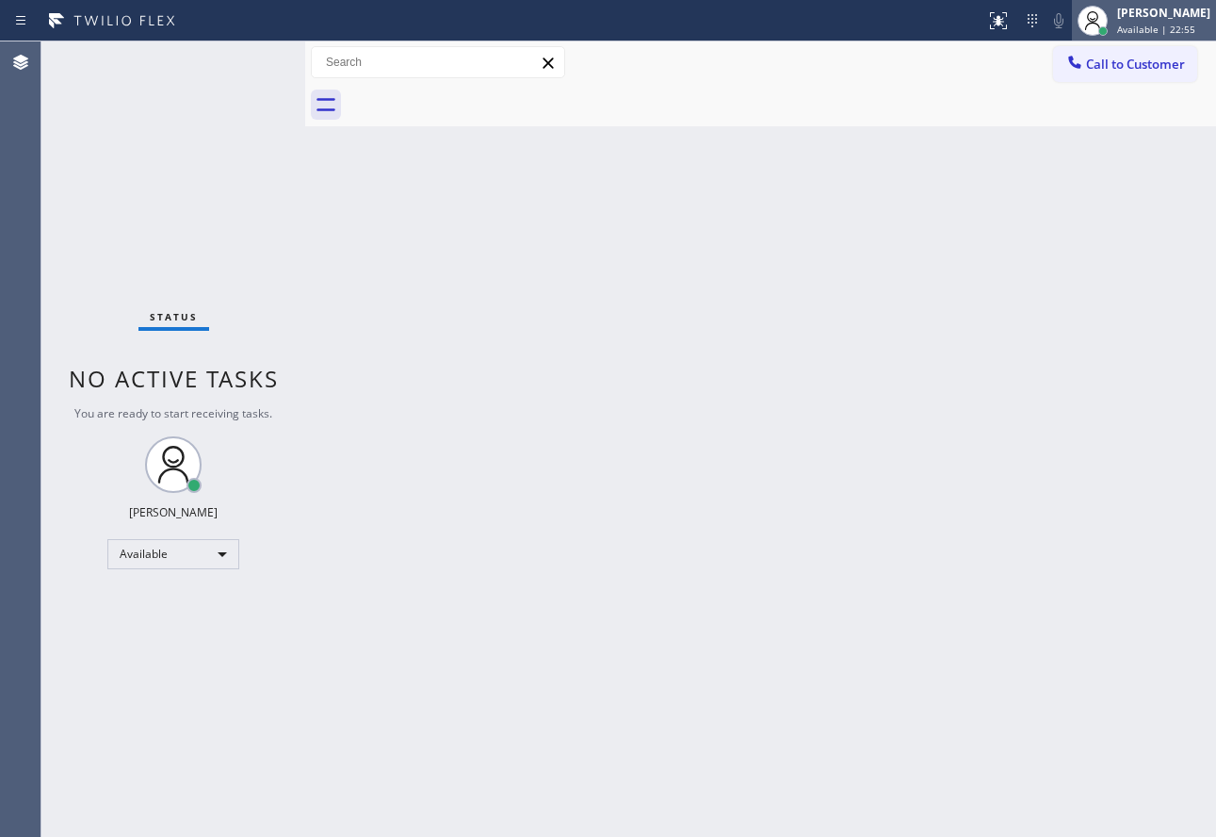
click at [1154, 19] on div "[PERSON_NAME]" at bounding box center [1163, 13] width 93 height 16
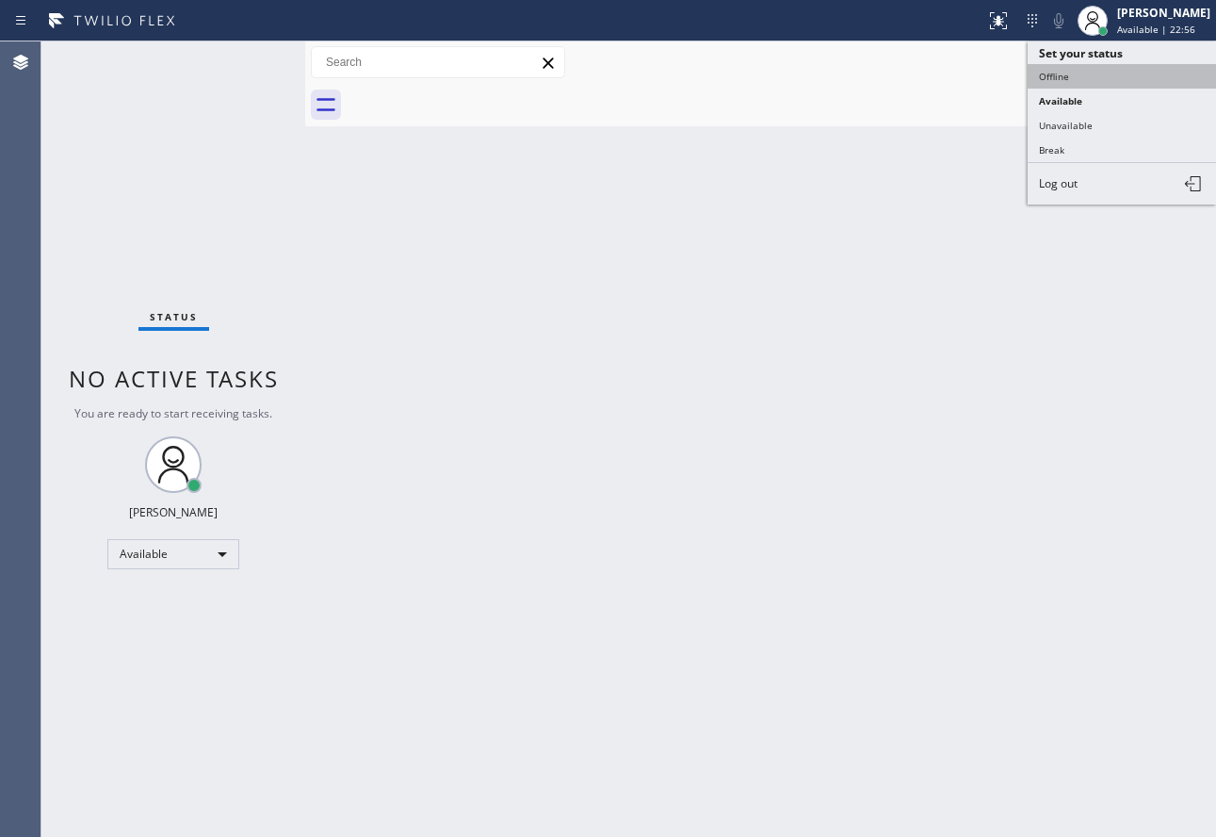
click at [1113, 66] on button "Offline" at bounding box center [1122, 76] width 188 height 24
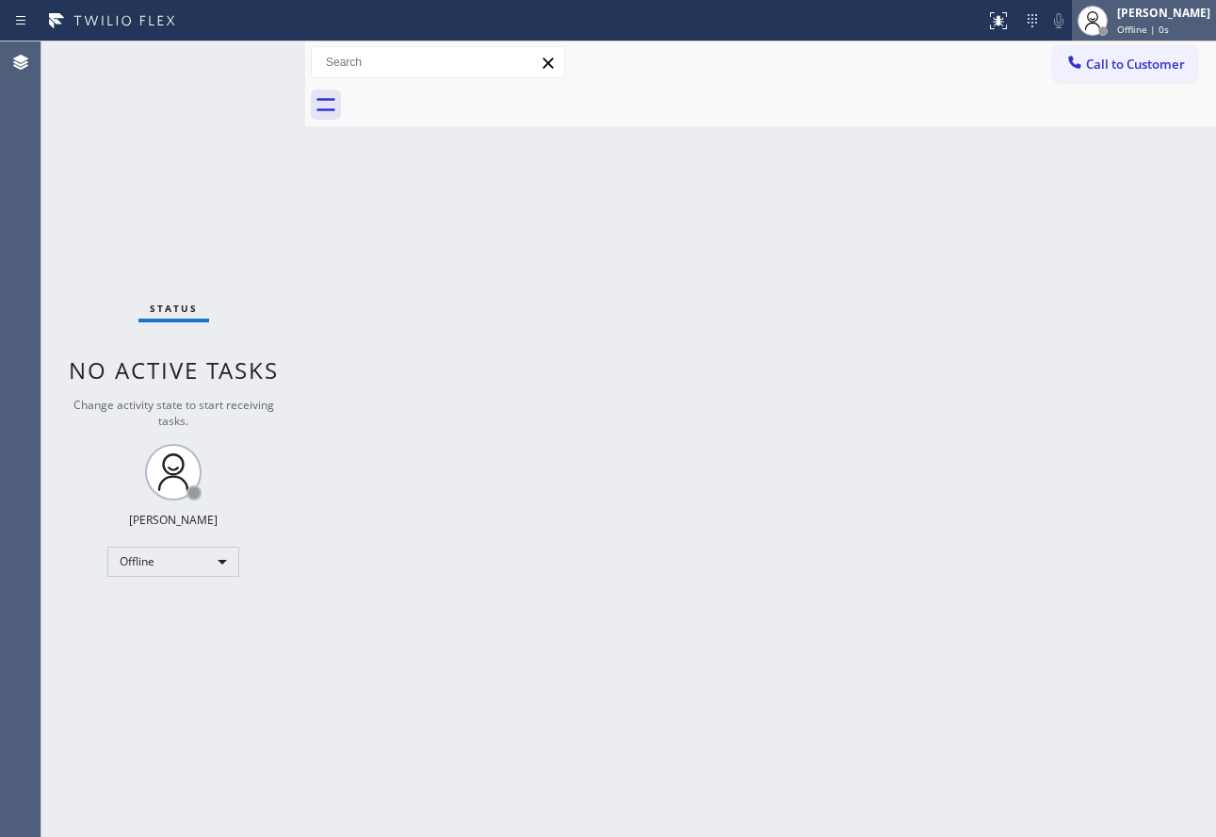
click at [1149, 24] on span "Offline | 0s" at bounding box center [1143, 29] width 52 height 13
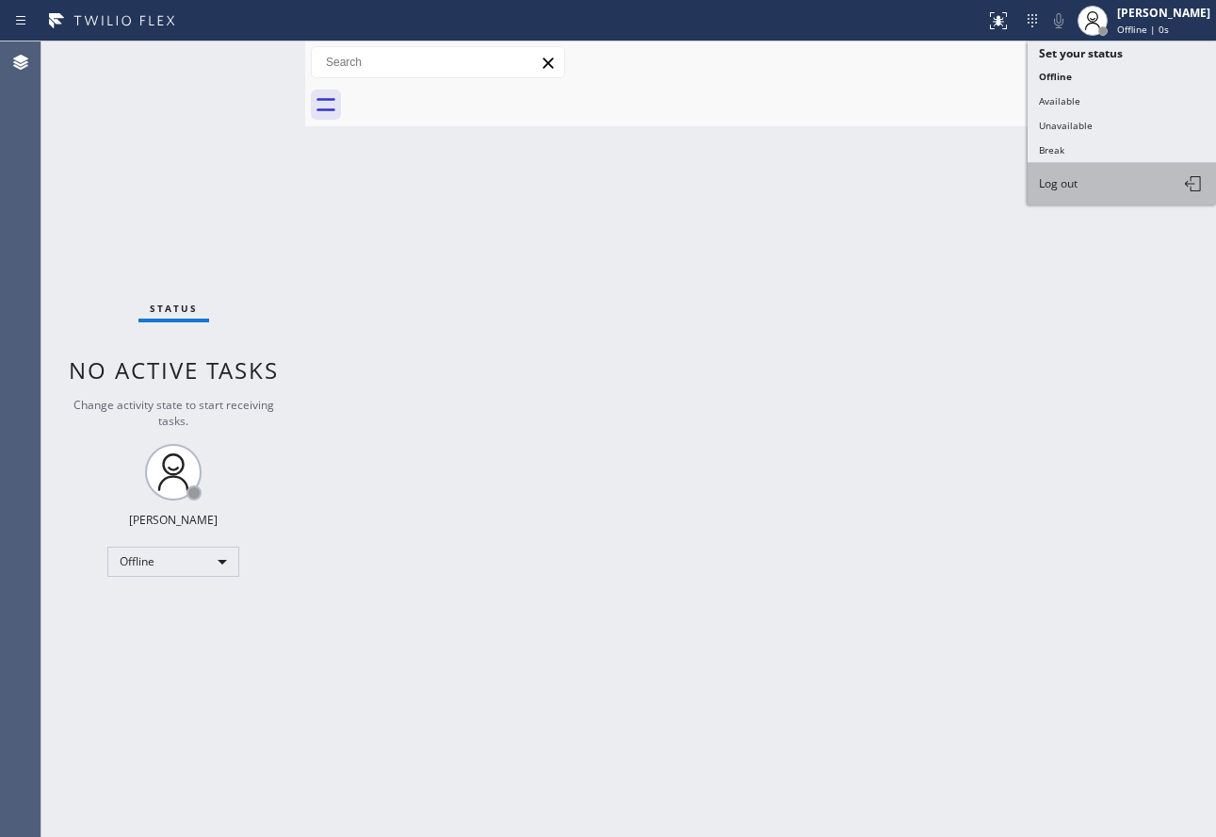
click at [1072, 188] on span "Log out" at bounding box center [1058, 183] width 39 height 16
